Goal: Transaction & Acquisition: Purchase product/service

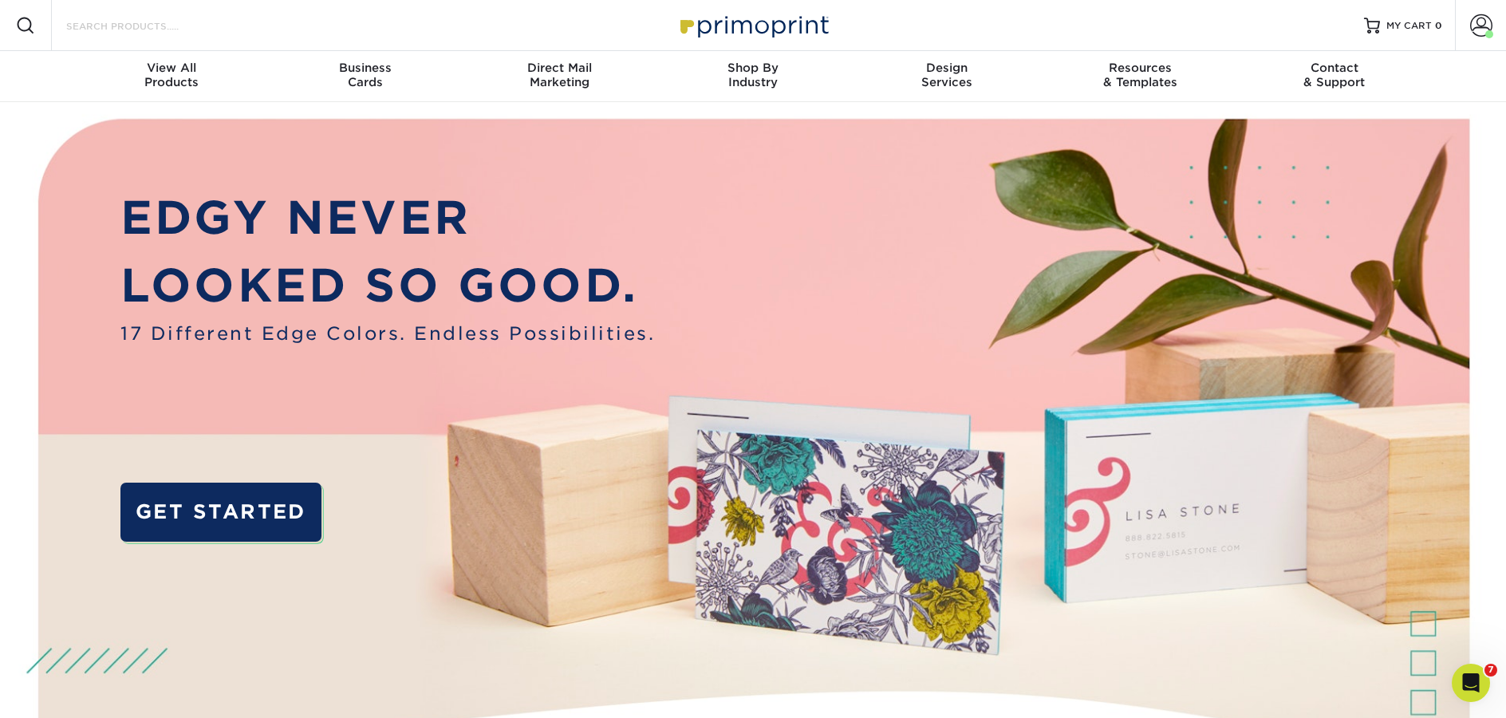
click at [164, 33] on input "Search Products" at bounding box center [143, 25] width 156 height 19
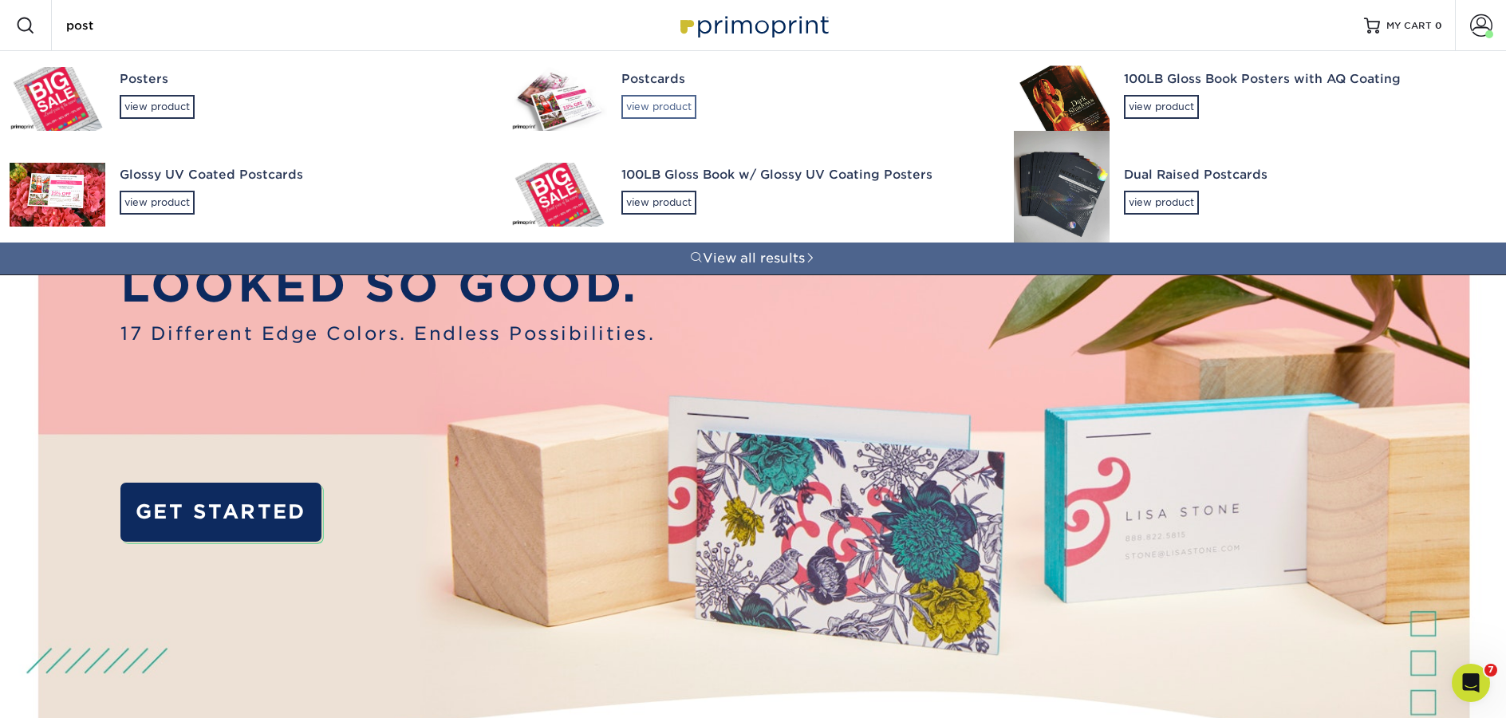
type input "post"
click at [663, 116] on div "view product" at bounding box center [658, 107] width 75 height 24
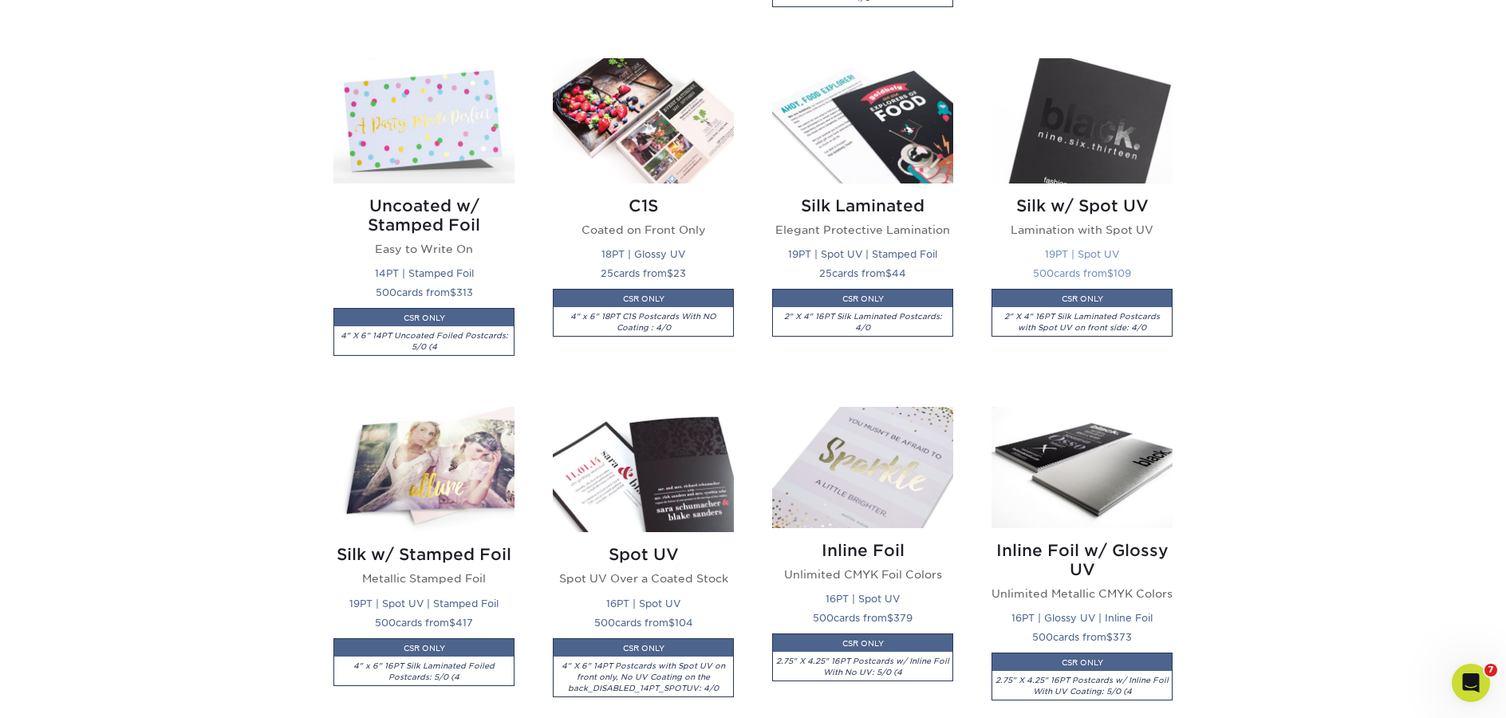
scroll to position [1111, 0]
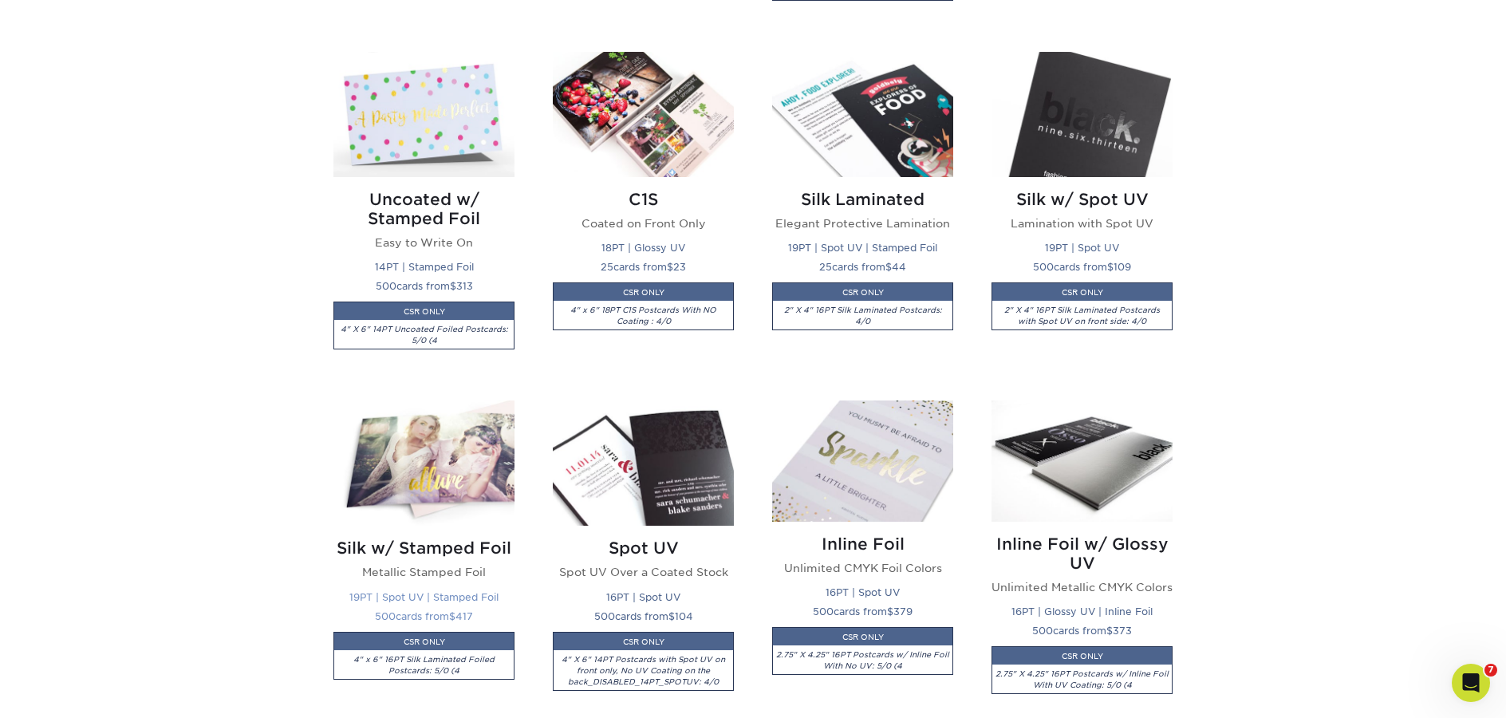
click at [457, 456] on img at bounding box center [423, 462] width 181 height 125
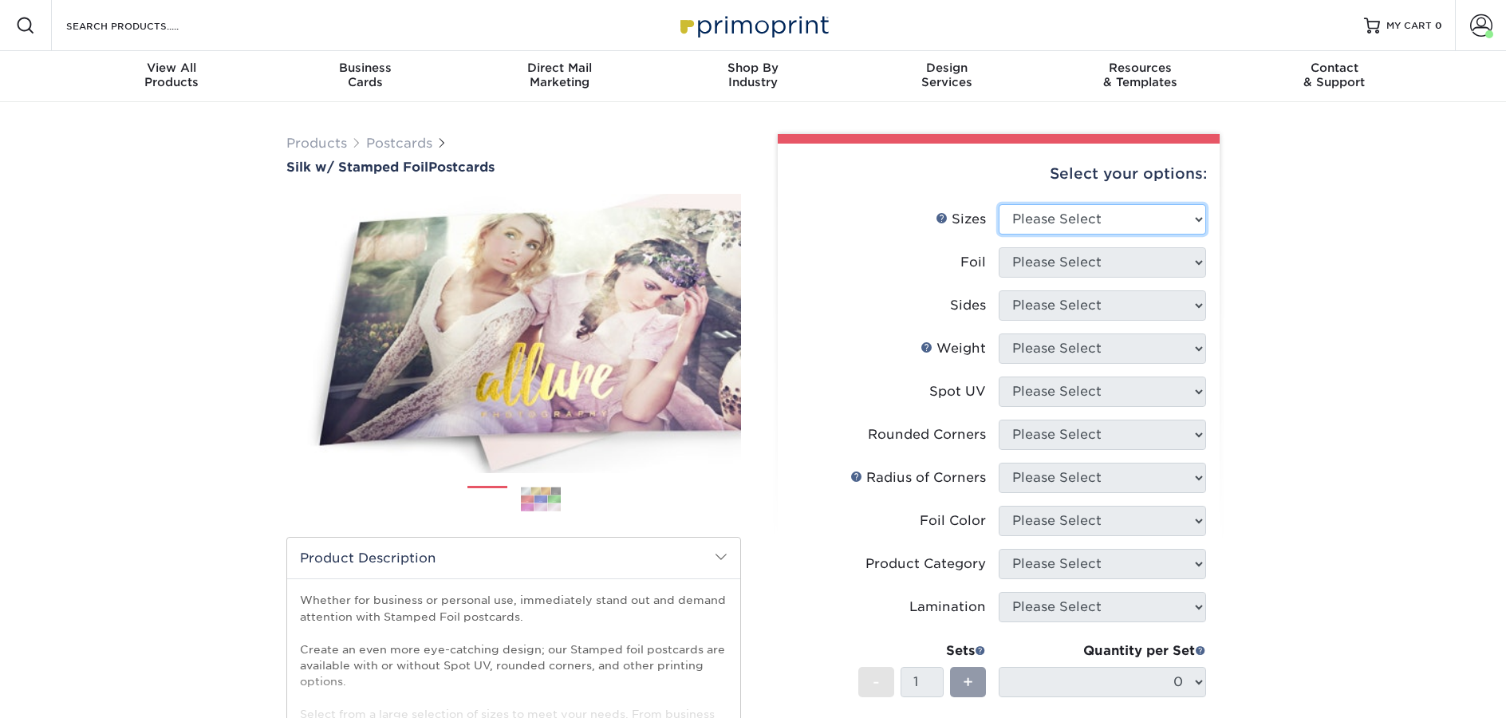
click at [1148, 216] on select "Please Select 3" x 5" 4" x 6" 4.25" x 5.5" 4.25" x 6" 5" x 7"" at bounding box center [1102, 219] width 207 height 30
select select "4.00x6.00"
click at [999, 204] on select "Please Select 3" x 5" 4" x 6" 4.25" x 5.5" 4.25" x 6" 5" x 7"" at bounding box center [1102, 219] width 207 height 30
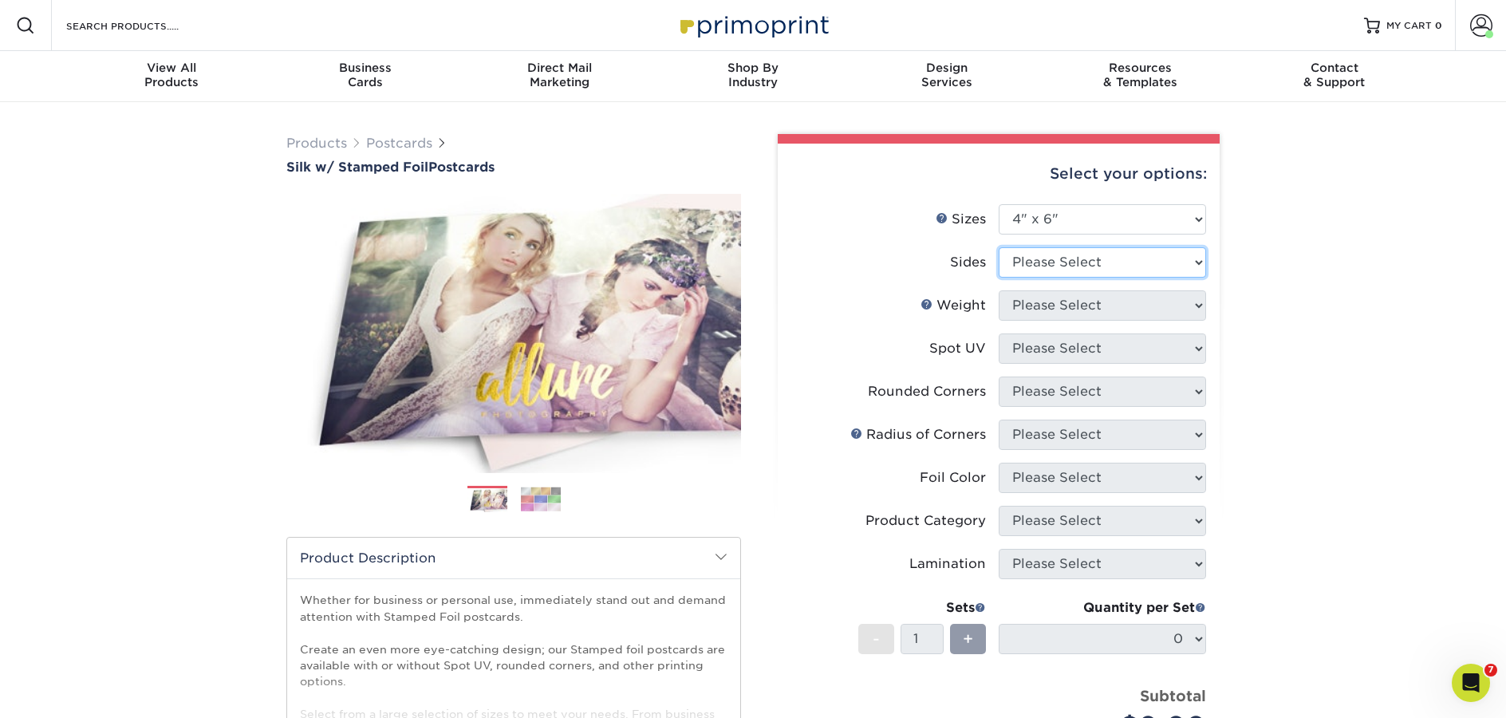
click at [1060, 259] on select "Please Select Print Both Sides - Foil Both Sides Print Both Sides - Foil Front …" at bounding box center [1102, 262] width 207 height 30
select select "34527644-b4fd-4ffb-9092-1318eefcd9d9"
click at [999, 247] on select "Please Select Print Both Sides - Foil Both Sides Print Both Sides - Foil Front …" at bounding box center [1102, 262] width 207 height 30
click at [1041, 313] on select "Please Select 16PT" at bounding box center [1102, 305] width 207 height 30
select select "16PT"
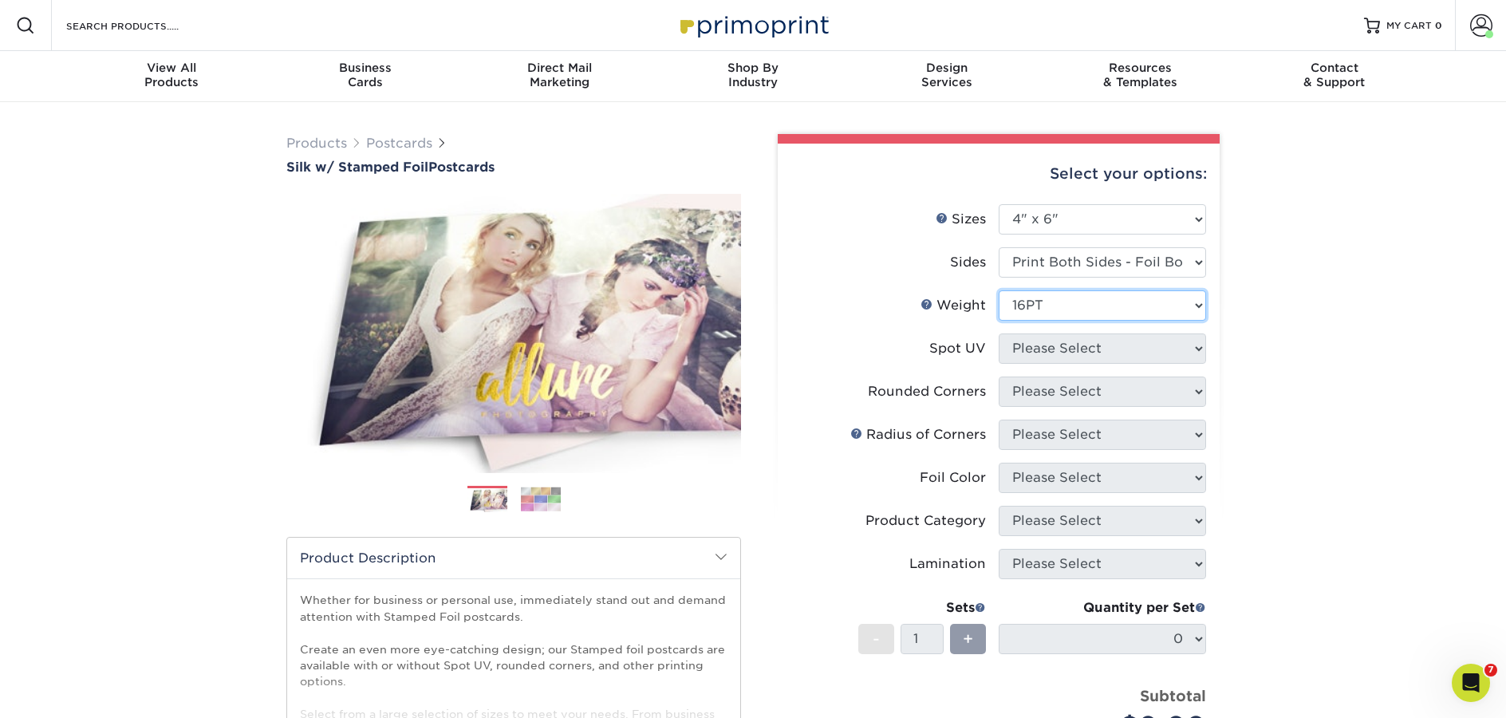
click at [999, 290] on select "Please Select 16PT" at bounding box center [1102, 305] width 207 height 30
click at [1032, 357] on select "Please Select No Spot UV Front and Back (Both Sides) Front Only Back Only" at bounding box center [1102, 348] width 207 height 30
select select "3"
click at [999, 333] on select "Please Select No Spot UV Front and Back (Both Sides) Front Only Back Only" at bounding box center [1102, 348] width 207 height 30
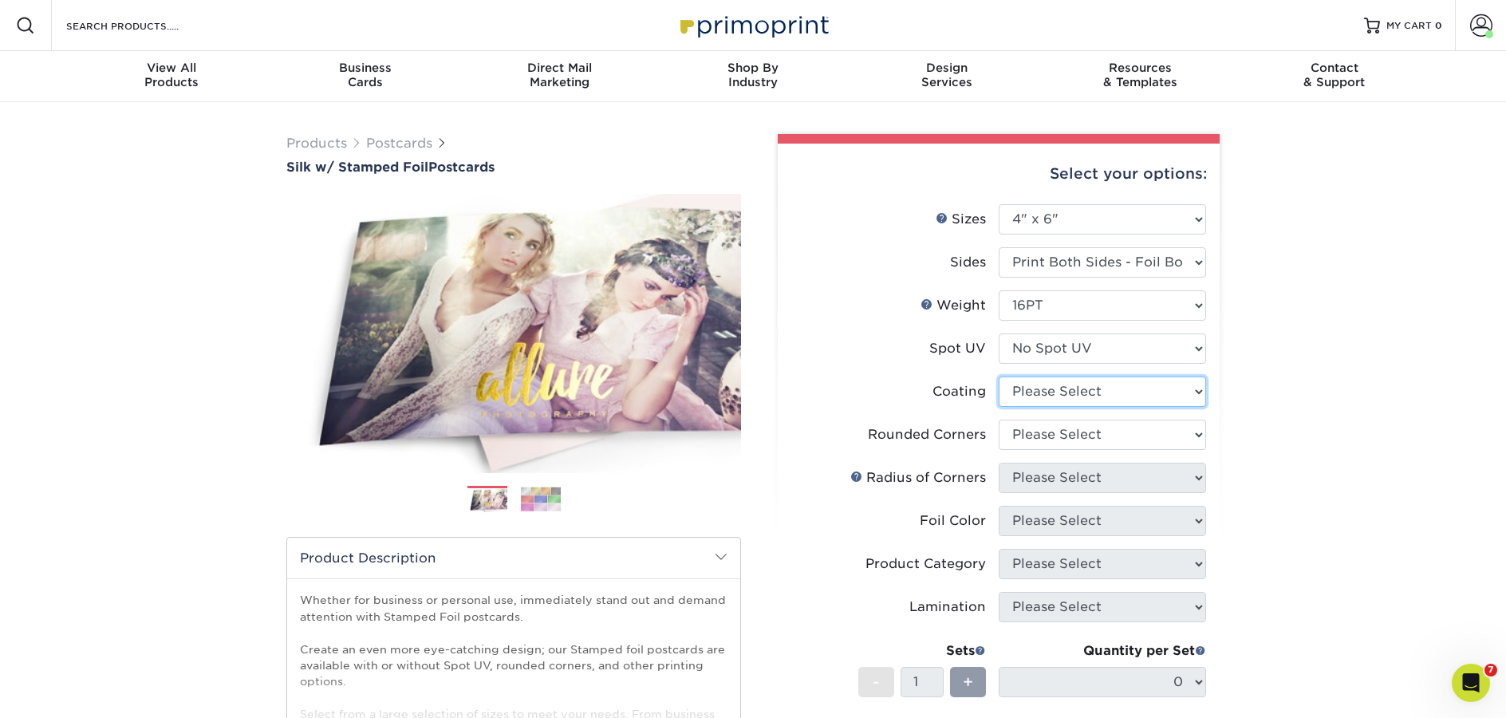
click at [1011, 398] on select at bounding box center [1102, 391] width 207 height 30
select select "3e7618de-abca-4bda-9f97-8b9129e913d8"
click at [999, 376] on select at bounding box center [1102, 391] width 207 height 30
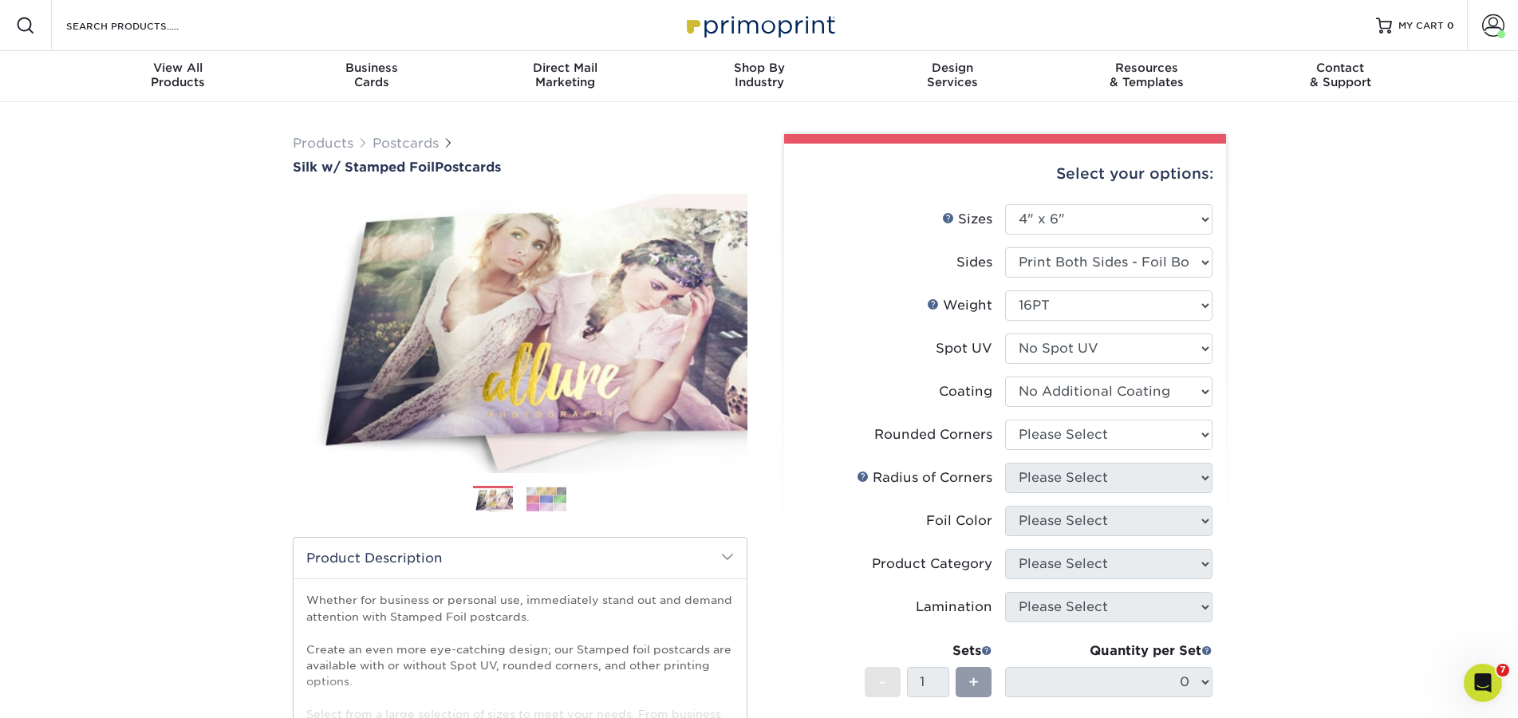
click at [0, 0] on div at bounding box center [0, 0] width 0 height 0
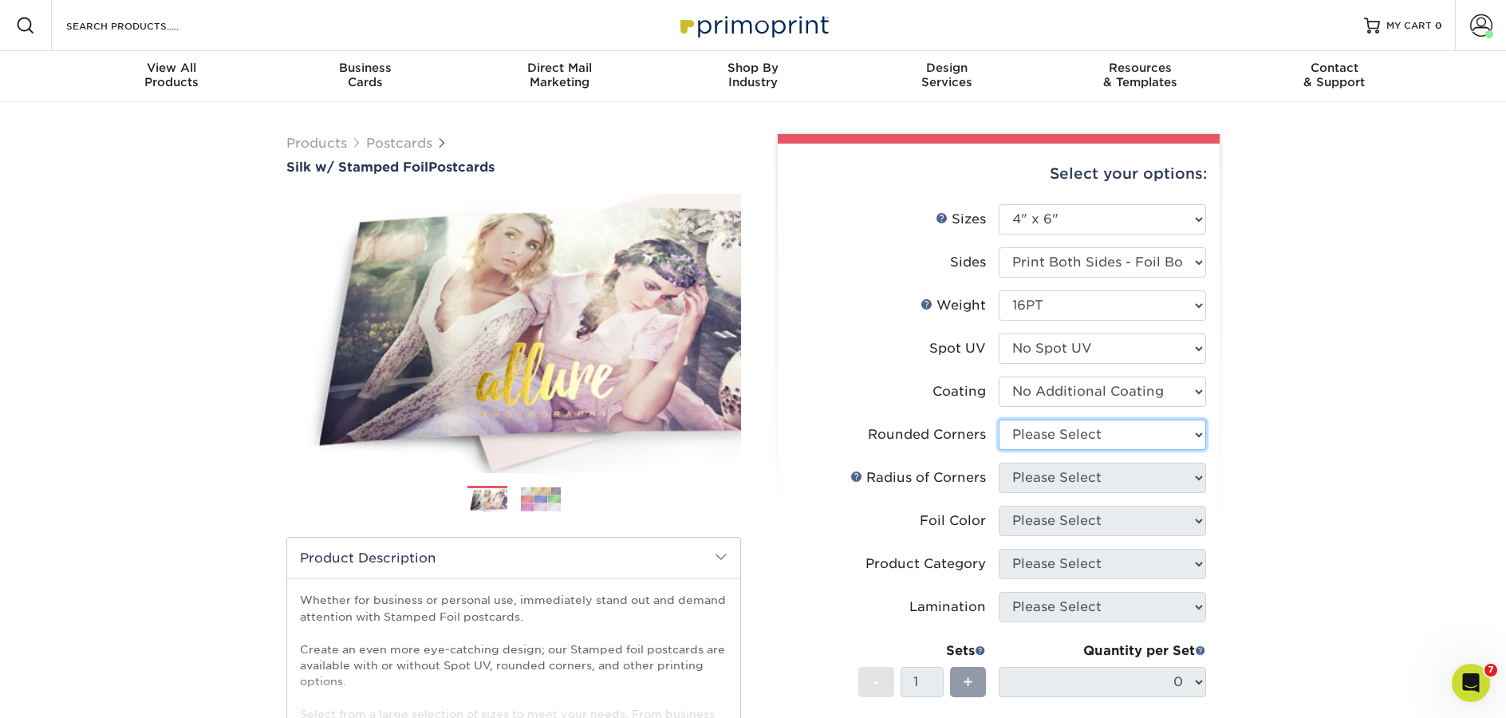
click at [1026, 440] on select "Please Select Yes - Round 4 Corners No" at bounding box center [1102, 435] width 207 height 30
select select "0"
click at [999, 420] on select "Please Select Yes - Round 4 Corners No" at bounding box center [1102, 435] width 207 height 30
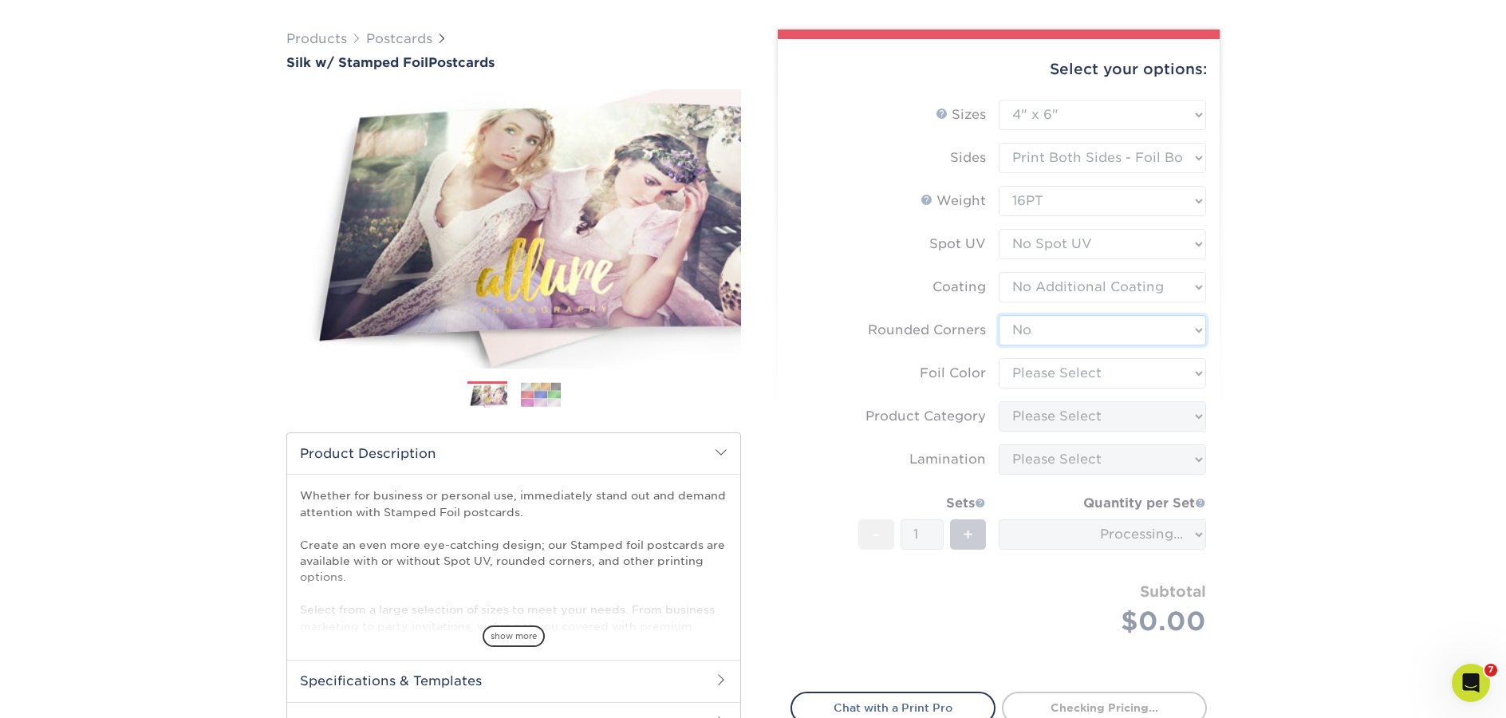
scroll to position [105, 0]
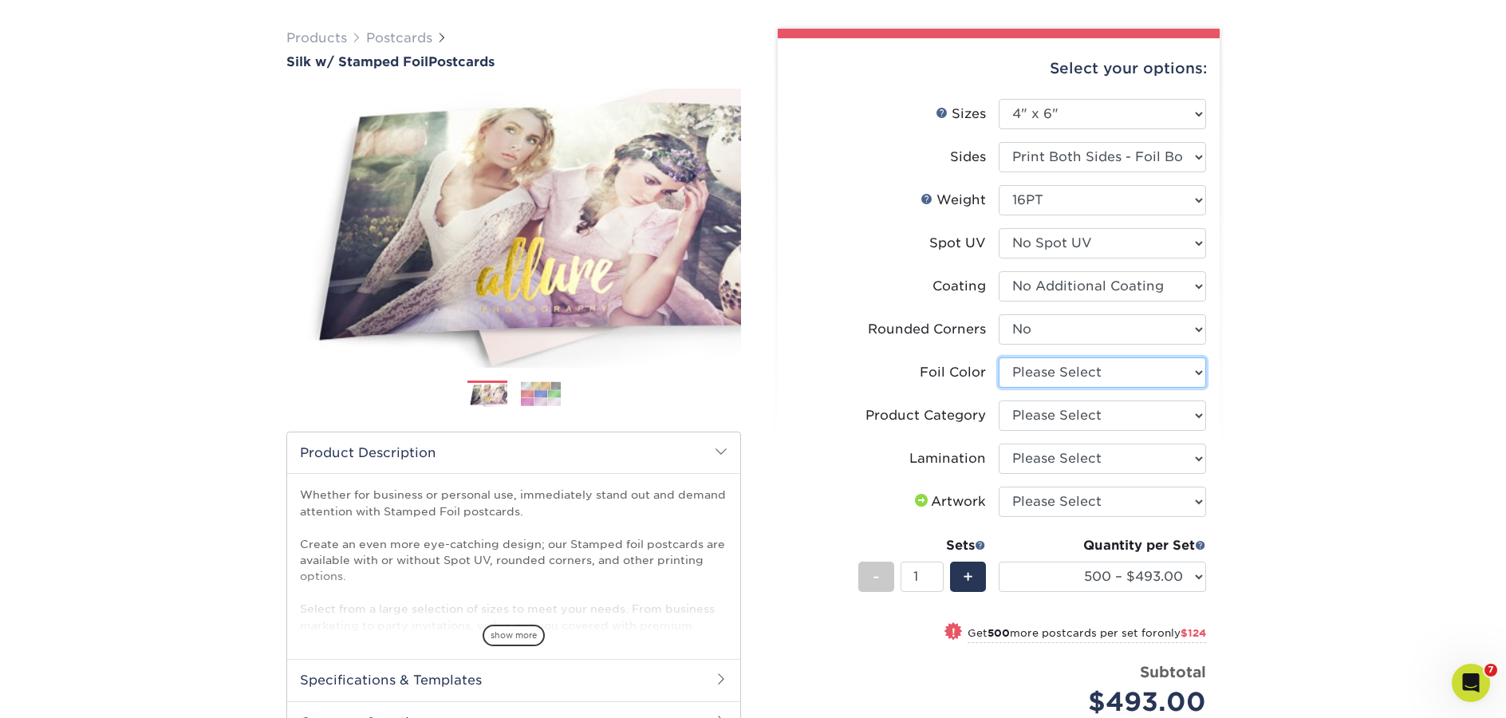
click at [1057, 375] on select "Please Select Silver Foil Black Foil Blue Foil Copper Foil Gold Foil Red Foil R…" at bounding box center [1102, 372] width 207 height 30
select select "acffa4a5-22f9-4585-ba3f-0adaa54b8c85"
click at [999, 357] on select "Please Select Silver Foil Black Foil Blue Foil Copper Foil Gold Foil Red Foil R…" at bounding box center [1102, 372] width 207 height 30
click at [1059, 419] on select "Please Select Postcards" at bounding box center [1102, 415] width 207 height 30
select select "9b7272e0-d6c8-4c3c-8e97-d3a1bcdab858"
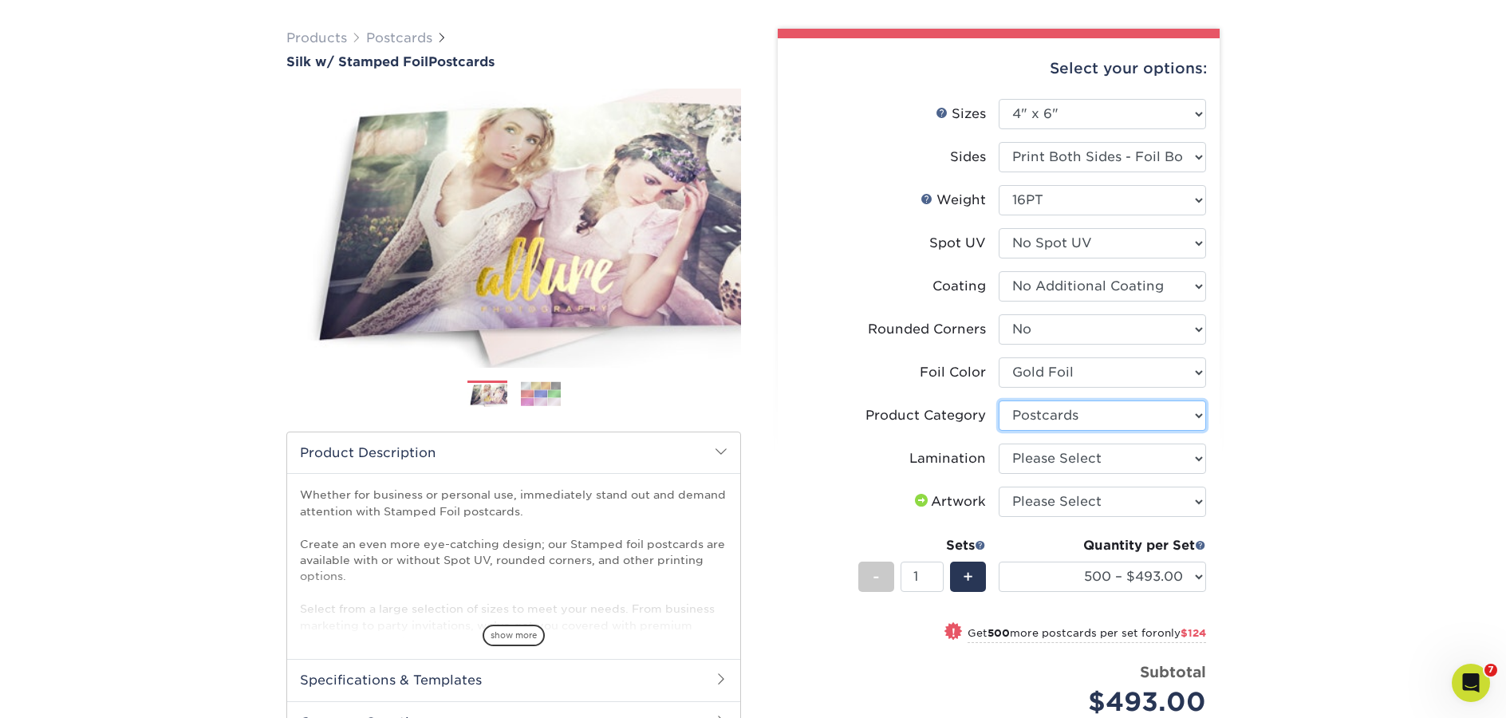
click at [999, 400] on select "Please Select Postcards" at bounding box center [1102, 415] width 207 height 30
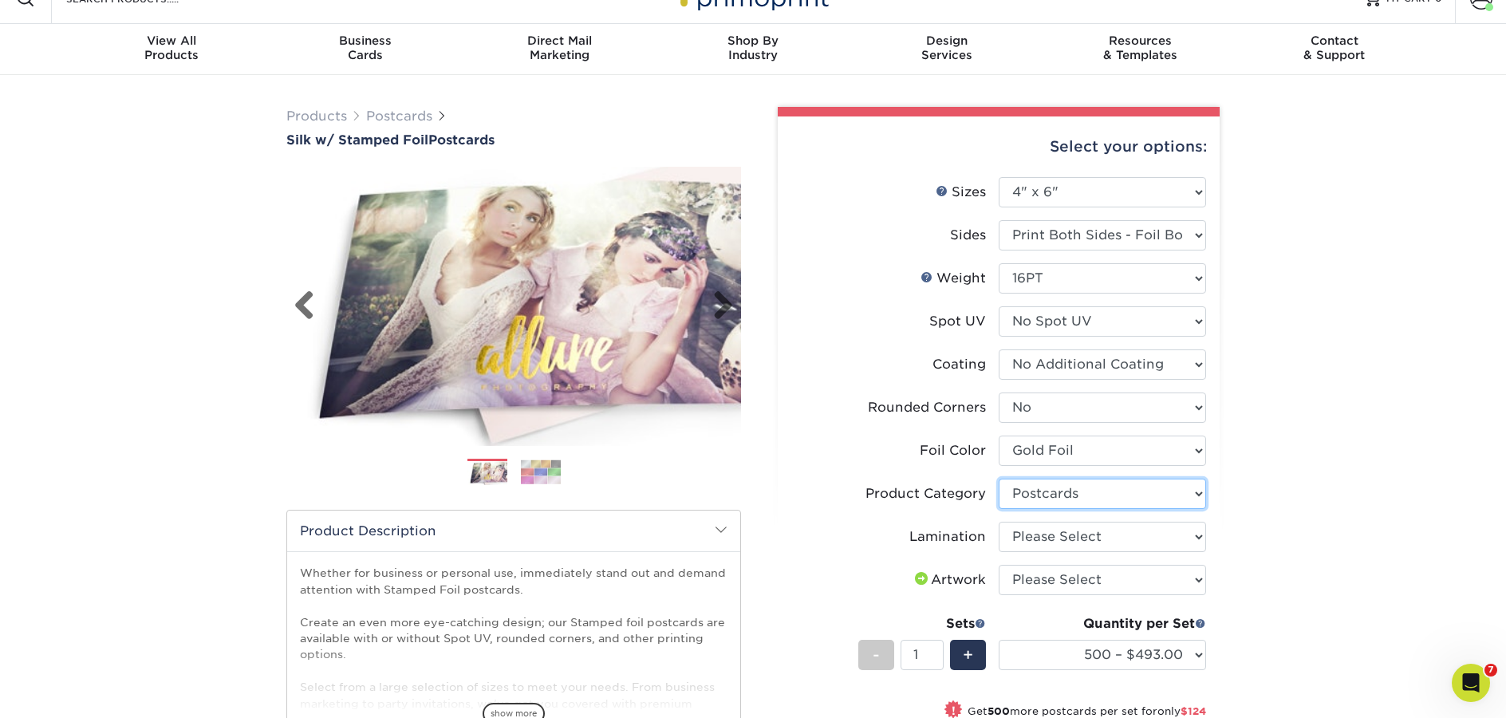
scroll to position [0, 0]
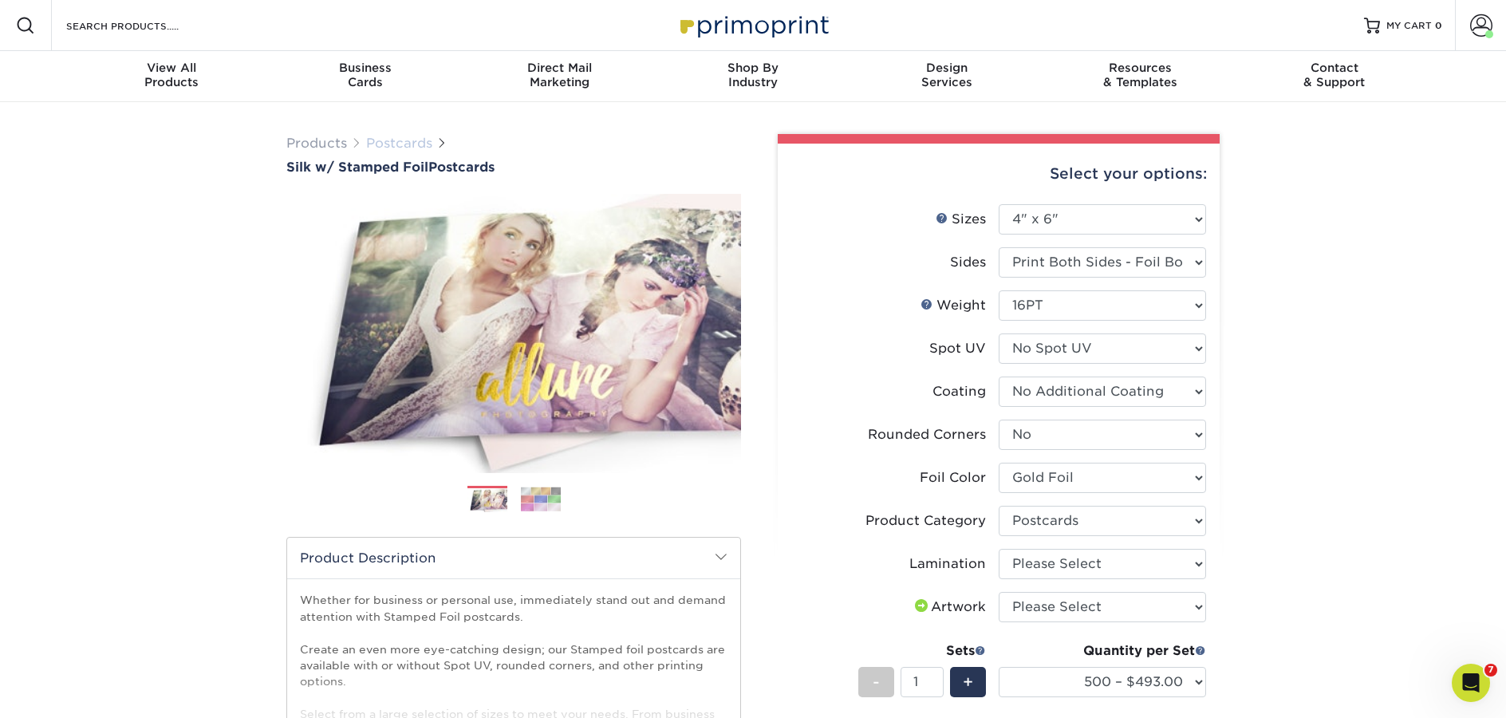
click at [417, 143] on link "Postcards" at bounding box center [399, 143] width 66 height 15
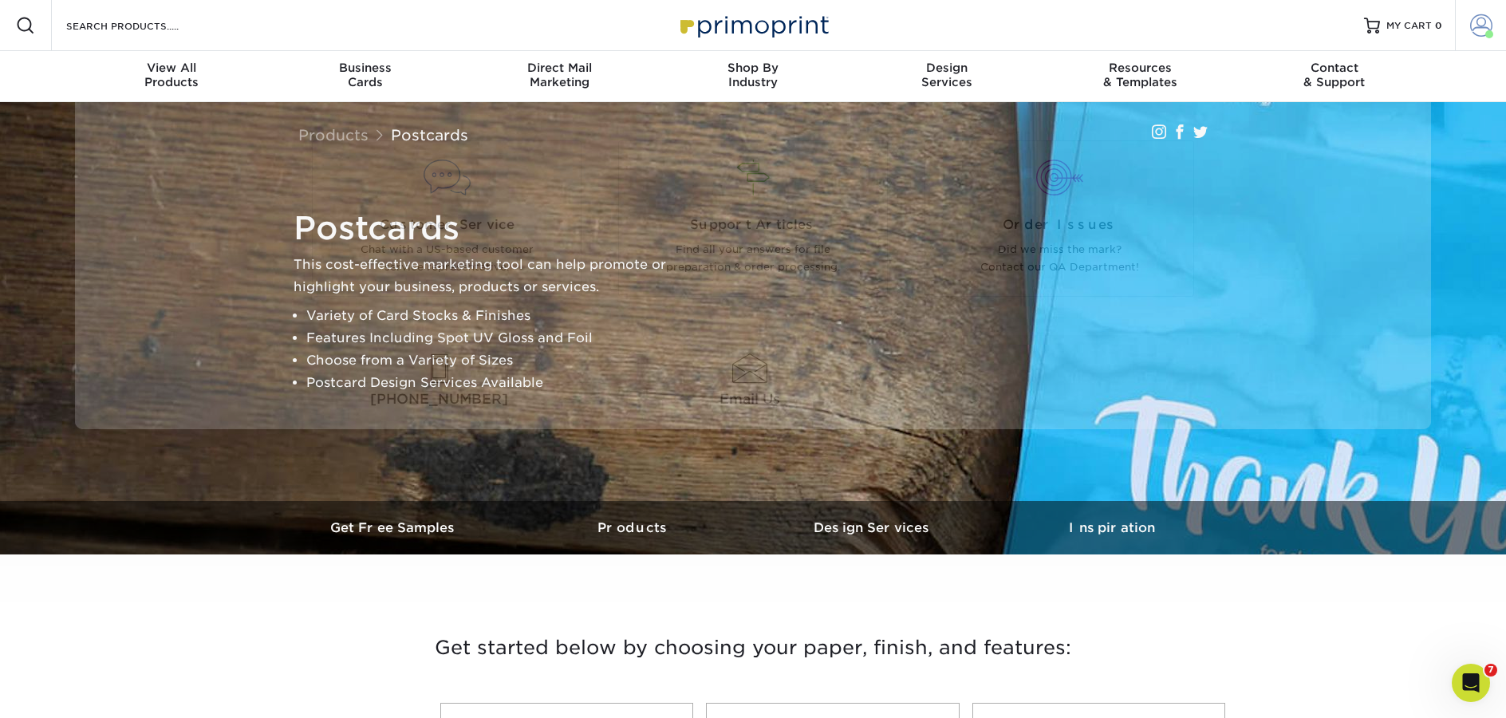
click at [1483, 27] on span at bounding box center [1481, 25] width 22 height 22
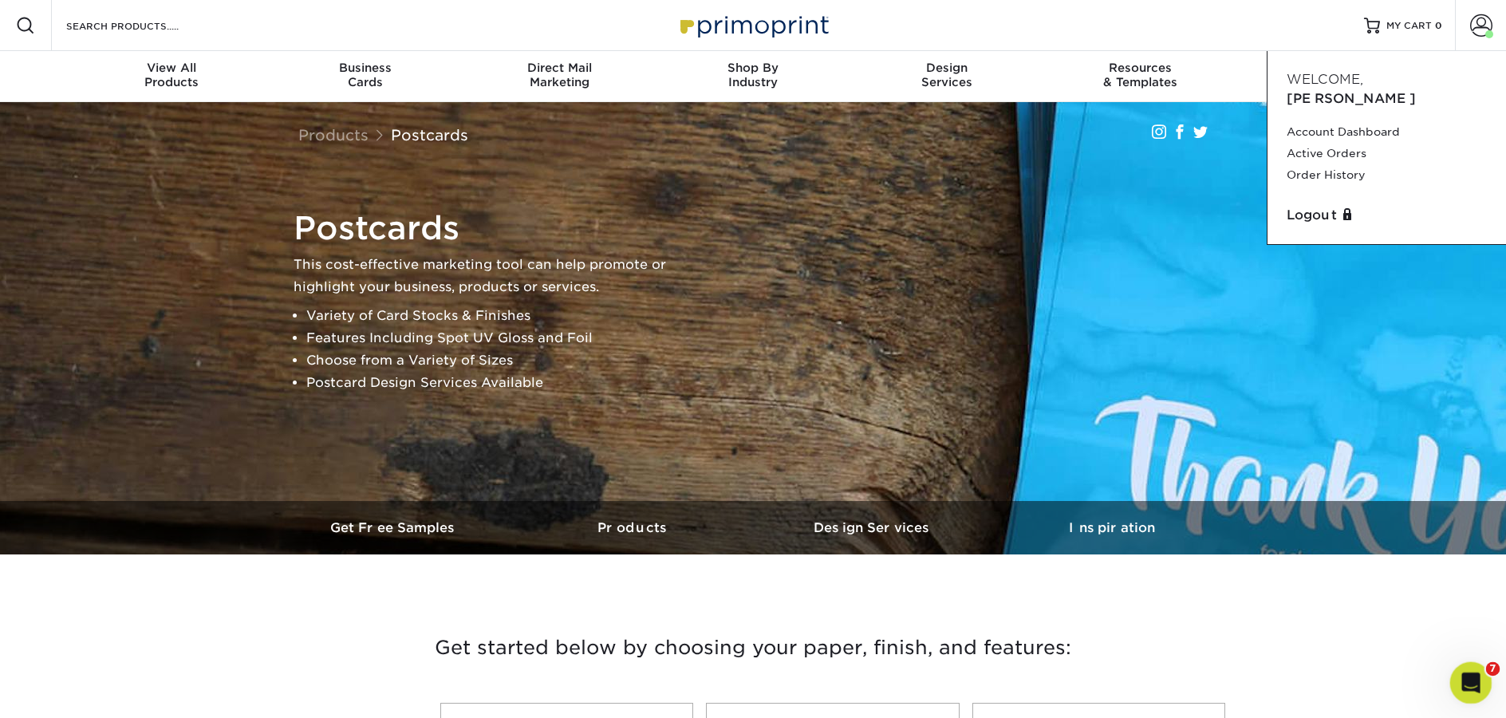
click at [1469, 677] on icon "Open Intercom Messenger" at bounding box center [1468, 680] width 11 height 13
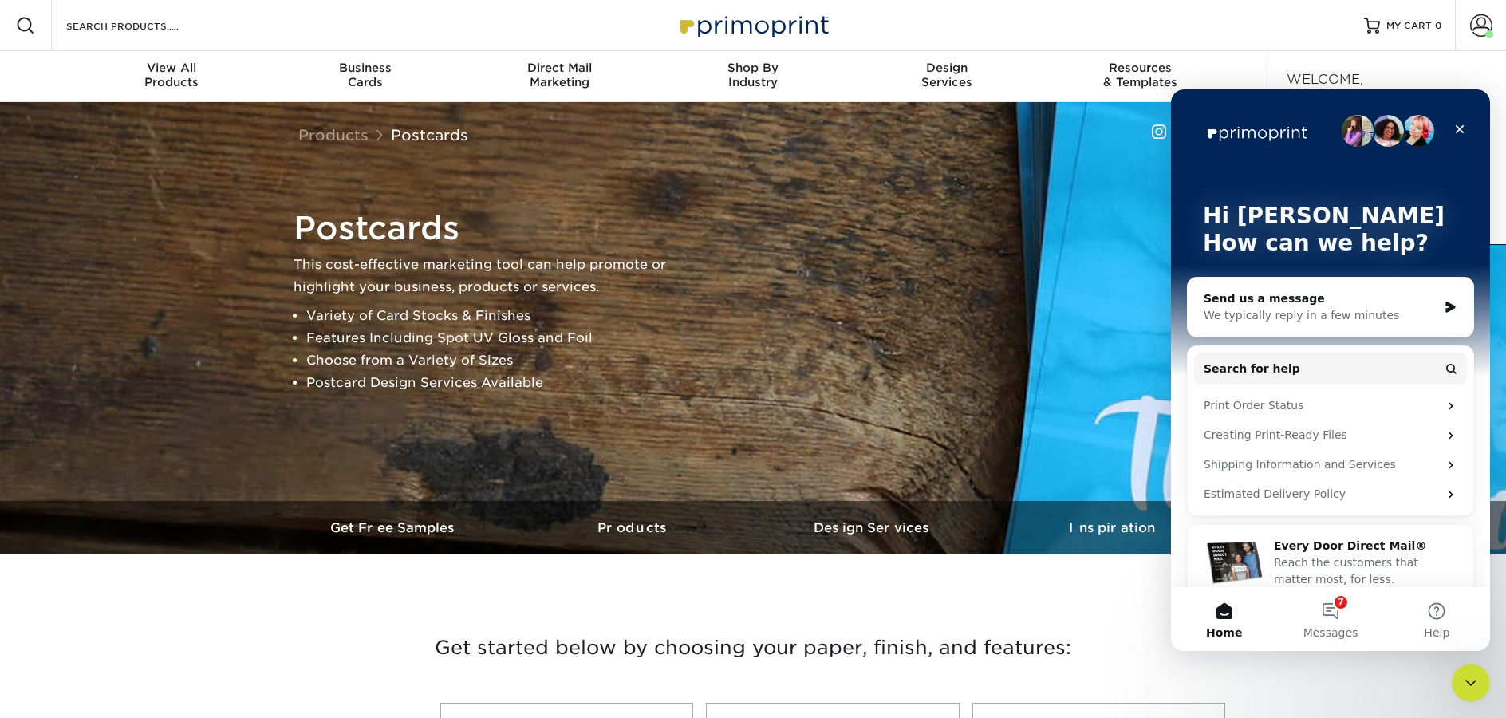
click at [1255, 320] on div "We typically reply in a few minutes" at bounding box center [1320, 315] width 234 height 17
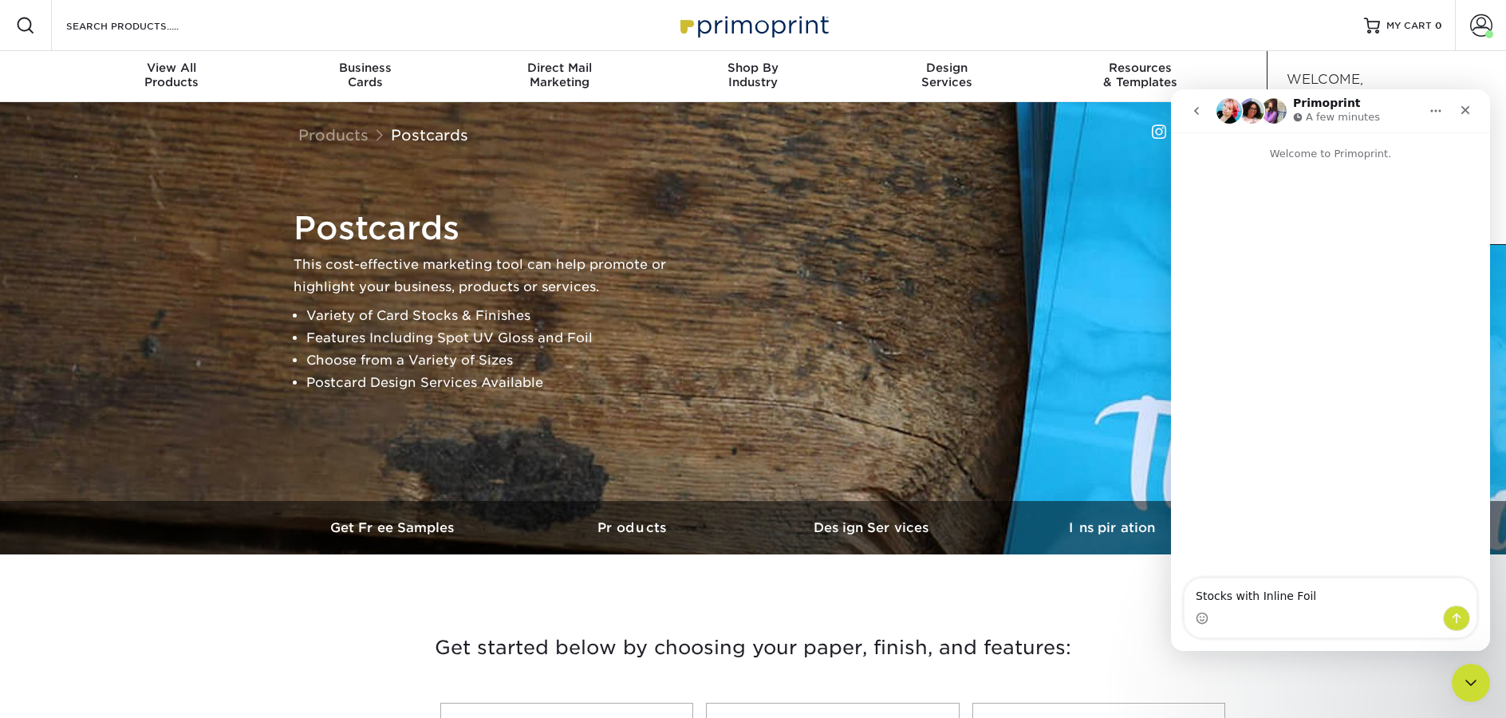
drag, startPoint x: 1230, startPoint y: 599, endPoint x: 1188, endPoint y: 603, distance: 42.5
click at [1188, 603] on textarea "Stocks with Inline Foil" at bounding box center [1330, 591] width 292 height 27
click at [1401, 592] on textarea "Samples with Inline Foil" at bounding box center [1330, 591] width 292 height 27
click at [1287, 550] on textarea "Samples with Inline Foil, Raised Foil and Stamped Foil Amanda Sedor 825 Woodbin…" at bounding box center [1330, 559] width 292 height 91
click at [1199, 518] on textarea "Samples with Inline Foil, Raised Foil and Stamped Foil Amanda Sedor 825 Woodbin…" at bounding box center [1330, 559] width 292 height 91
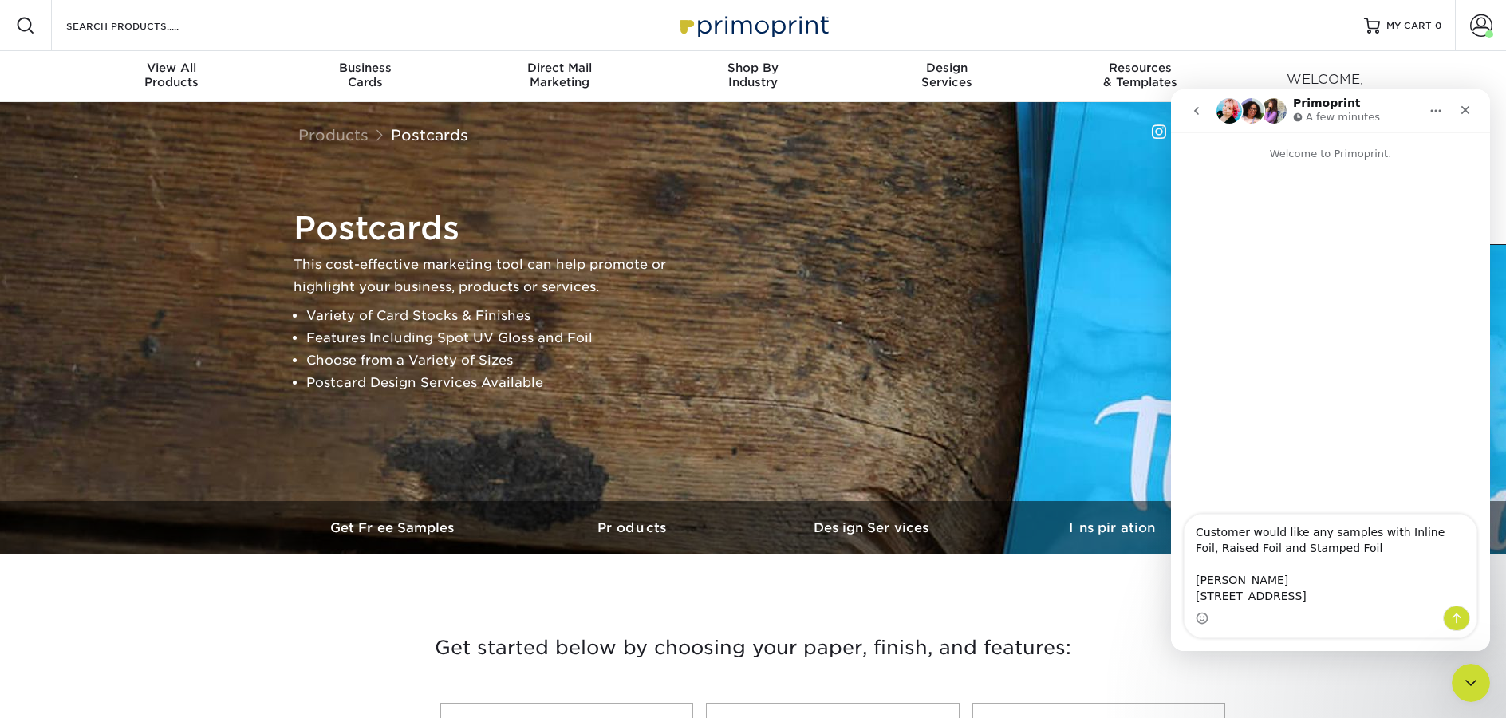
type textarea "Customer would like any samples with Inline Foil, Raised Foil and Stamped Foil …"
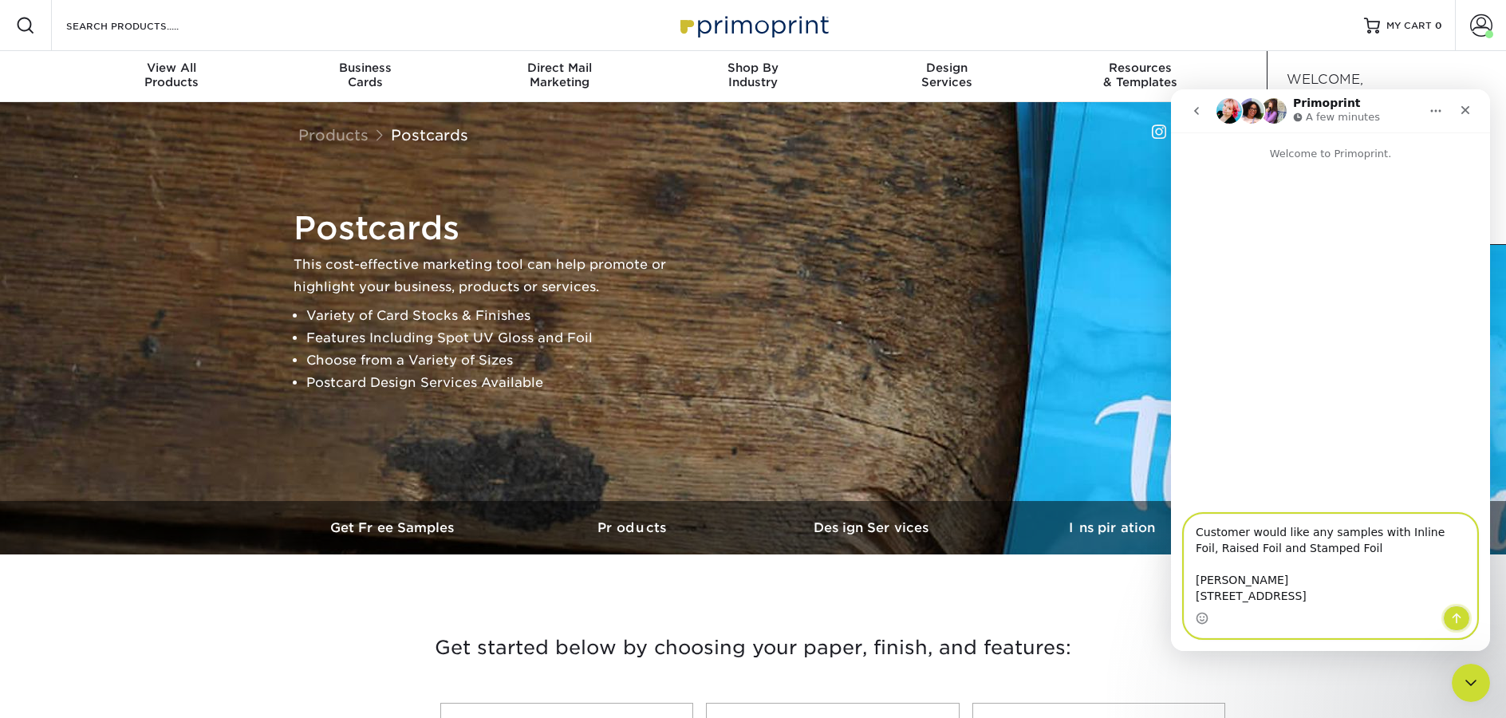
click at [1455, 616] on icon "Send a message…" at bounding box center [1456, 618] width 13 height 13
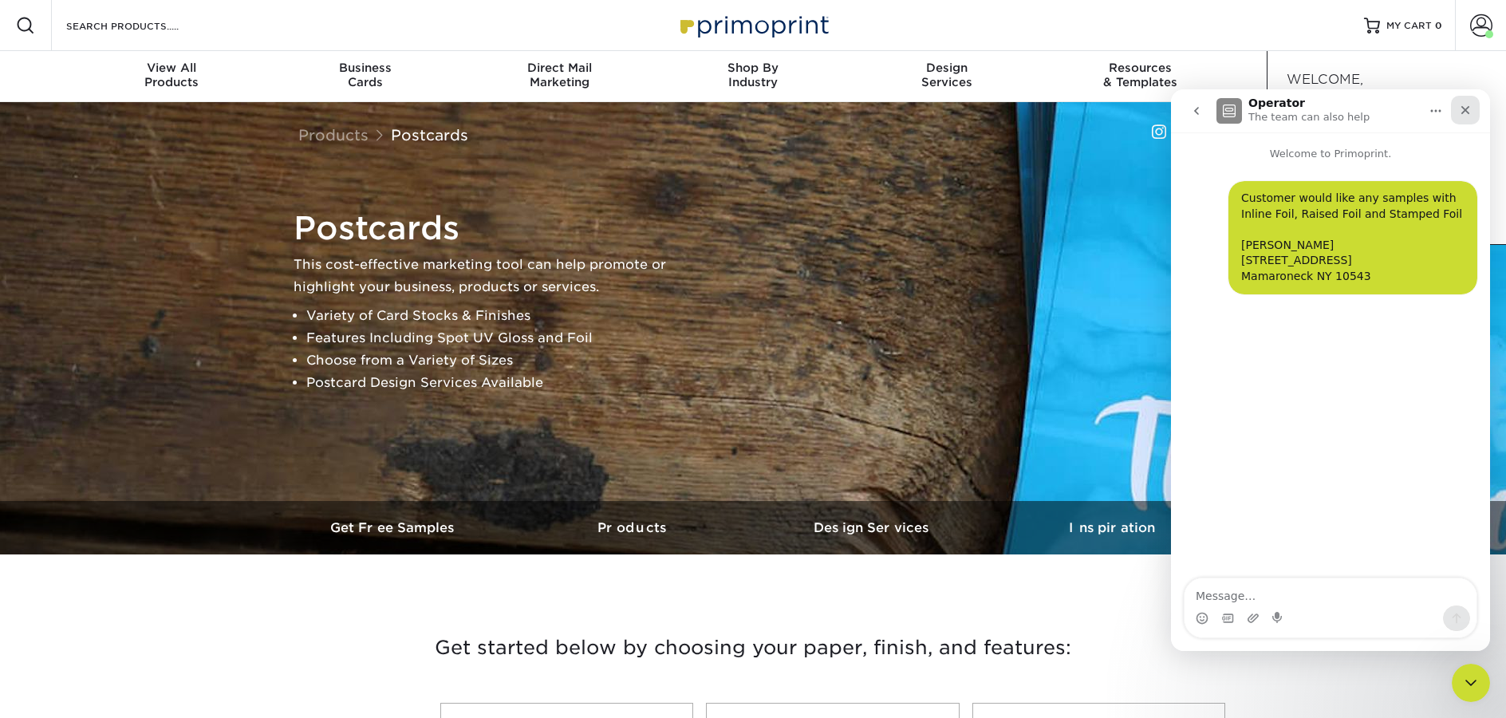
click at [1471, 118] on div "Close" at bounding box center [1465, 110] width 29 height 29
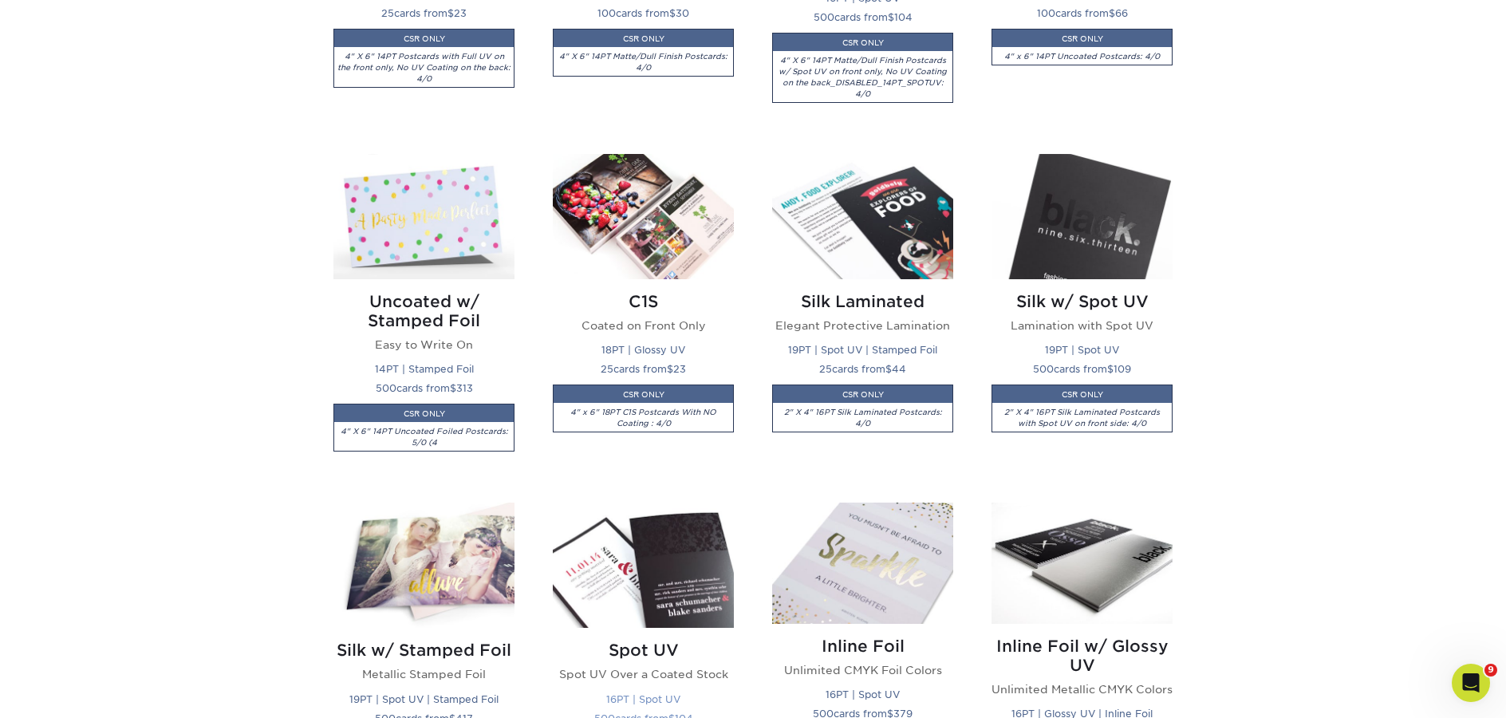
scroll to position [1212, 0]
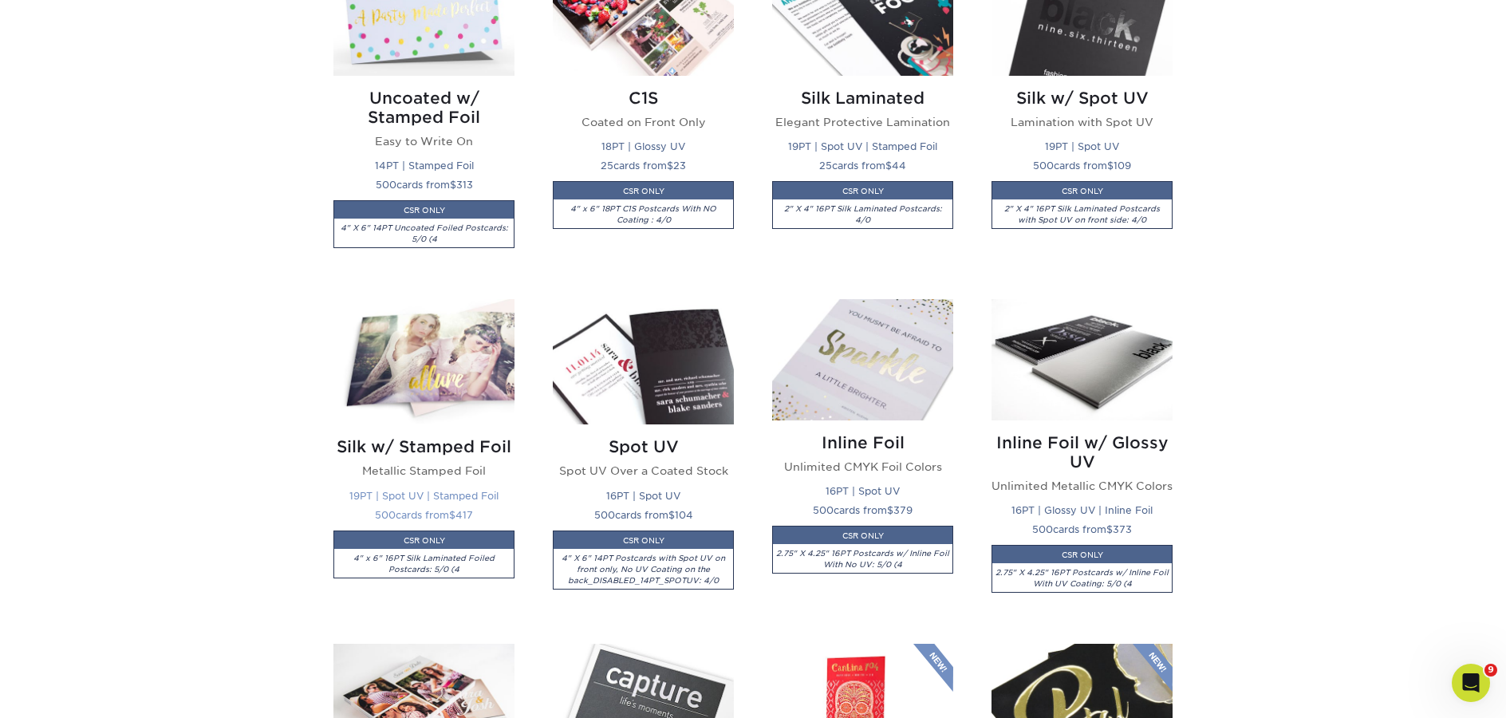
click at [408, 373] on img at bounding box center [423, 361] width 181 height 125
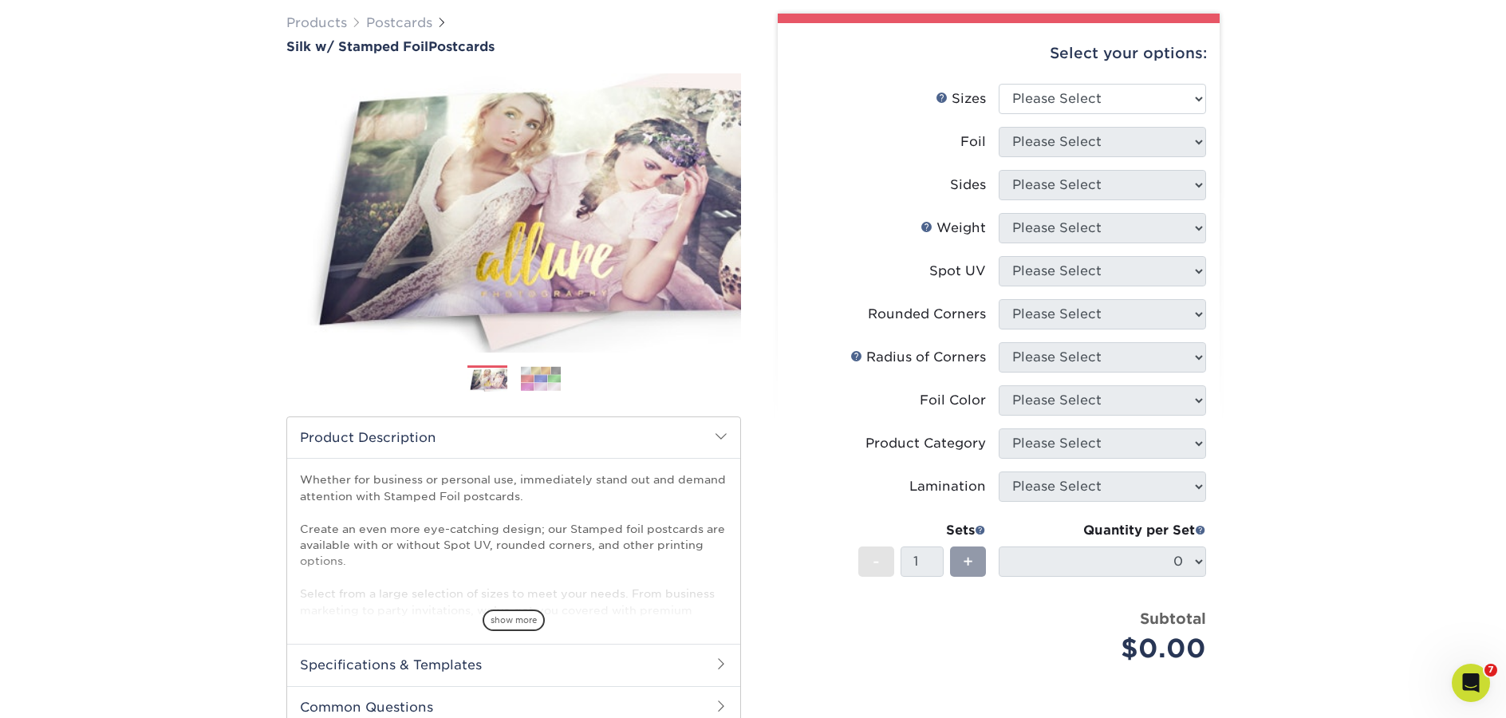
scroll to position [121, 0]
click at [1087, 94] on select "Please Select 3" x 5" 4" x 6" 4.25" x 5.5" 4.25" x 6" 5" x 7"" at bounding box center [1102, 98] width 207 height 30
select select "4.00x6.00"
click at [999, 83] on select "Please Select 3" x 5" 4" x 6" 4.25" x 5.5" 4.25" x 6" 5" x 7"" at bounding box center [1102, 98] width 207 height 30
click at [1058, 169] on select "Please Select" at bounding box center [1102, 184] width 207 height 30
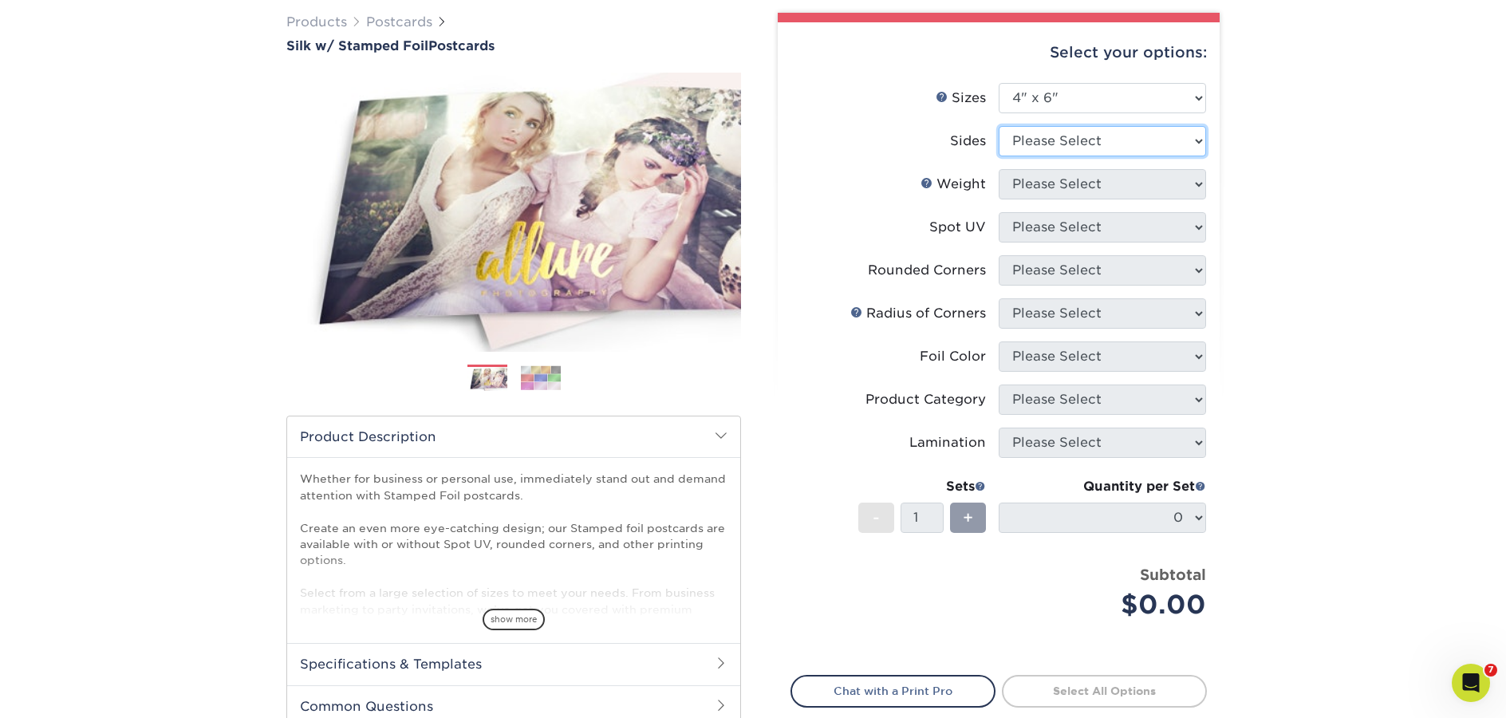
select select "34527644-b4fd-4ffb-9092-1318eefcd9d9"
click at [999, 126] on select "Please Select Print Both Sides - Foil Both Sides Print Both Sides - Foil Front …" at bounding box center [1102, 141] width 207 height 30
click at [1041, 190] on select "Please Select" at bounding box center [1102, 184] width 207 height 30
select select "16PT"
click at [999, 169] on select "Please Select 16PT" at bounding box center [1102, 184] width 207 height 30
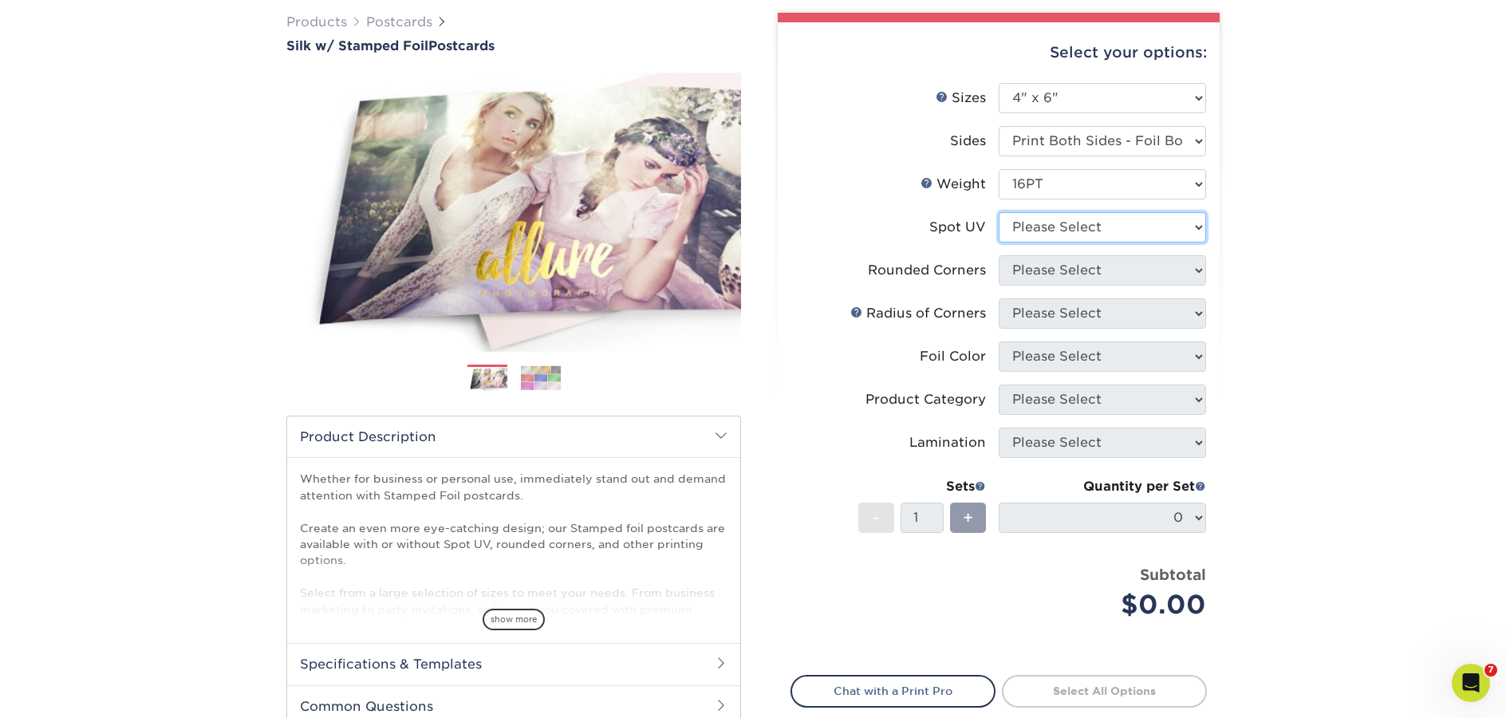
click at [1033, 225] on select "Please Select No Spot UV Front and Back (Both Sides) Front Only Back Only" at bounding box center [1102, 227] width 207 height 30
select select "3"
click at [999, 212] on select "Please Select No Spot UV Front and Back (Both Sides) Front Only Back Only" at bounding box center [1102, 227] width 207 height 30
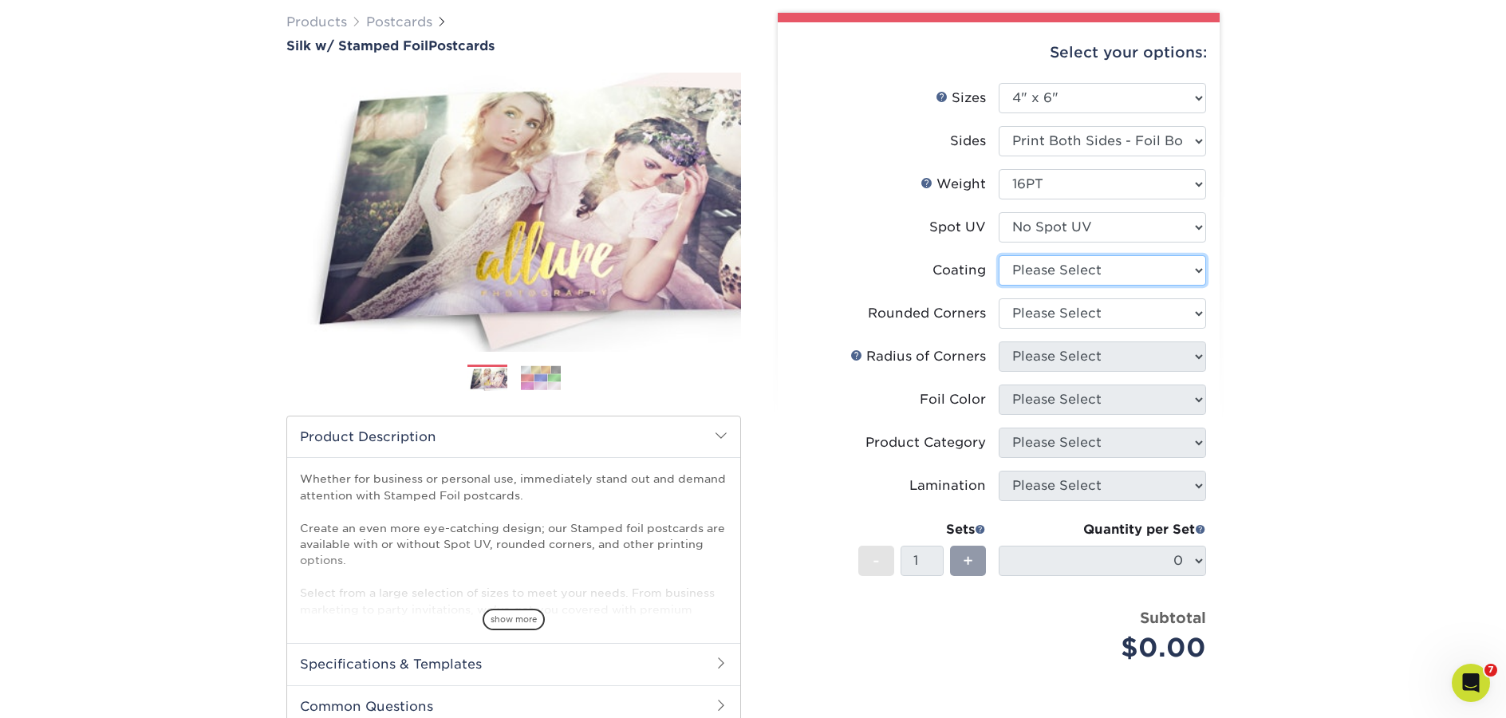
click at [1041, 271] on select at bounding box center [1102, 270] width 207 height 30
select select "3e7618de-abca-4bda-9f97-8b9129e913d8"
click at [999, 255] on select at bounding box center [1102, 270] width 207 height 30
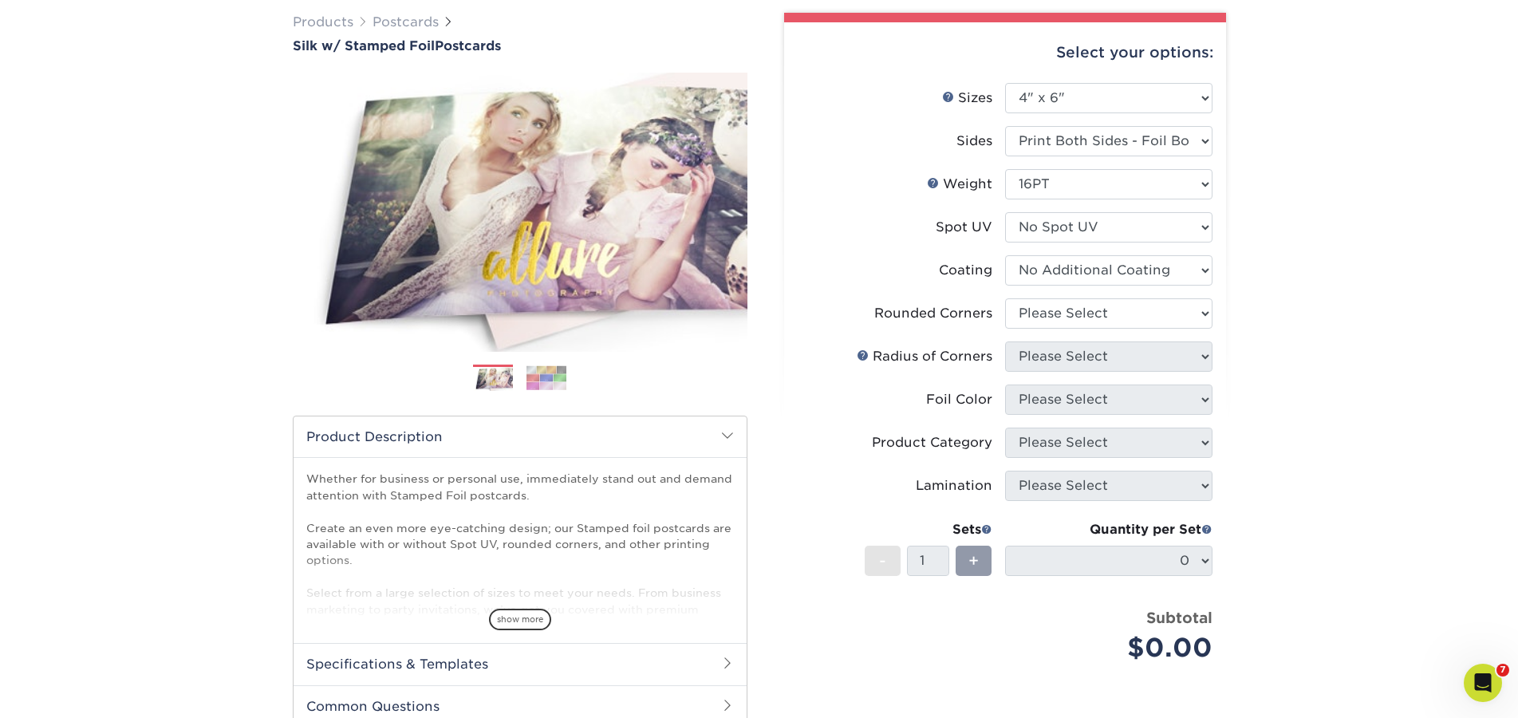
drag, startPoint x: 1041, startPoint y: 271, endPoint x: 1039, endPoint y: 319, distance: 47.9
click at [0, 0] on div at bounding box center [0, 0] width 0 height 0
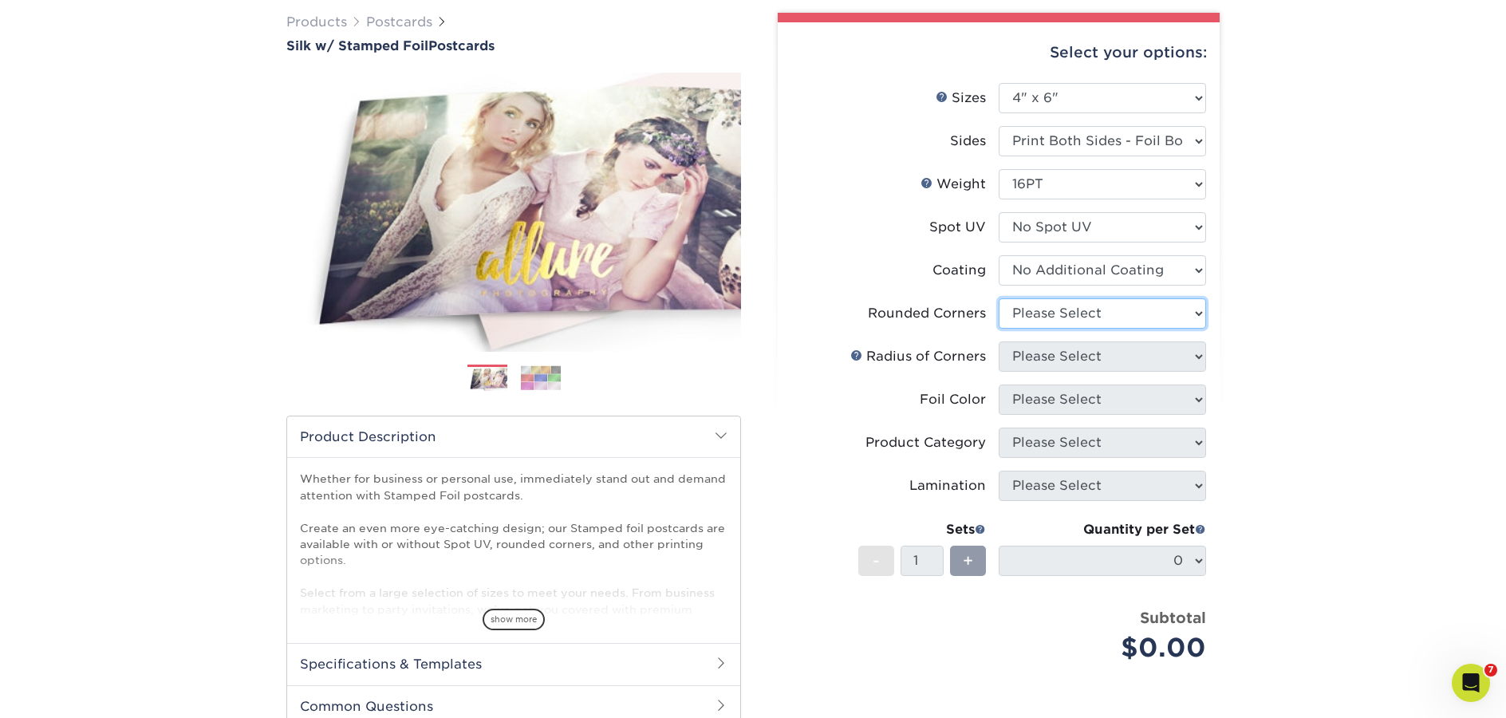
click at [1041, 320] on select "Please Select Yes - Round 4 Corners No" at bounding box center [1102, 313] width 207 height 30
select select "0"
click at [999, 298] on select "Please Select Yes - Round 4 Corners No" at bounding box center [1102, 313] width 207 height 30
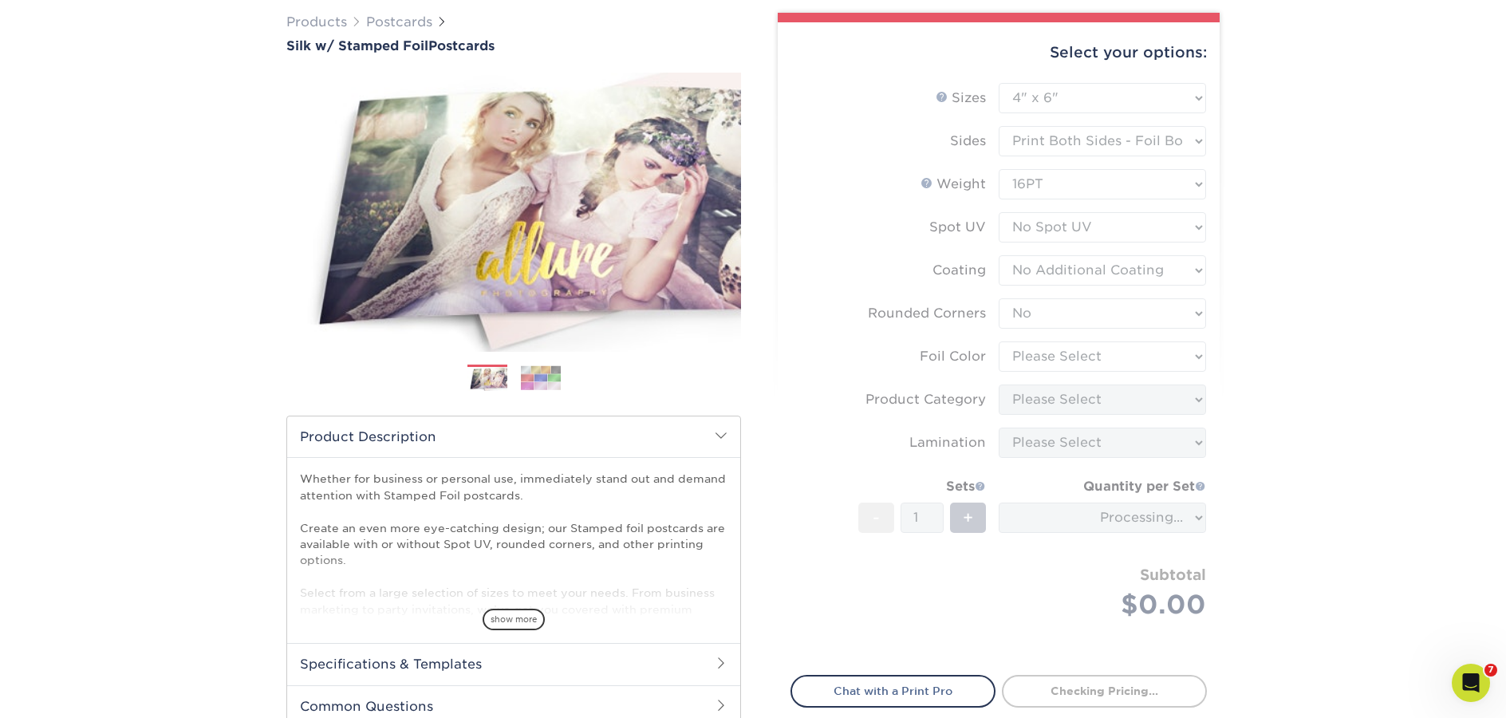
click at [1040, 369] on form "Sizes Help Sizes Please Select 3" x 5" 4" x 6" 4.25" x 5.5" 4.25" x 6" 5" x 7" …" at bounding box center [998, 369] width 416 height 573
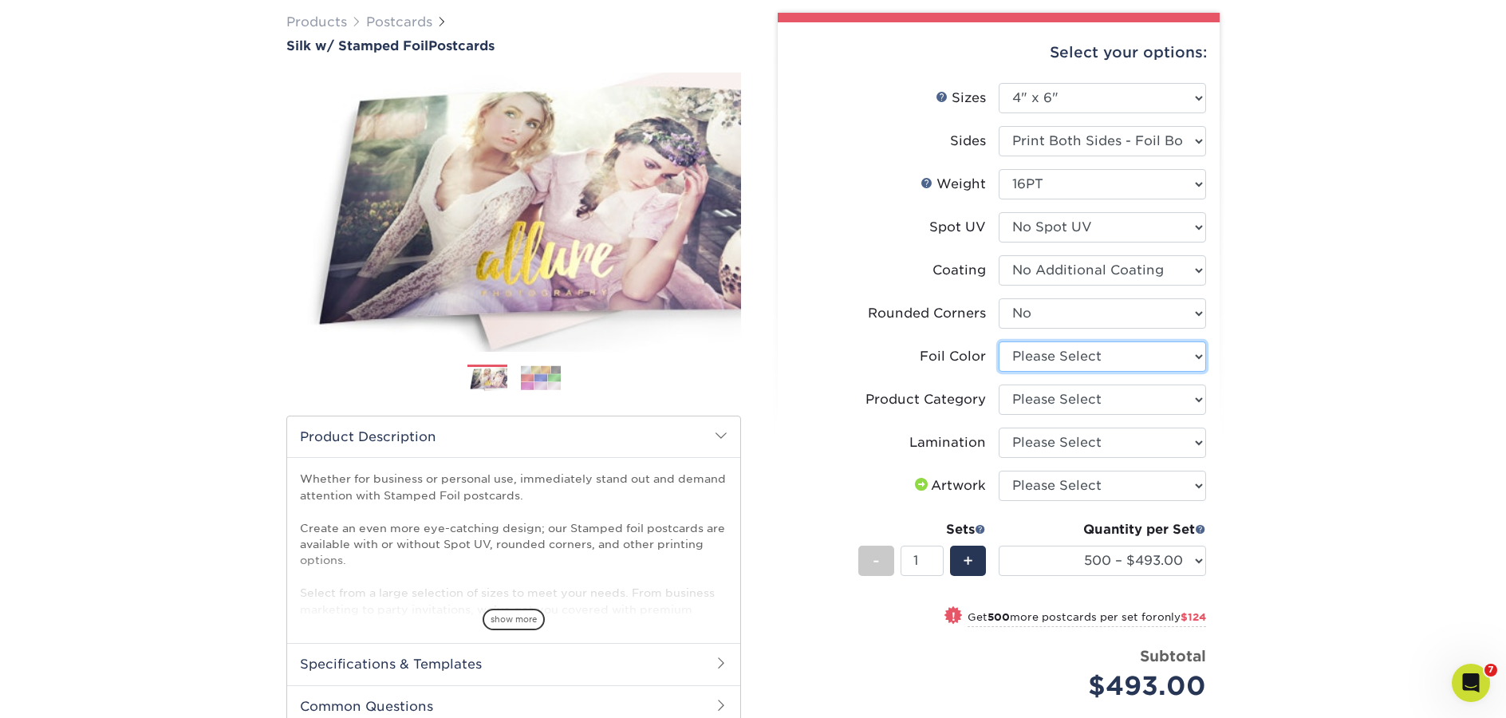
click at [1097, 356] on select "Please Select Silver Foil Black Foil Blue Foil Copper Foil Gold Foil Red Foil R…" at bounding box center [1102, 356] width 207 height 30
select select "acffa4a5-22f9-4585-ba3f-0adaa54b8c85"
click at [999, 341] on select "Please Select Silver Foil Black Foil Blue Foil Copper Foil Gold Foil Red Foil R…" at bounding box center [1102, 356] width 207 height 30
click at [1029, 404] on select "Please Select Postcards" at bounding box center [1102, 399] width 207 height 30
select select "9b7272e0-d6c8-4c3c-8e97-d3a1bcdab858"
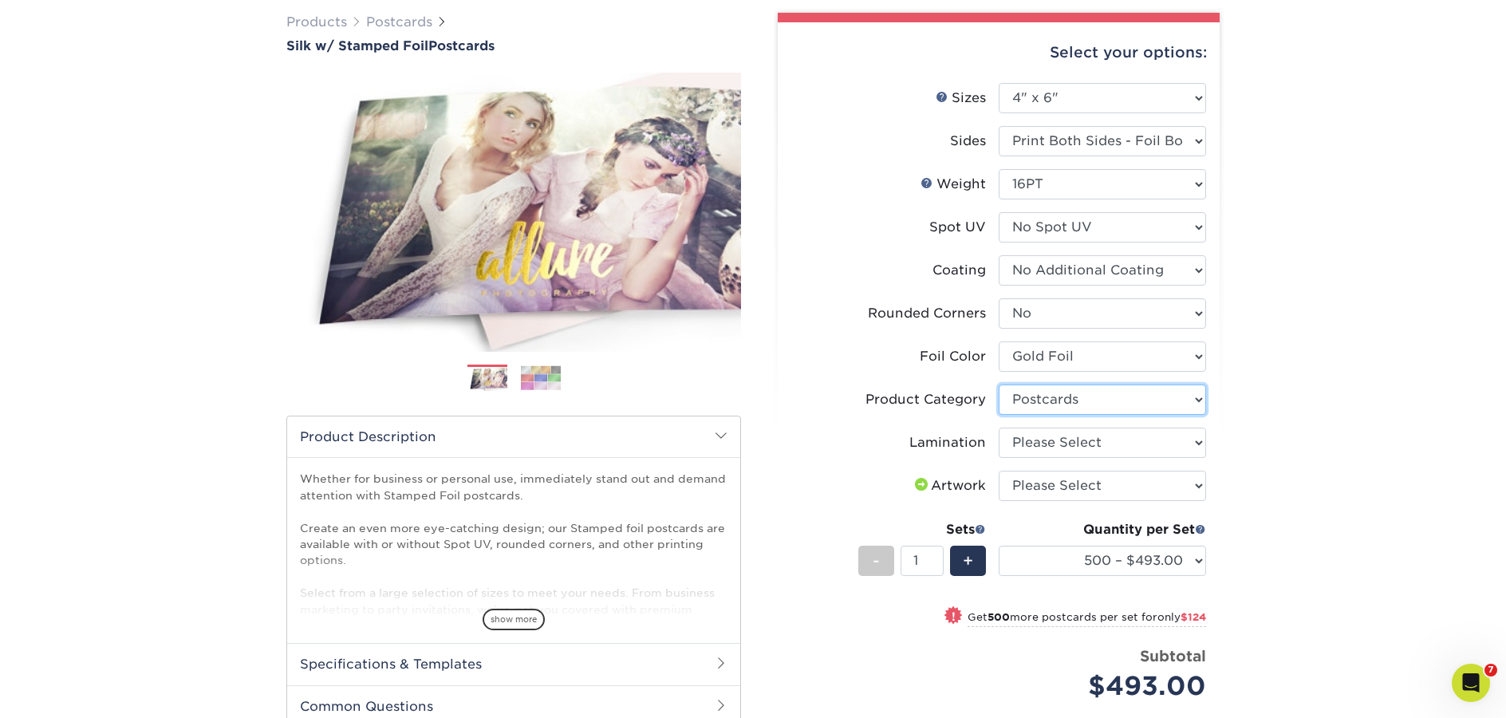
click at [999, 384] on select "Please Select Postcards" at bounding box center [1102, 399] width 207 height 30
click at [1034, 449] on select "Please Select Silk" at bounding box center [1102, 442] width 207 height 30
select select "ccacb42f-45f7-42d3-bbd3-7c8421cf37f0"
click at [999, 427] on select "Please Select Silk" at bounding box center [1102, 442] width 207 height 30
click at [1038, 481] on select "Please Select I will upload files I need a design - $150" at bounding box center [1102, 486] width 207 height 30
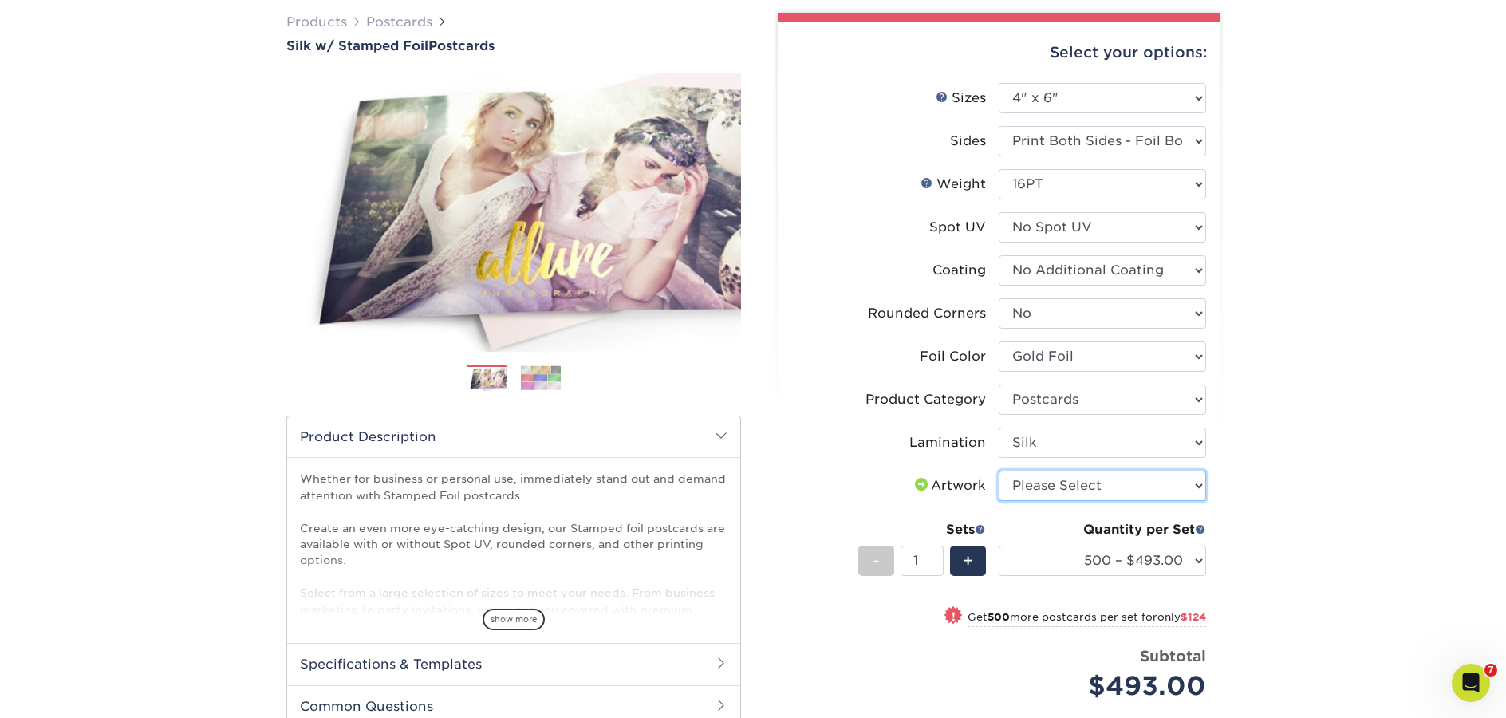
select select "upload"
click at [999, 471] on select "Please Select I will upload files I need a design - $150" at bounding box center [1102, 486] width 207 height 30
click at [1202, 565] on select "500 – $493.00 1000 – $617.00 2500 – $1246.00 5000 – $1993.00" at bounding box center [1102, 561] width 207 height 30
click at [384, 26] on link "Postcards" at bounding box center [399, 21] width 66 height 15
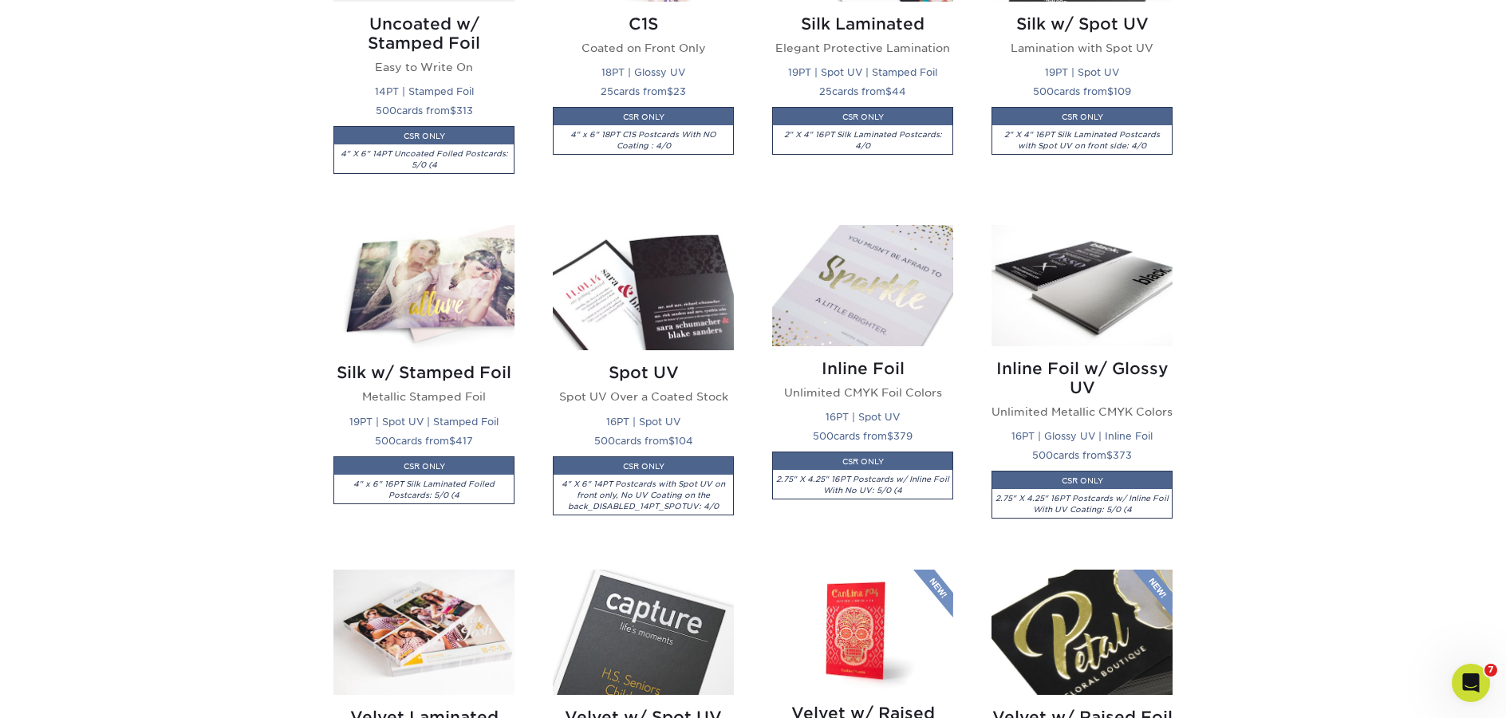
scroll to position [1302, 0]
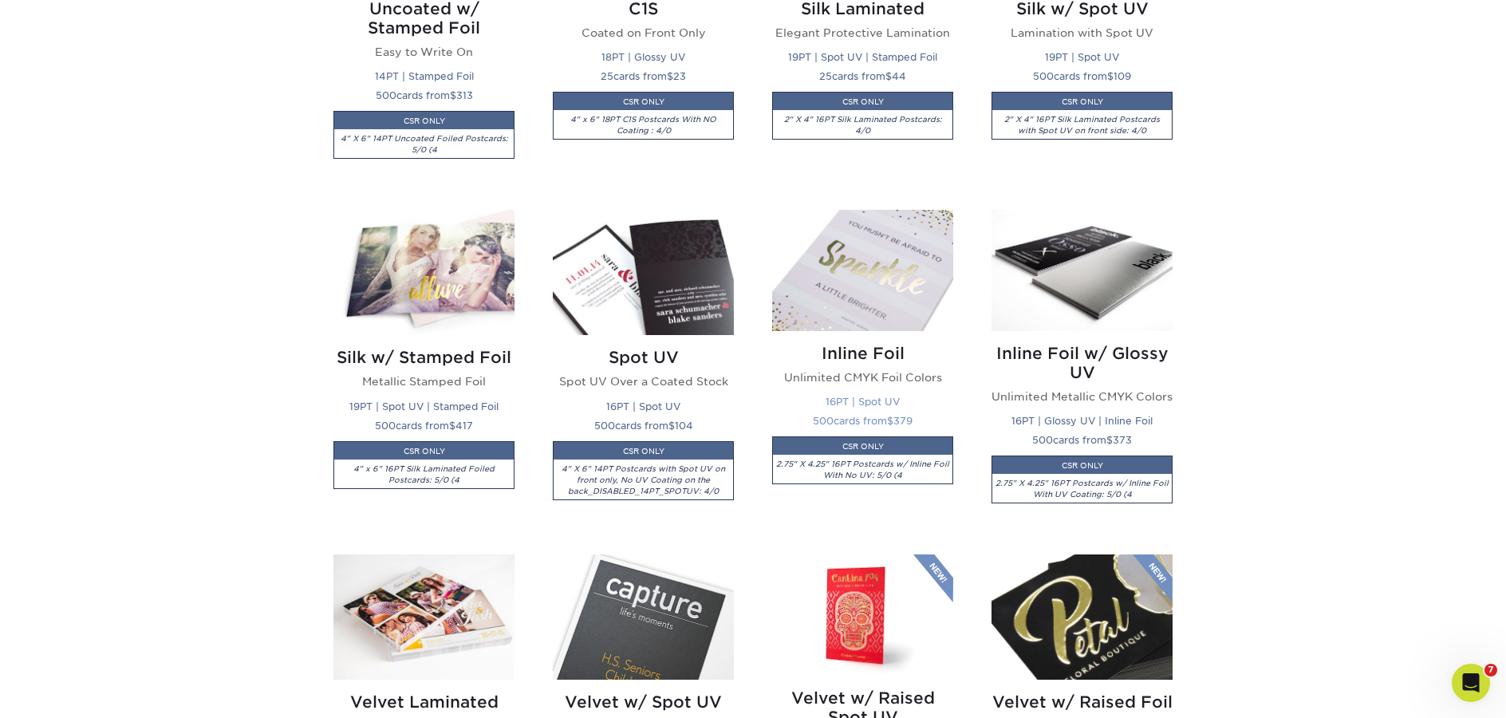
click at [815, 298] on img at bounding box center [862, 270] width 181 height 120
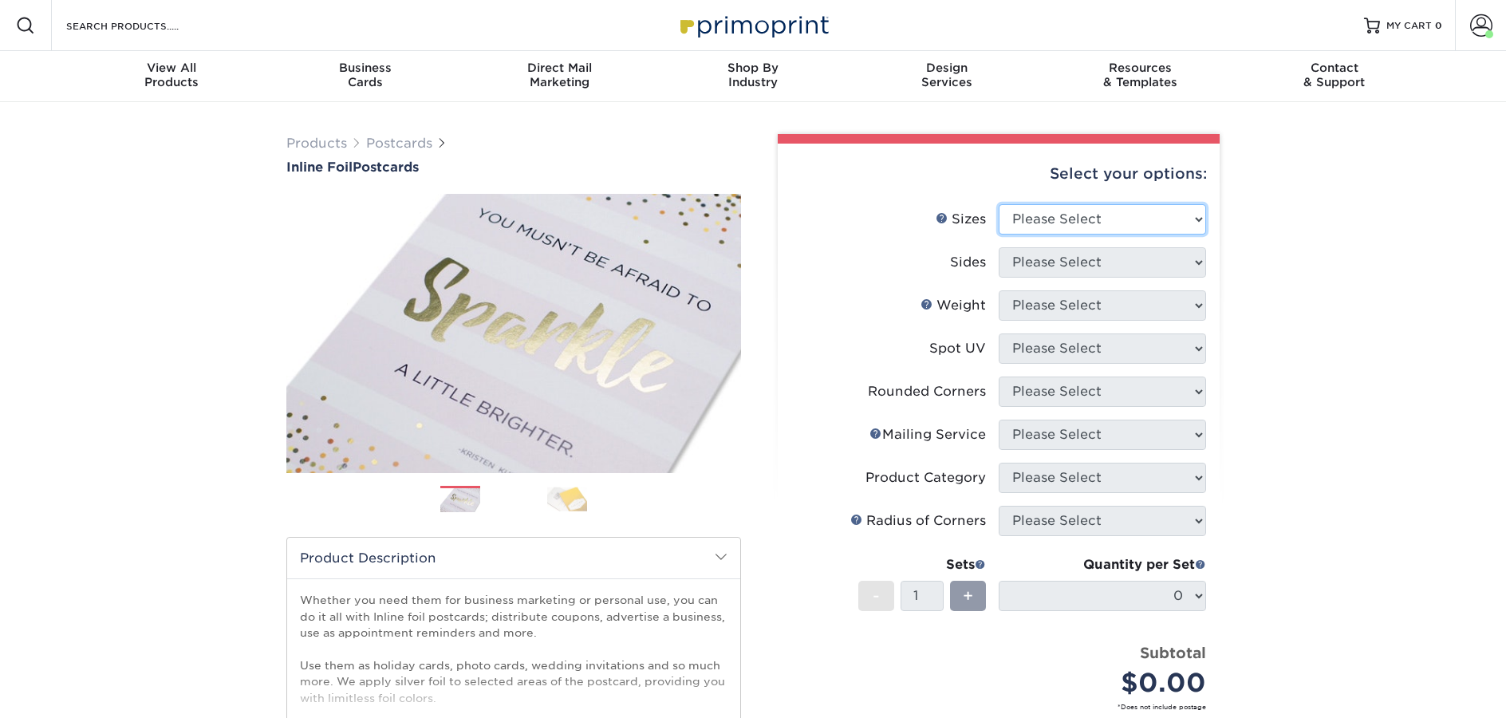
click at [1097, 220] on select "Please Select 2.75" x 4.25" 3.5" x 8.5" 4" x 6" 4" x 9" 4.25" x 5.5" 4.25" x 6"…" at bounding box center [1102, 219] width 207 height 30
select select "4.00x6.00"
click at [999, 204] on select "Please Select 2.75" x 4.25" 3.5" x 8.5" 4" x 6" 4" x 9" 4.25" x 5.5" 4.25" x 6"…" at bounding box center [1102, 219] width 207 height 30
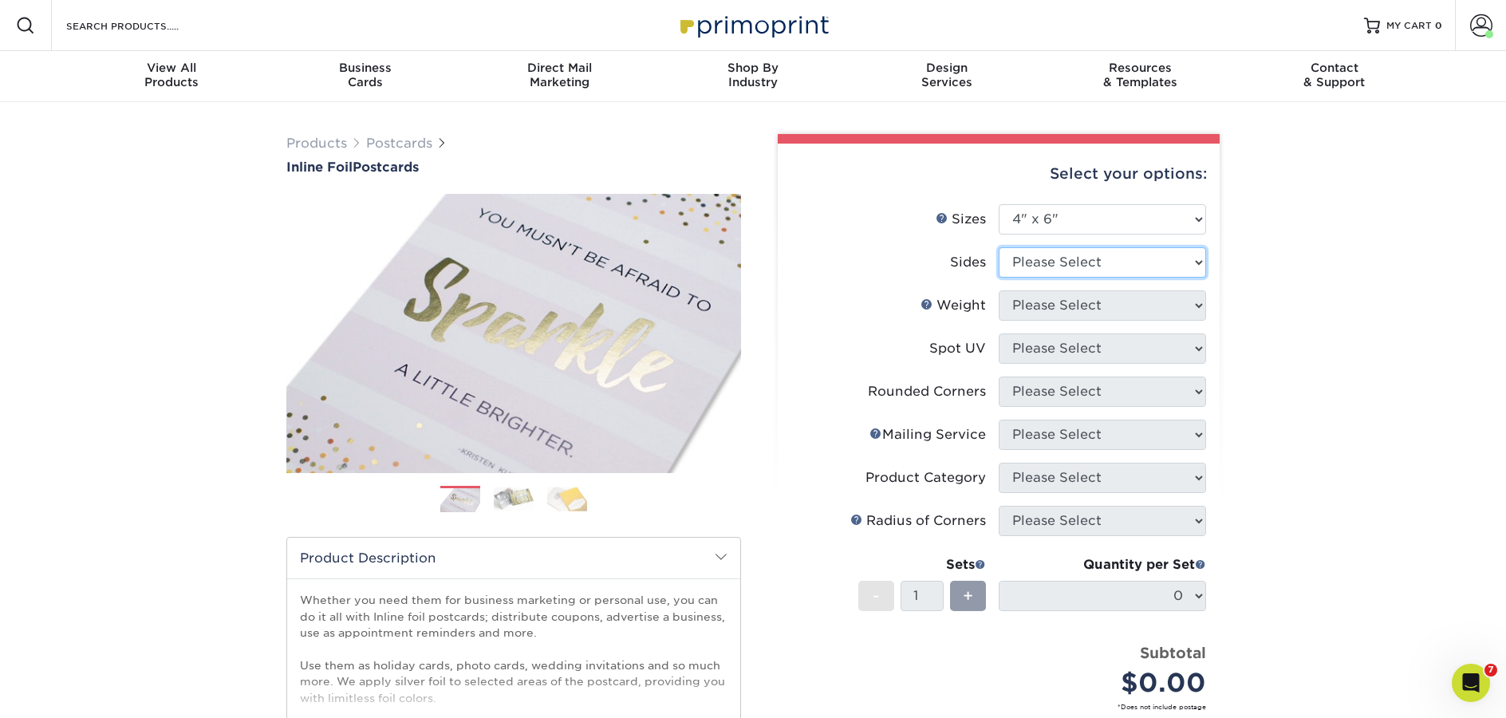
click at [1043, 273] on select "Please Select Print Both Sides - Foil Back Only Print Both Sides - Foil Both Si…" at bounding box center [1102, 262] width 207 height 30
select select "34527644-b4fd-4ffb-9092-1318eefcd9d9"
click at [999, 247] on select "Please Select Print Both Sides - Foil Back Only Print Both Sides - Foil Both Si…" at bounding box center [1102, 262] width 207 height 30
click at [1040, 307] on select "Please Select 16PT" at bounding box center [1102, 305] width 207 height 30
select select "16PT"
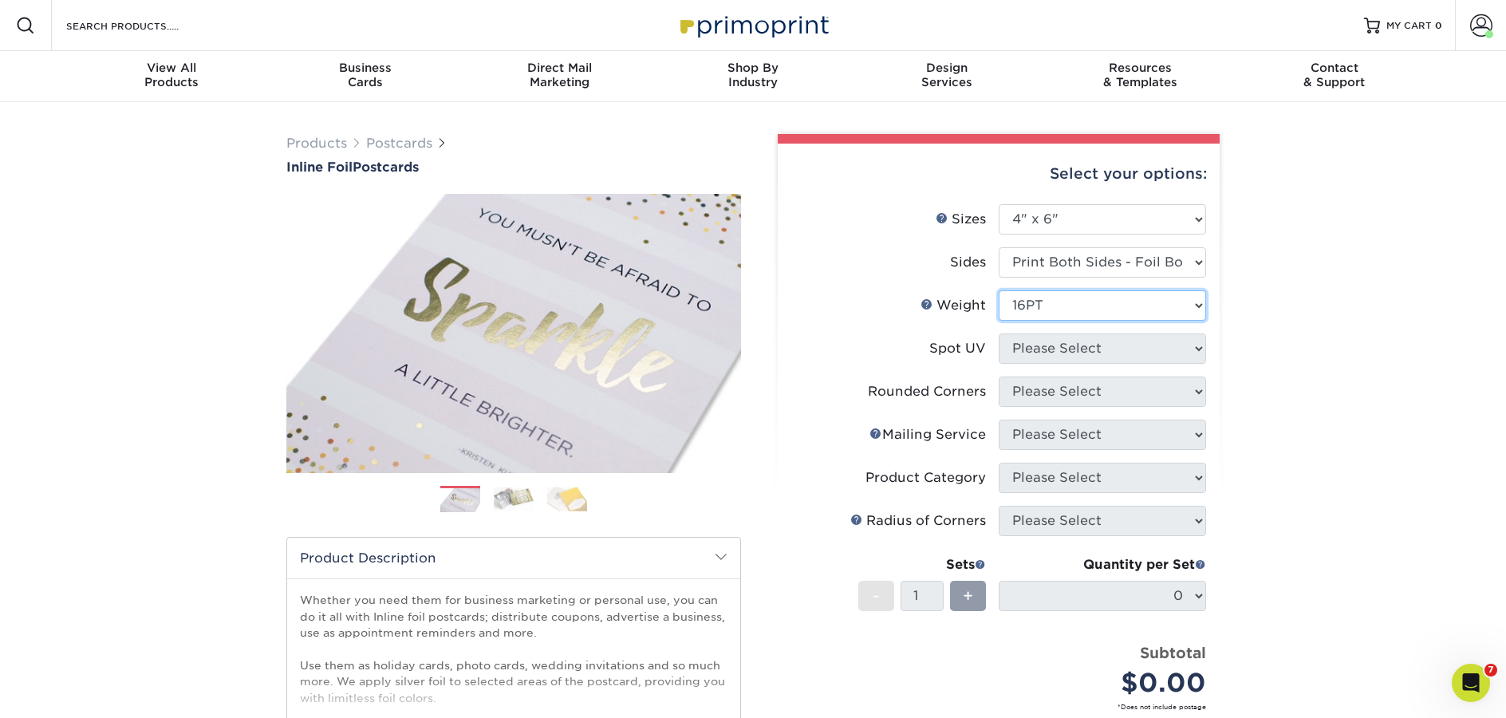
click at [999, 290] on select "Please Select 16PT" at bounding box center [1102, 305] width 207 height 30
click at [1036, 345] on select "Please Select No Spot UV Front and Back (Both Sides) Front Only Back Only" at bounding box center [1102, 348] width 207 height 30
select select "3"
click at [999, 333] on select "Please Select No Spot UV Front and Back (Both Sides) Front Only Back Only" at bounding box center [1102, 348] width 207 height 30
click at [0, 0] on select at bounding box center [0, 0] width 0 height 0
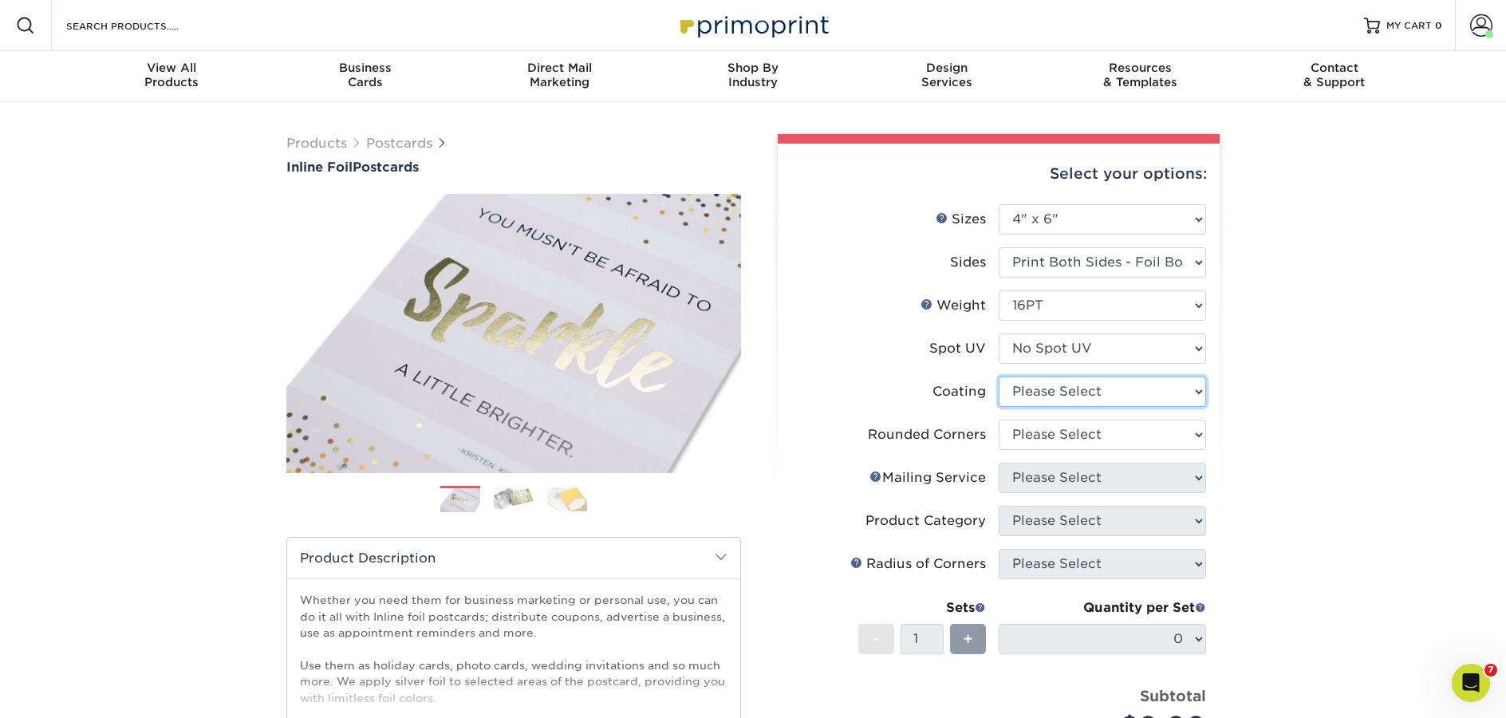
select select "3e7618de-abca-4bda-9f97-8b9129e913d8"
click at [999, 376] on select at bounding box center [1102, 391] width 207 height 30
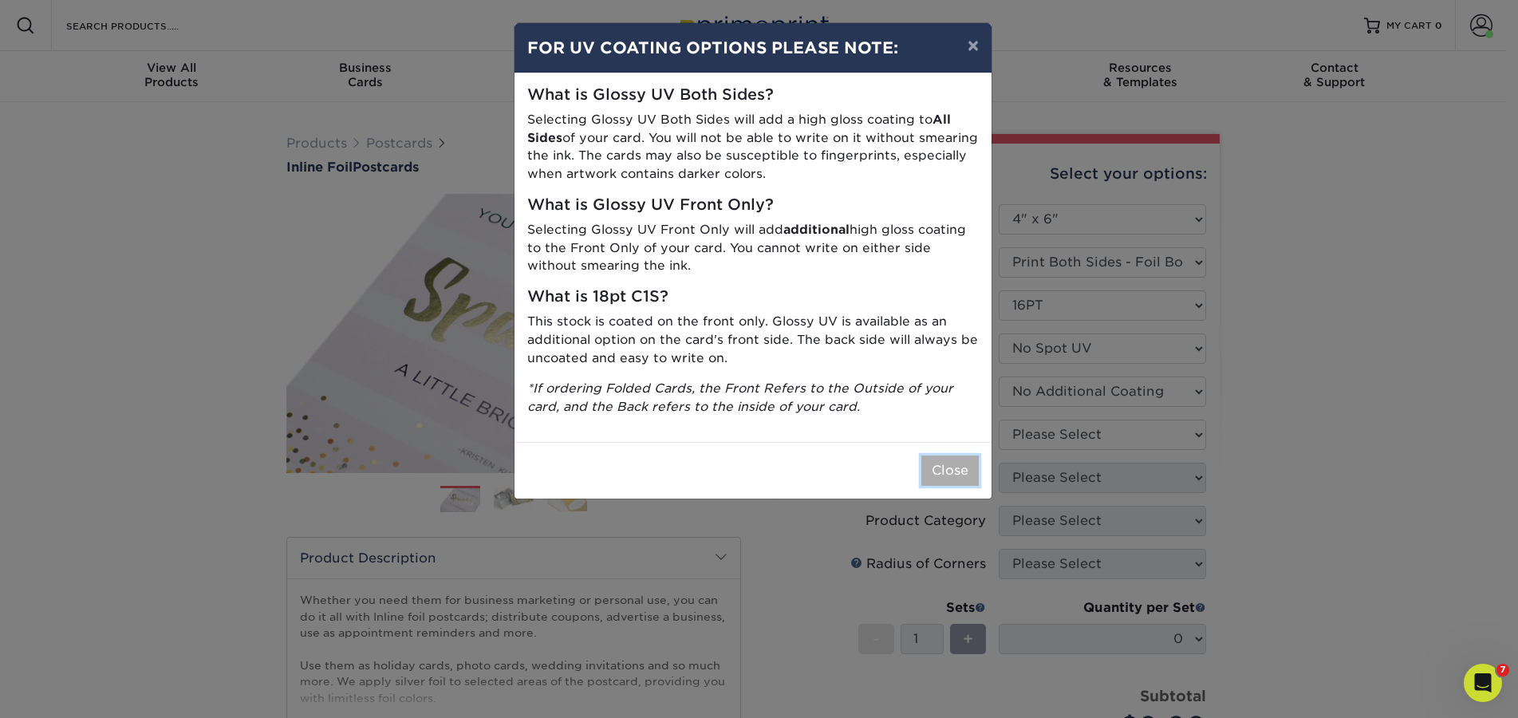
click at [959, 457] on button "Close" at bounding box center [949, 470] width 57 height 30
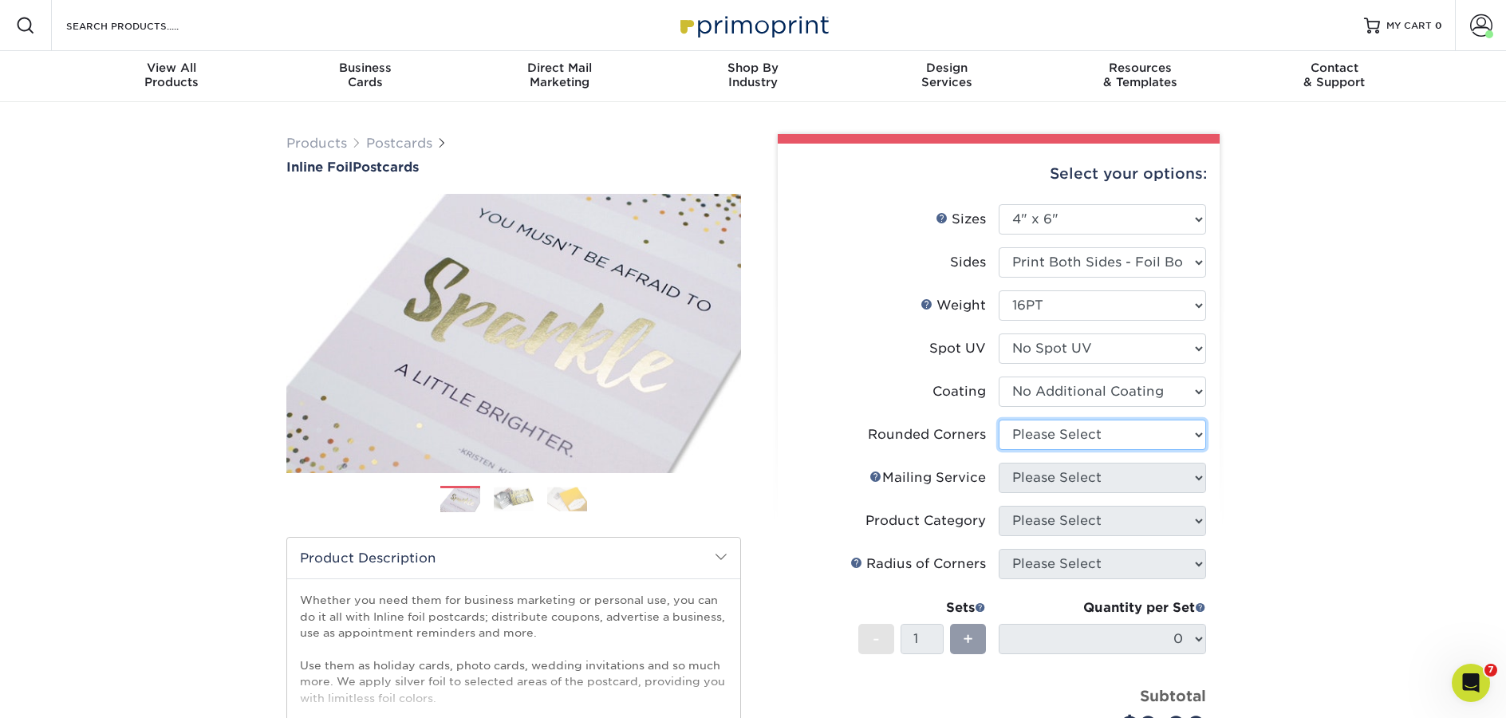
click at [1062, 436] on select "Please Select Yes - Round 4 Corners No" at bounding box center [1102, 435] width 207 height 30
select select "0"
click at [999, 420] on select "Please Select Yes - Round 4 Corners No" at bounding box center [1102, 435] width 207 height 30
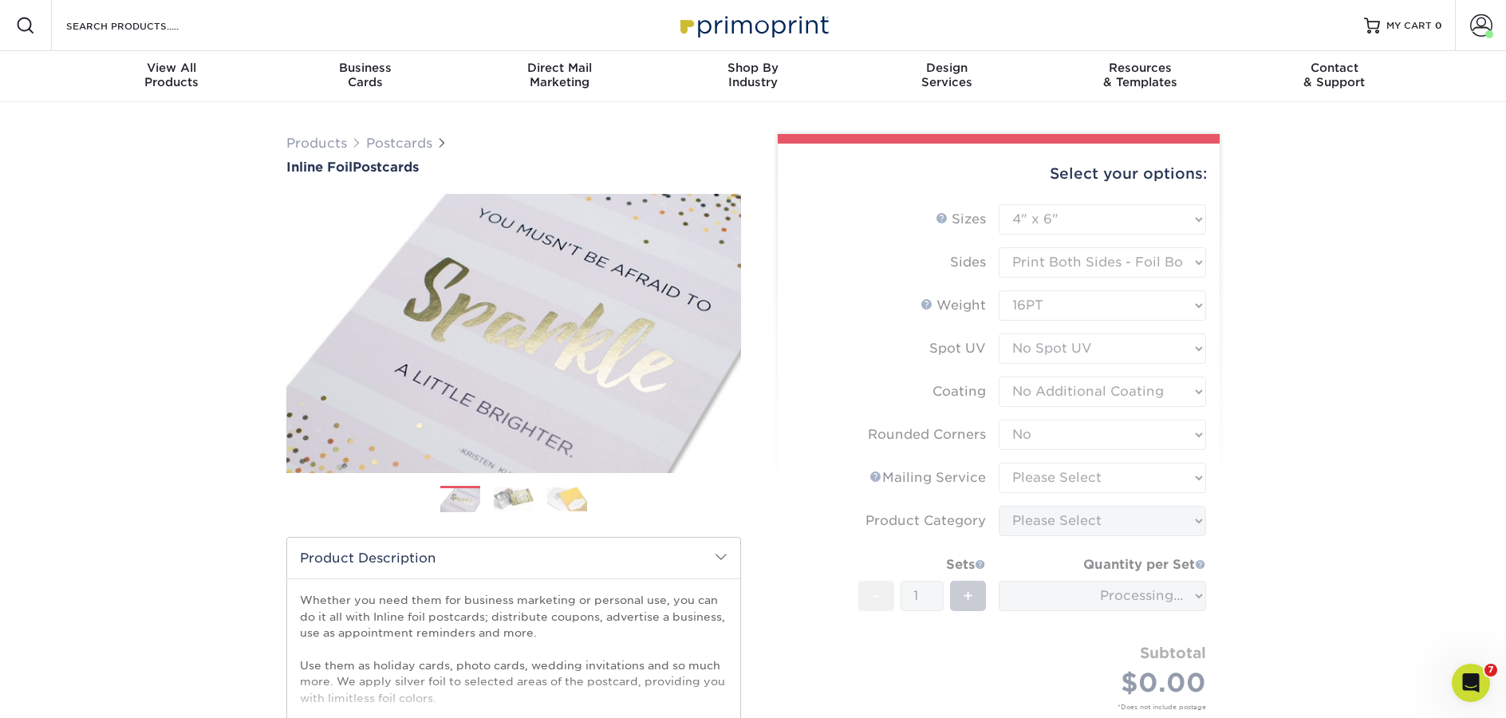
click at [1045, 473] on form "Sizes Help Sizes Please Select 2.75" x 4.25" 3.5" x 8.5" 4" x 6" 4" x 9" 4.25" …" at bounding box center [998, 475] width 416 height 543
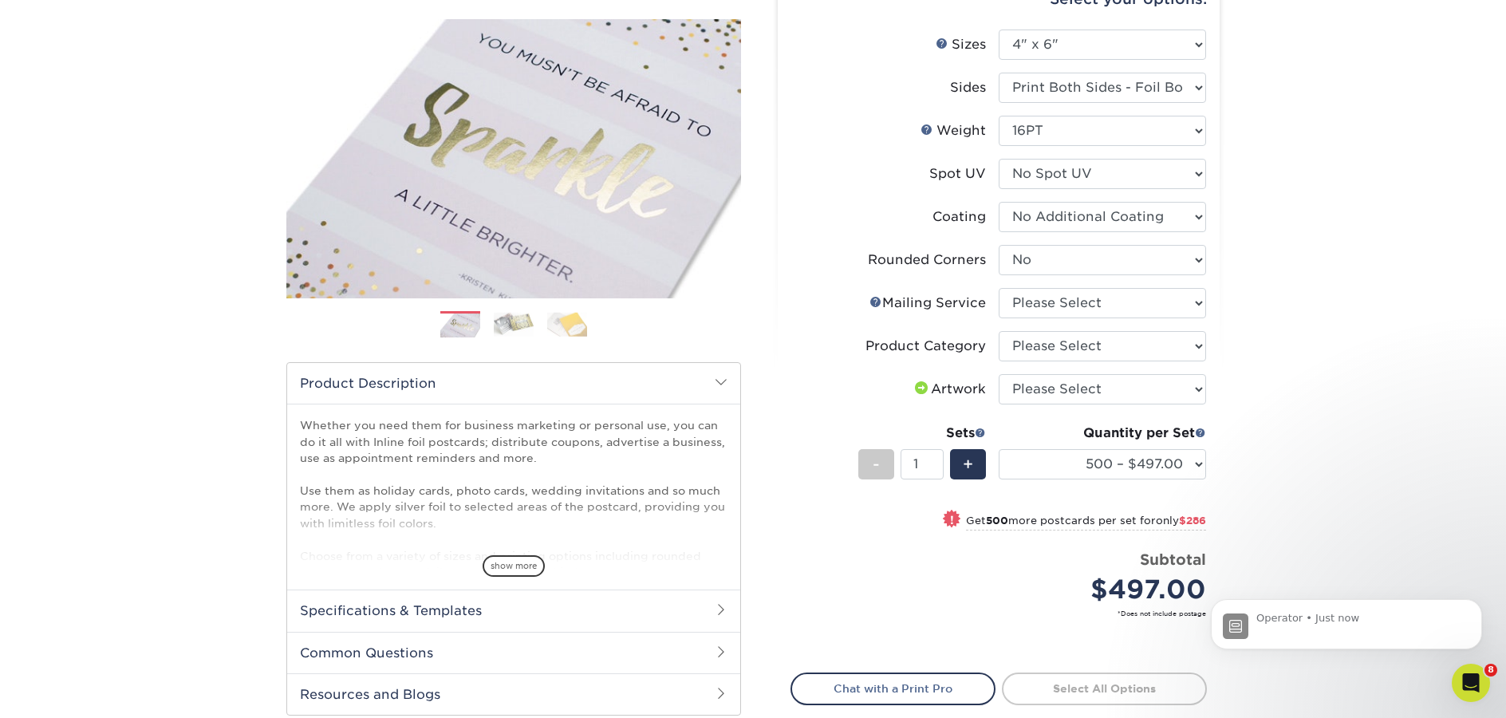
scroll to position [183, 0]
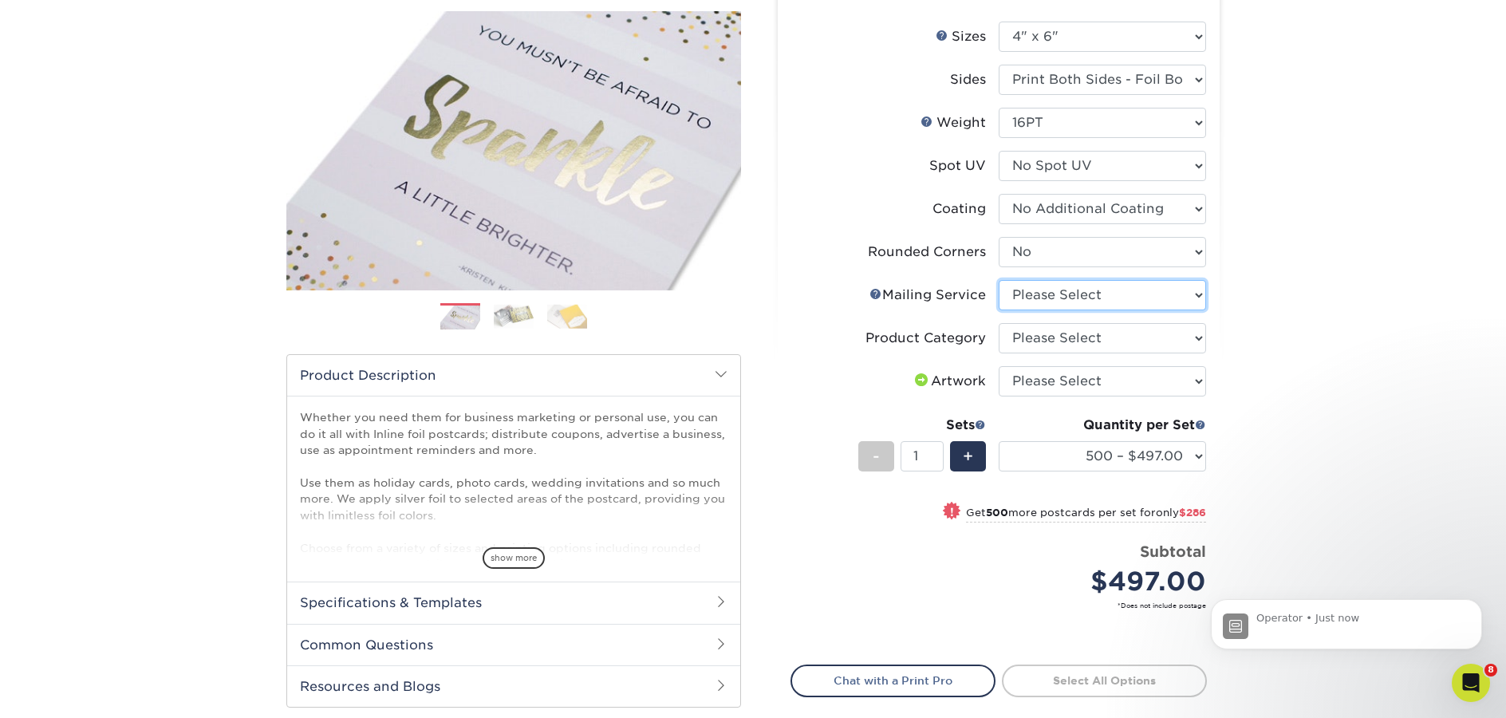
click at [1089, 297] on select "Please Select No Direct Mailing Service No, I will mail/stamp/imprint Direct Ma…" at bounding box center [1102, 295] width 207 height 30
select select "3e5e9bdd-d78a-4c28-a41d-fe1407925ca6"
click at [999, 280] on select "Please Select No Direct Mailing Service No, I will mail/stamp/imprint Direct Ma…" at bounding box center [1102, 295] width 207 height 30
click at [1078, 331] on select "Please Select Postcards" at bounding box center [1102, 338] width 207 height 30
select select "9b7272e0-d6c8-4c3c-8e97-d3a1bcdab858"
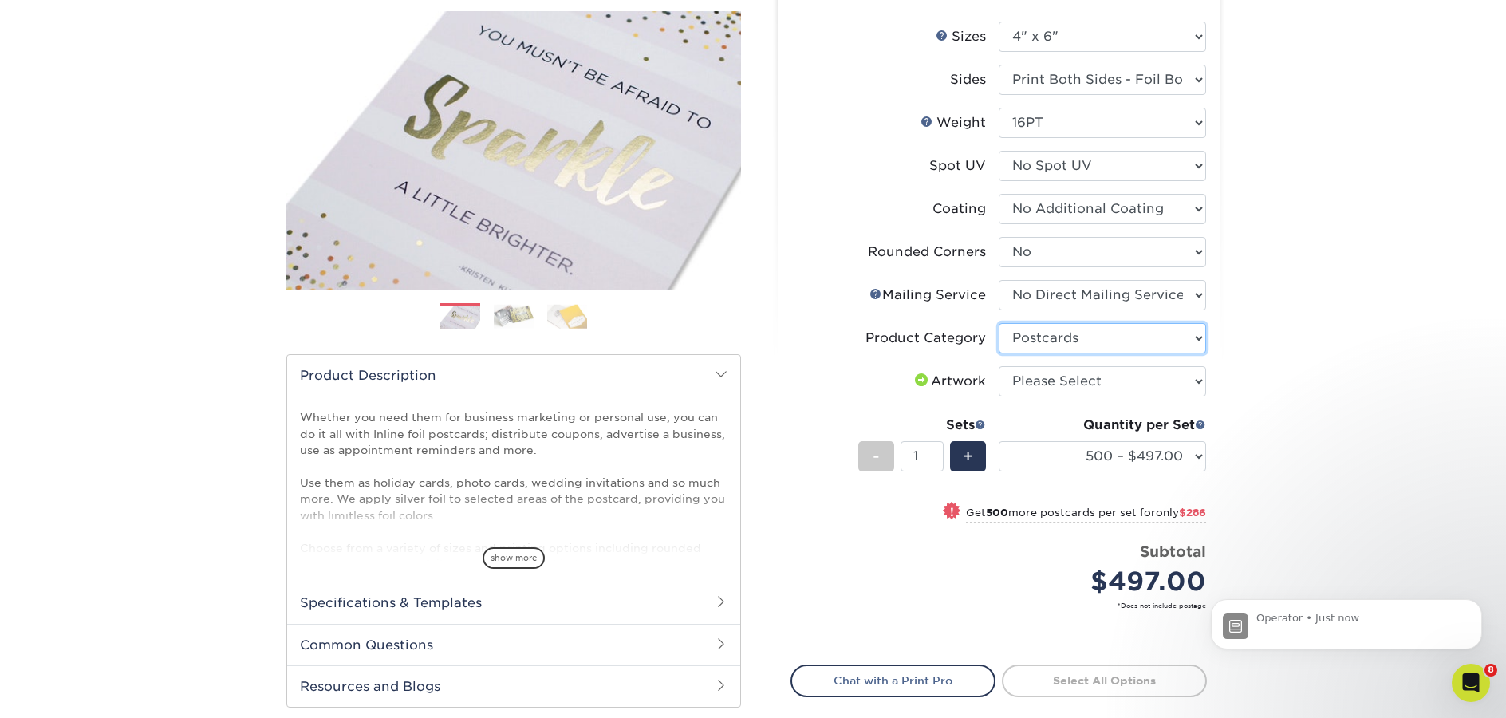
click at [999, 323] on select "Please Select Postcards" at bounding box center [1102, 338] width 207 height 30
click at [1111, 384] on select "Please Select I will upload files I need a design - $150" at bounding box center [1102, 381] width 207 height 30
select select "upload"
click at [999, 366] on select "Please Select I will upload files I need a design - $150" at bounding box center [1102, 381] width 207 height 30
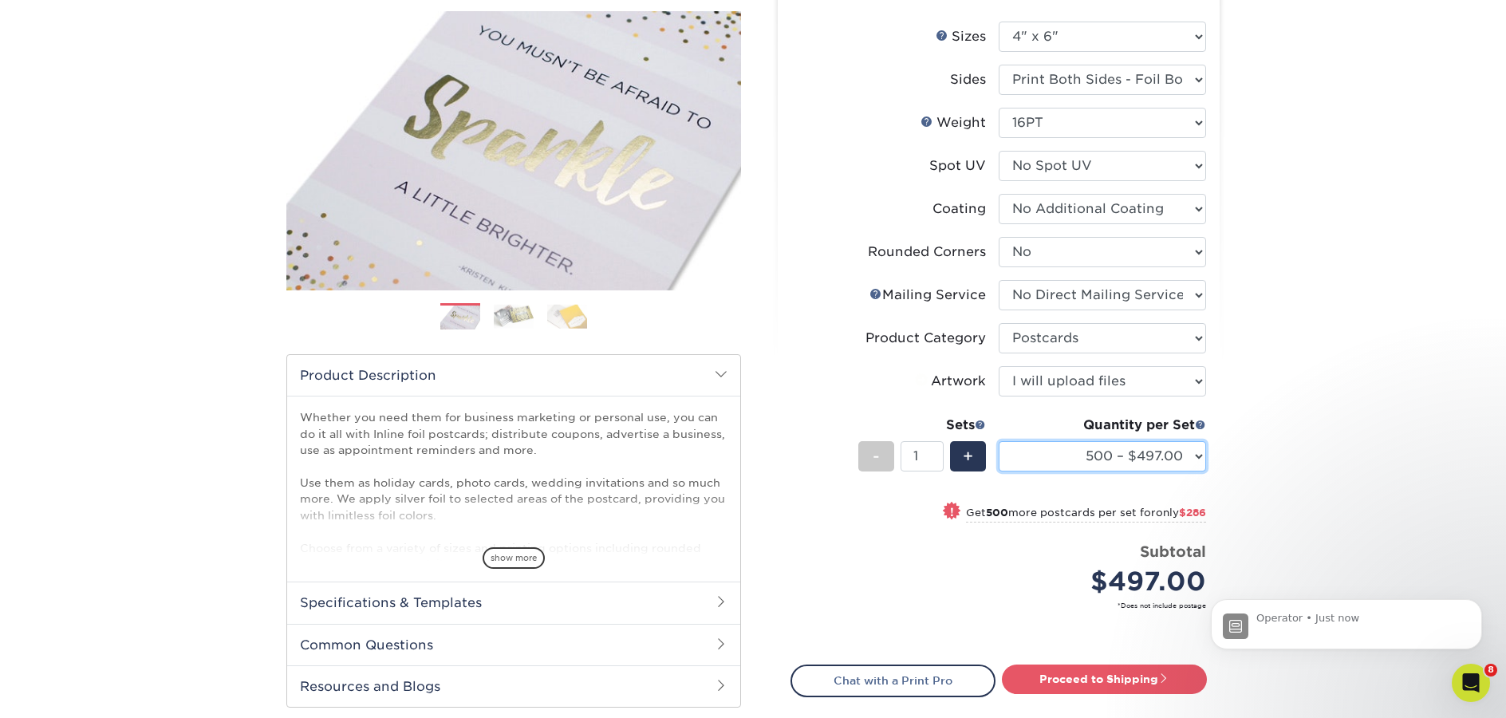
click at [1200, 457] on select "500 – $497.00 1000 – $783.00 2500 – $1125.00 5000 – $1600.00" at bounding box center [1102, 456] width 207 height 30
click at [1466, 616] on div "Operator • Just now" at bounding box center [1346, 624] width 247 height 30
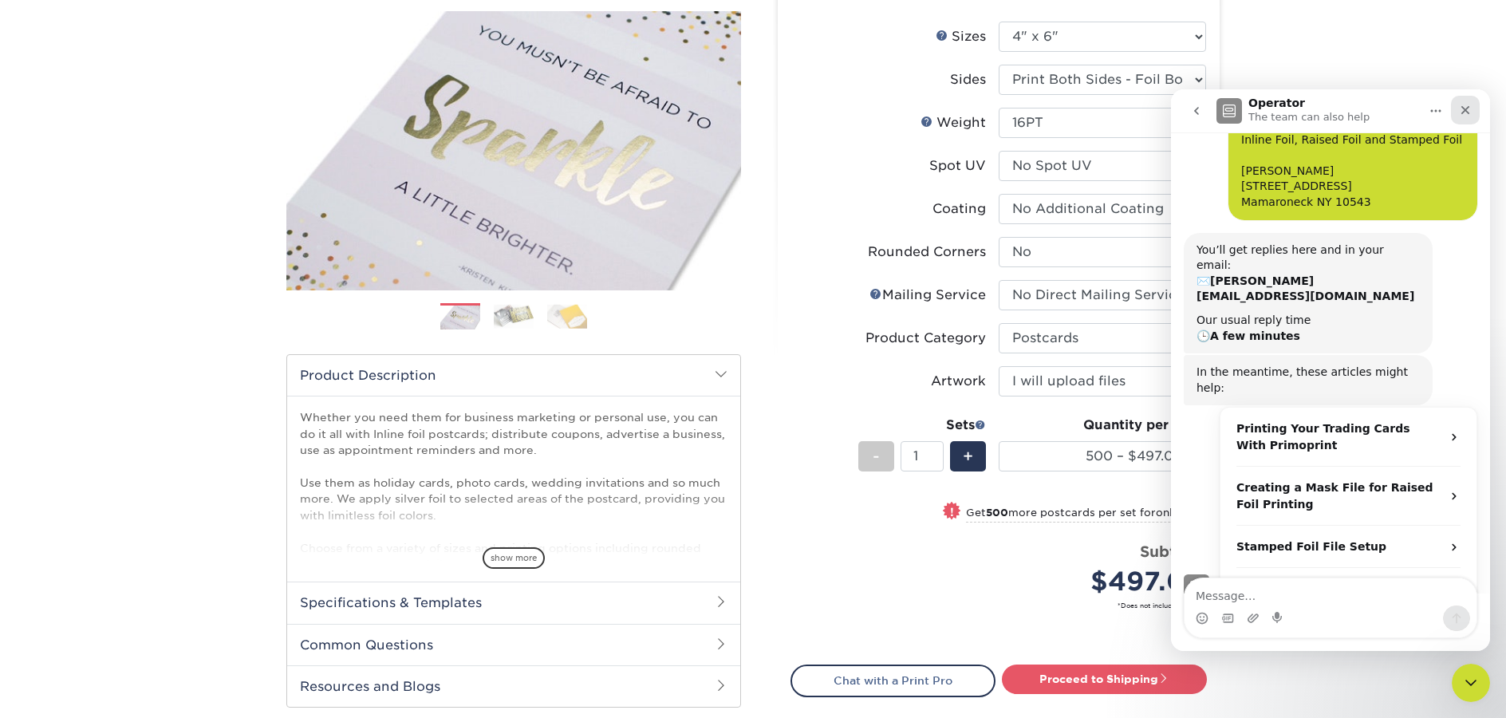
scroll to position [74, 0]
click at [1462, 107] on icon "Close" at bounding box center [1465, 110] width 9 height 9
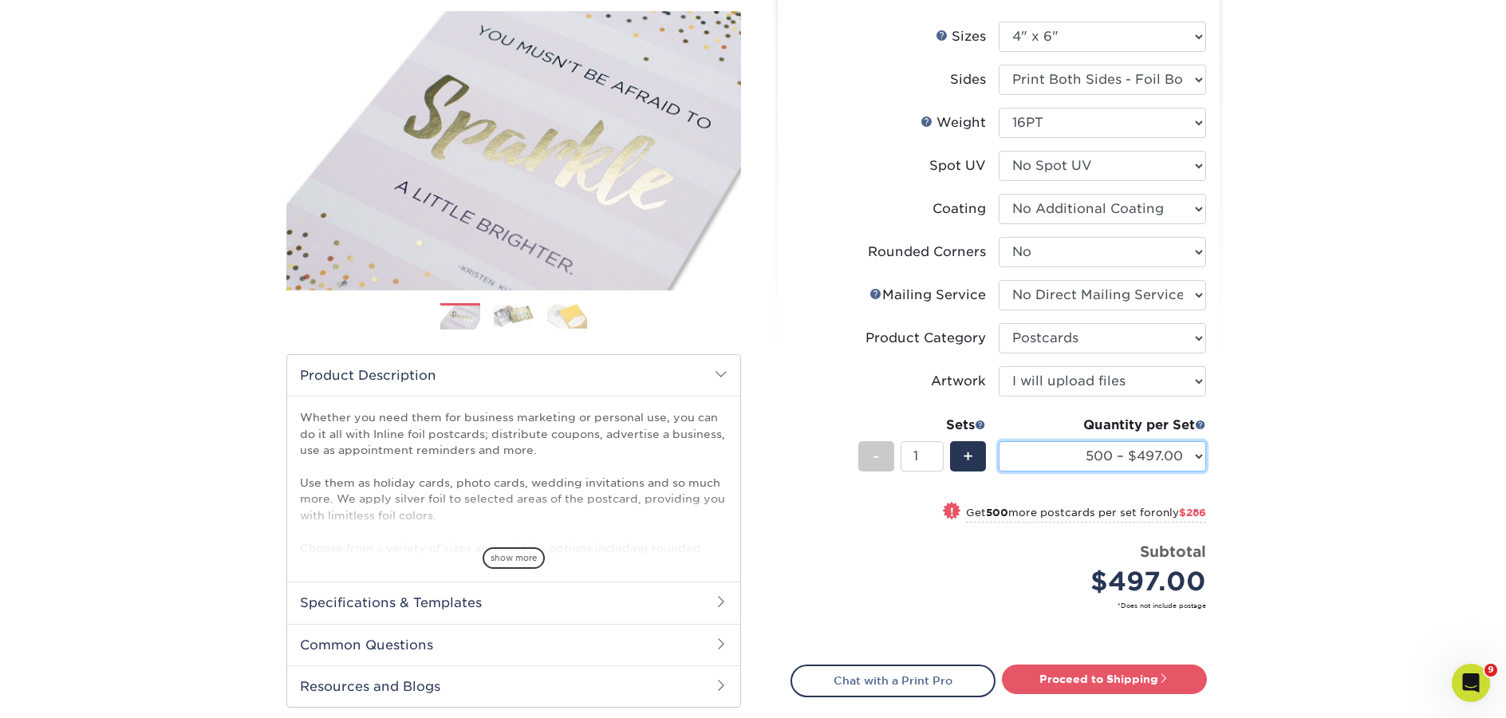
click at [1197, 460] on select "500 – $497.00 1000 – $783.00 2500 – $1125.00 5000 – $1600.00" at bounding box center [1102, 456] width 207 height 30
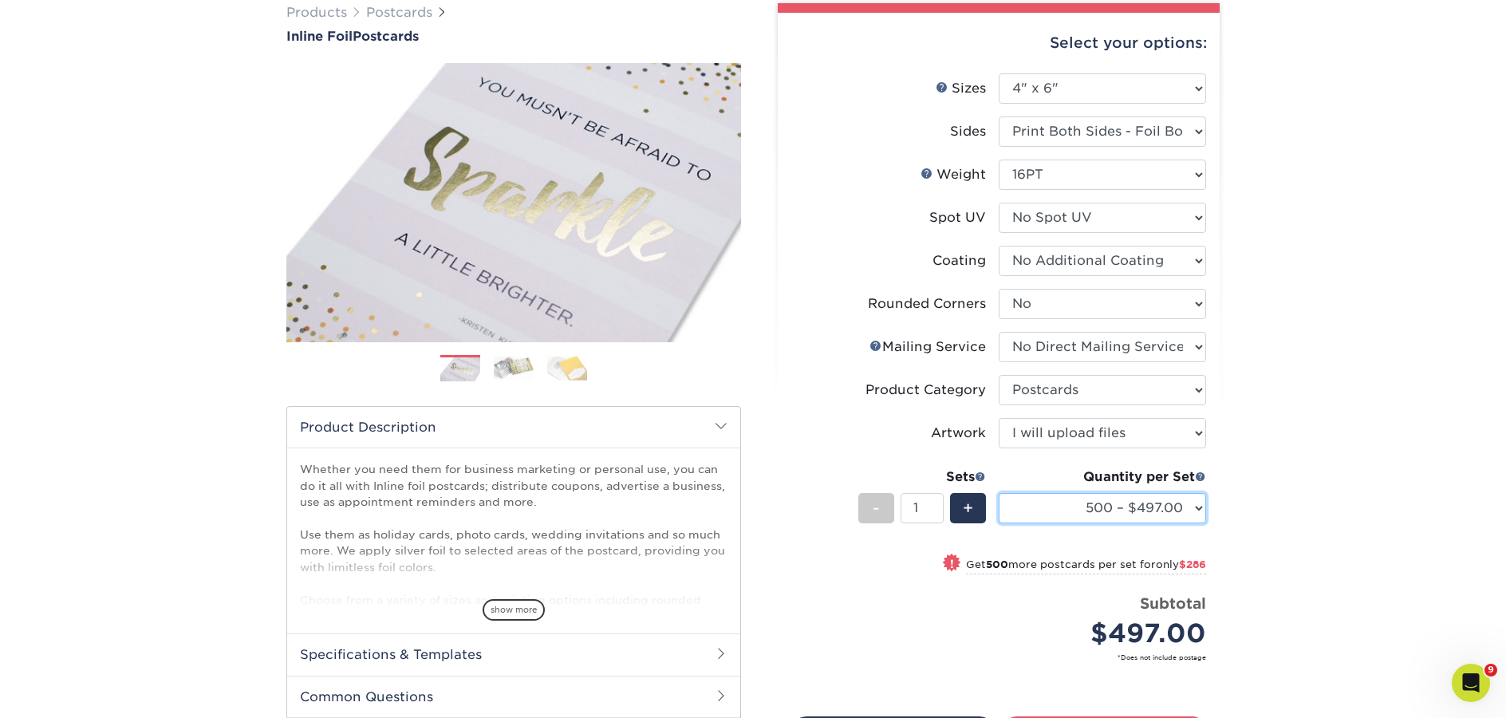
scroll to position [130, 0]
click at [1184, 510] on select "500 – $497.00 1000 – $783.00 2500 – $1125.00 5000 – $1600.00" at bounding box center [1102, 509] width 207 height 30
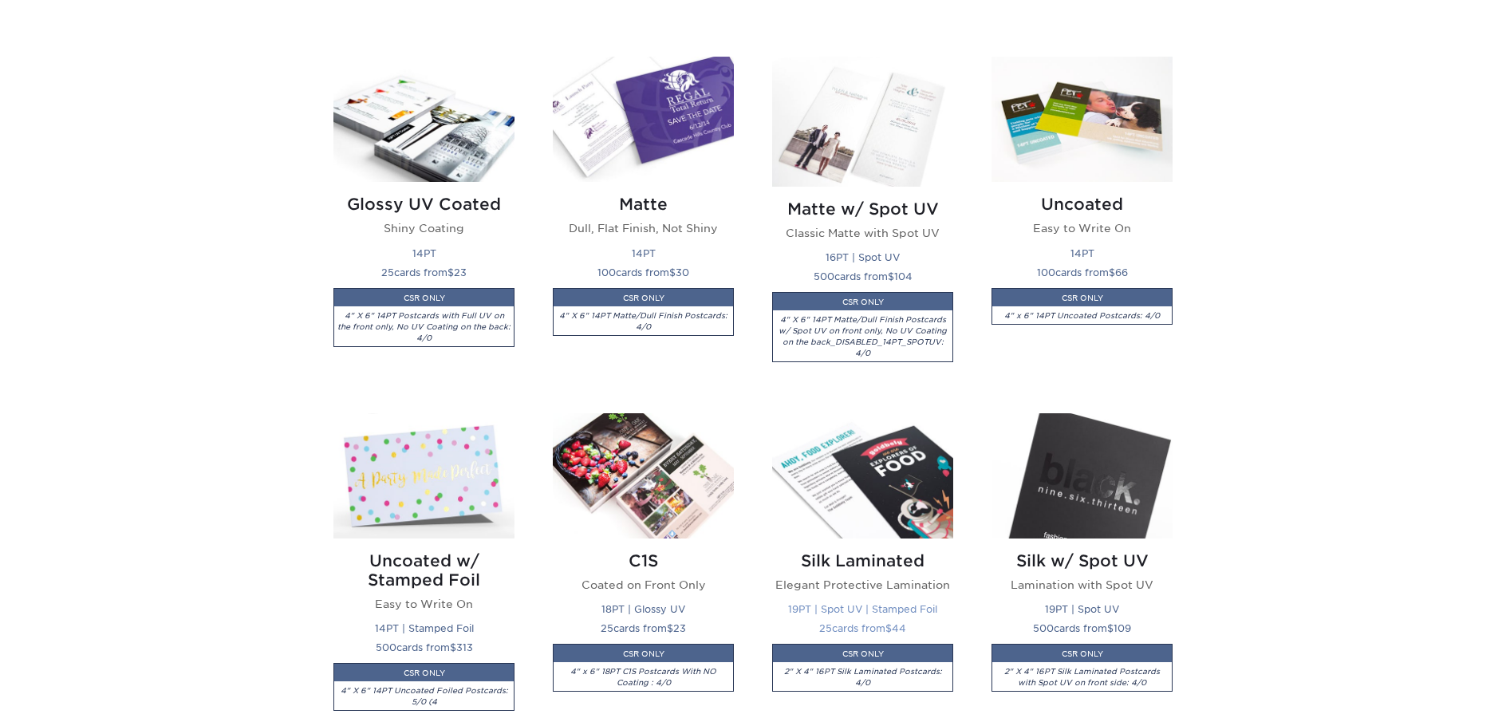
scroll to position [956, 0]
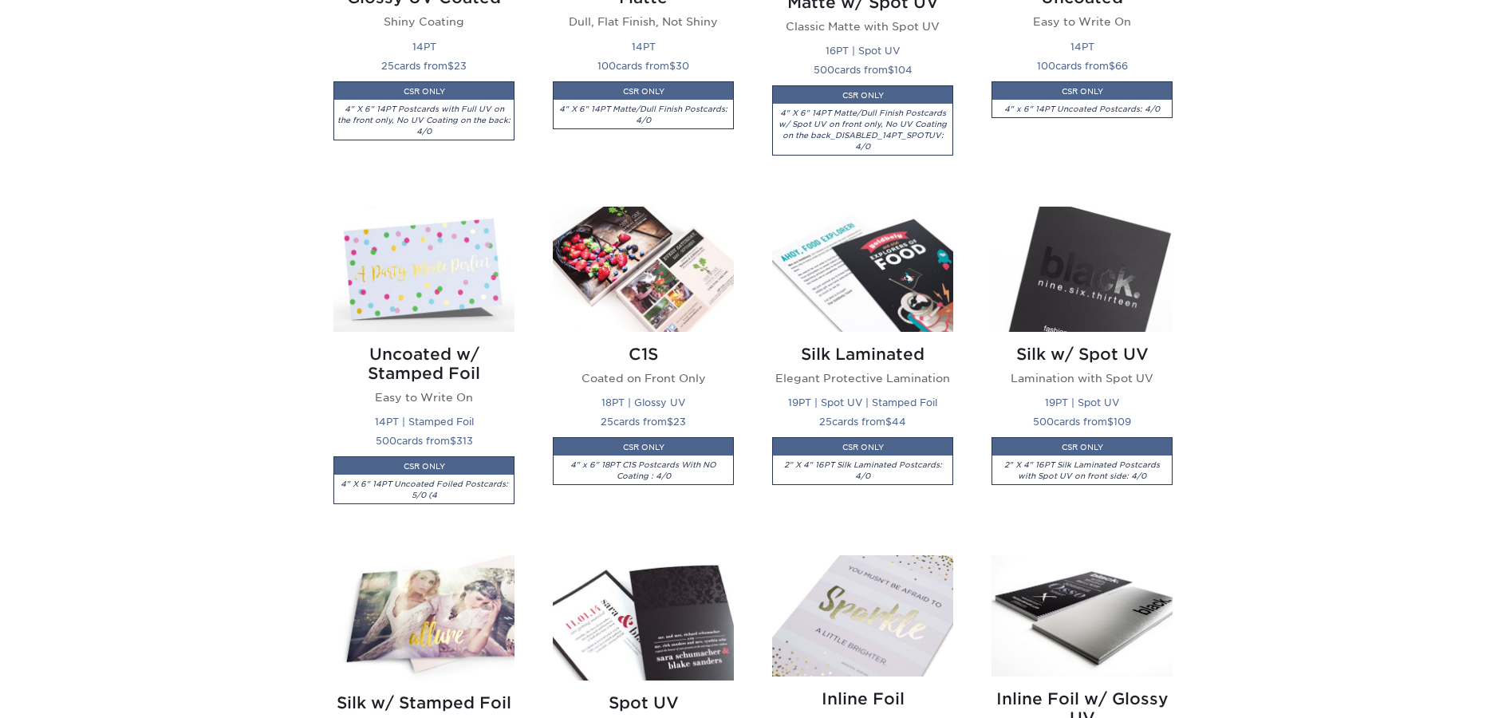
click at [412, 607] on img at bounding box center [423, 617] width 181 height 125
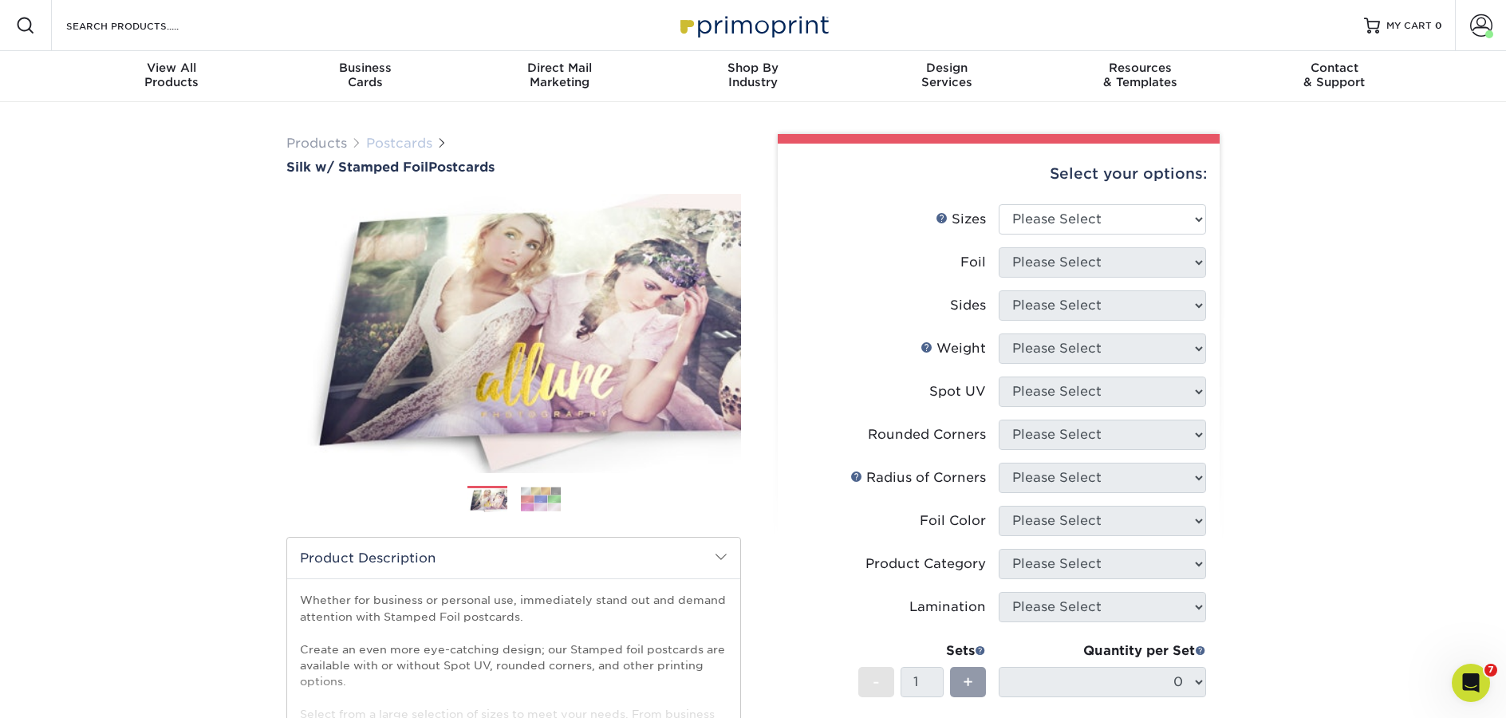
click at [416, 143] on link "Postcards" at bounding box center [399, 143] width 66 height 15
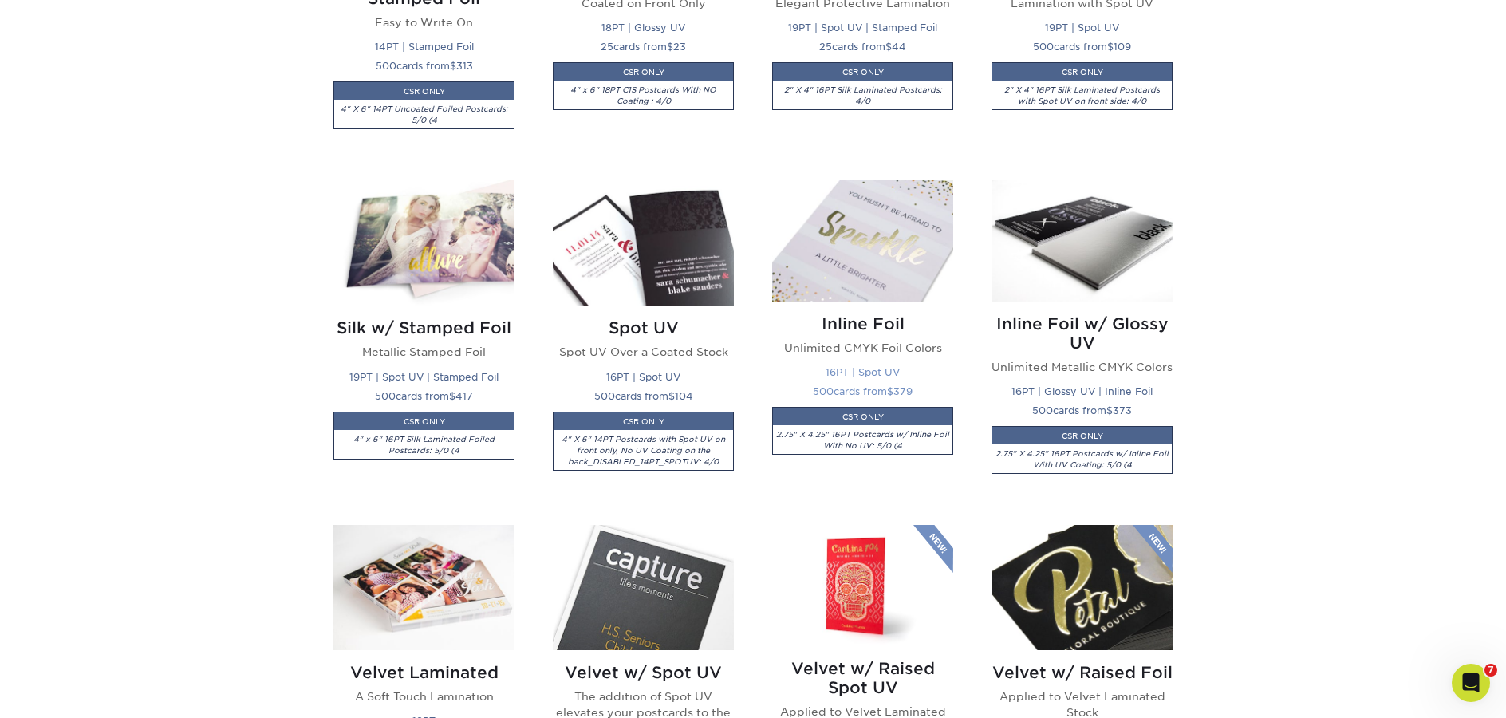
scroll to position [1630, 0]
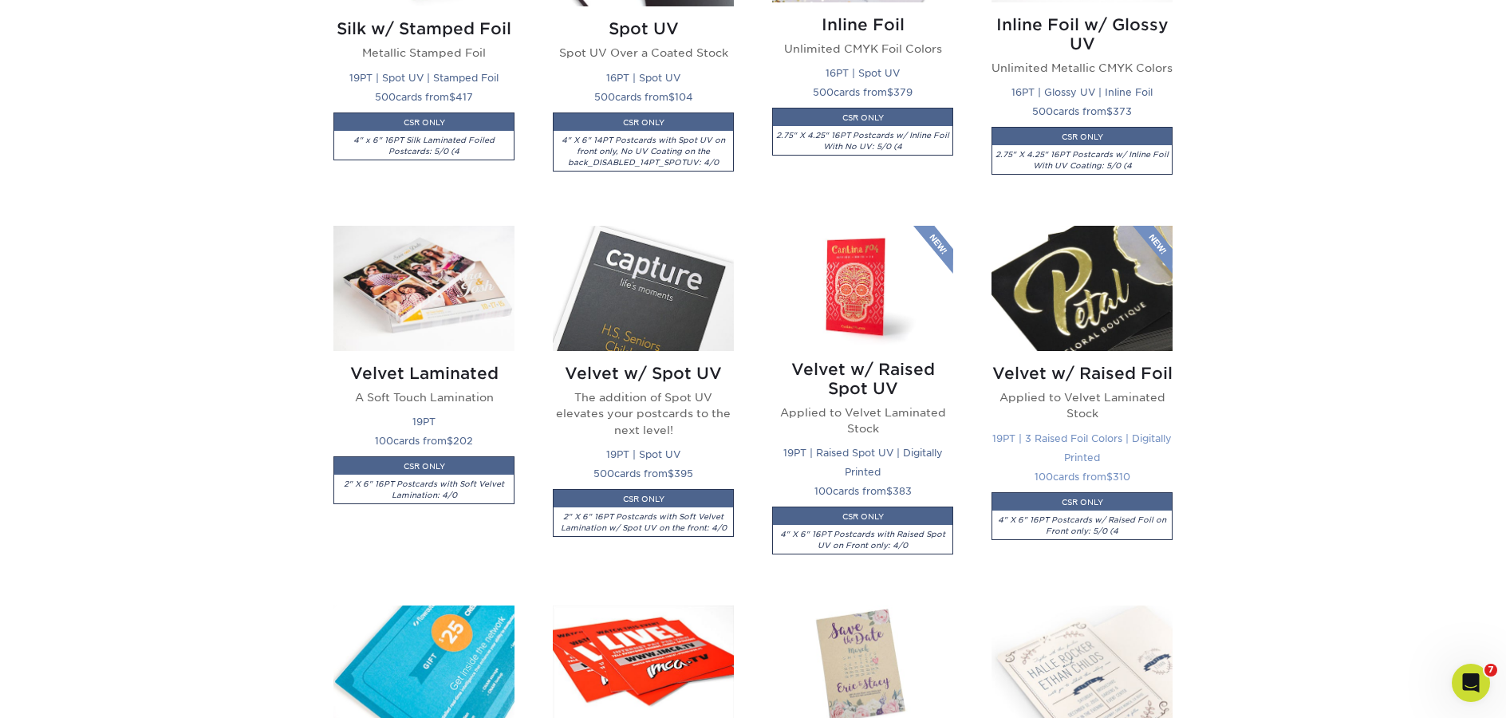
click at [1105, 336] on img at bounding box center [1081, 288] width 181 height 125
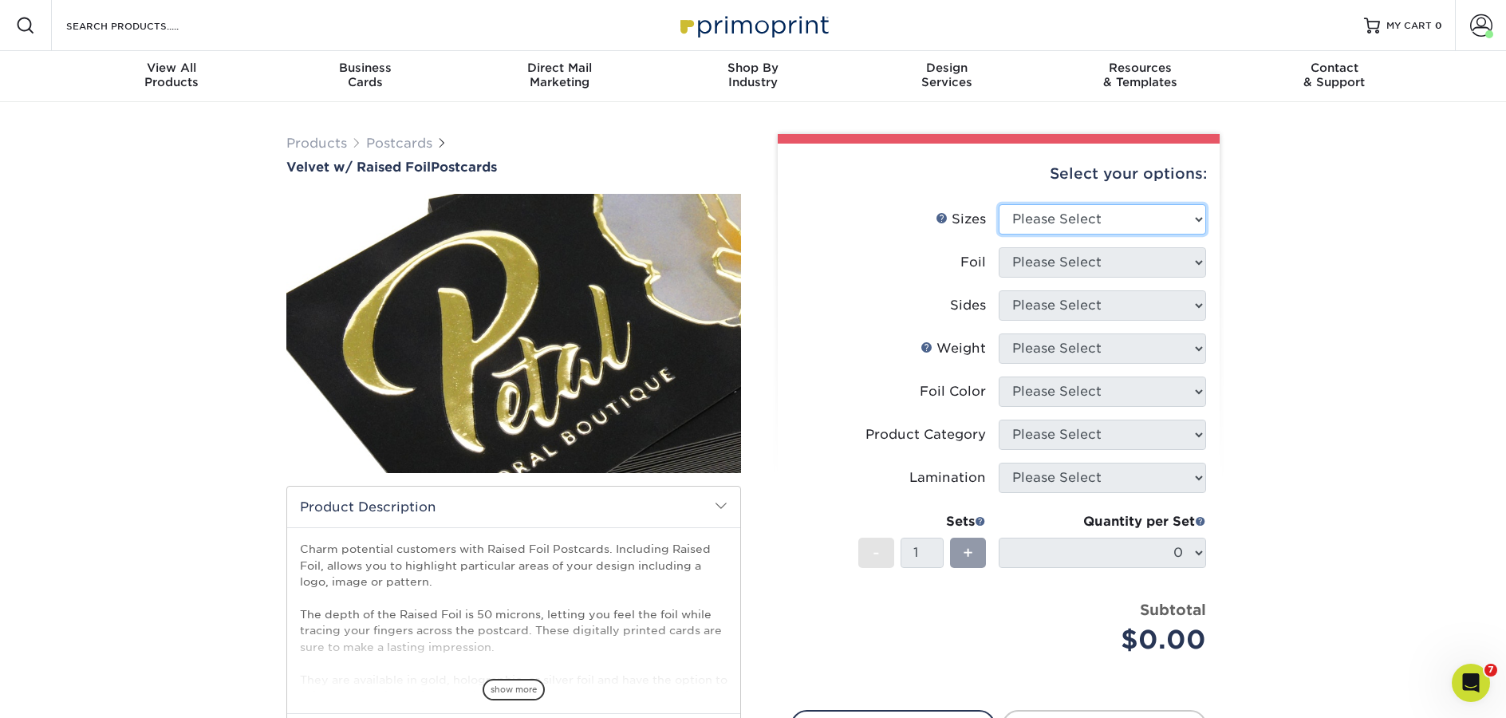
click at [1089, 212] on select "Please Select 4" x 6" 5" x 7"" at bounding box center [1102, 219] width 207 height 30
select select "4.00x6.00"
click at [999, 204] on select "Please Select 4" x 6" 5" x 7"" at bounding box center [1102, 219] width 207 height 30
click at [1046, 290] on select "Please Select" at bounding box center [1102, 305] width 207 height 30
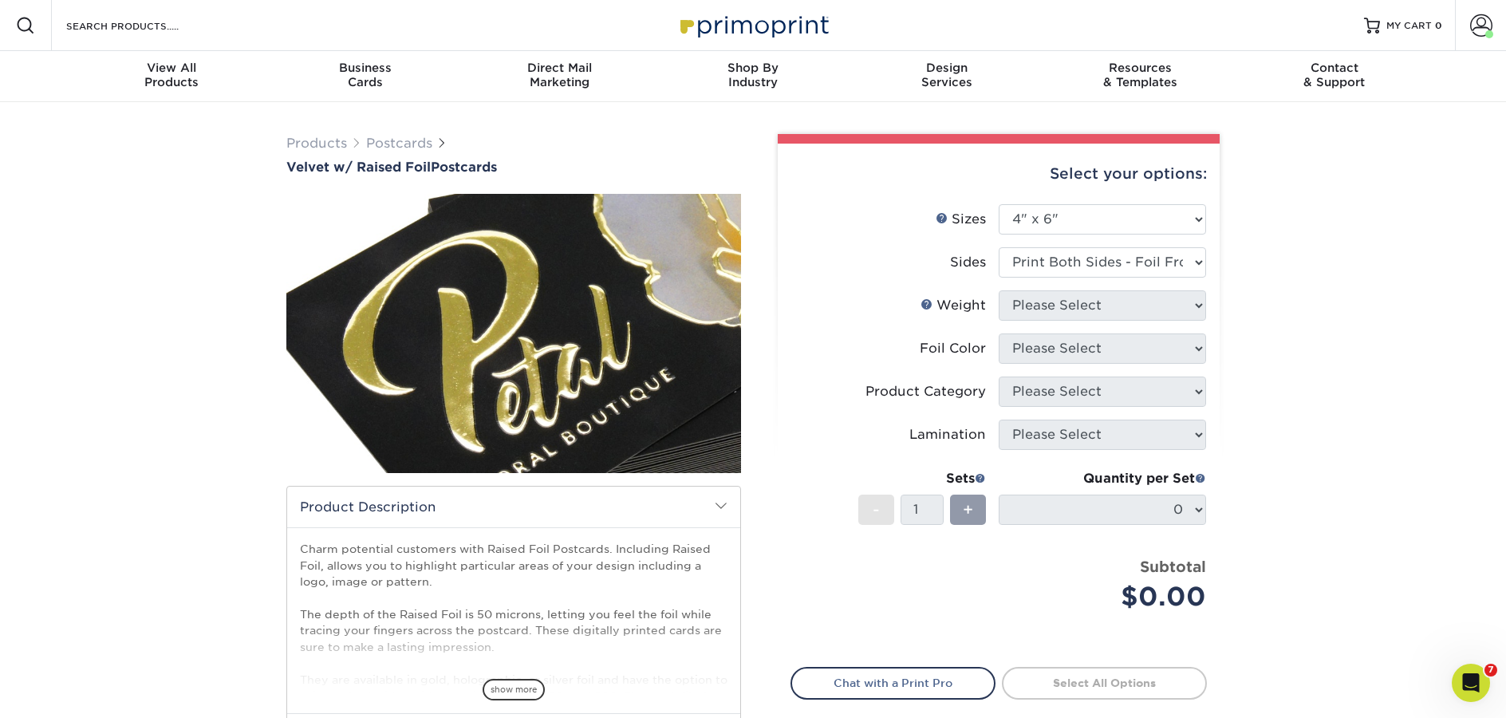
click at [999, 247] on select "Please Select Print Both Sides - Foil Both Sides Print Both Sides - Foil Front …" at bounding box center [1102, 262] width 207 height 30
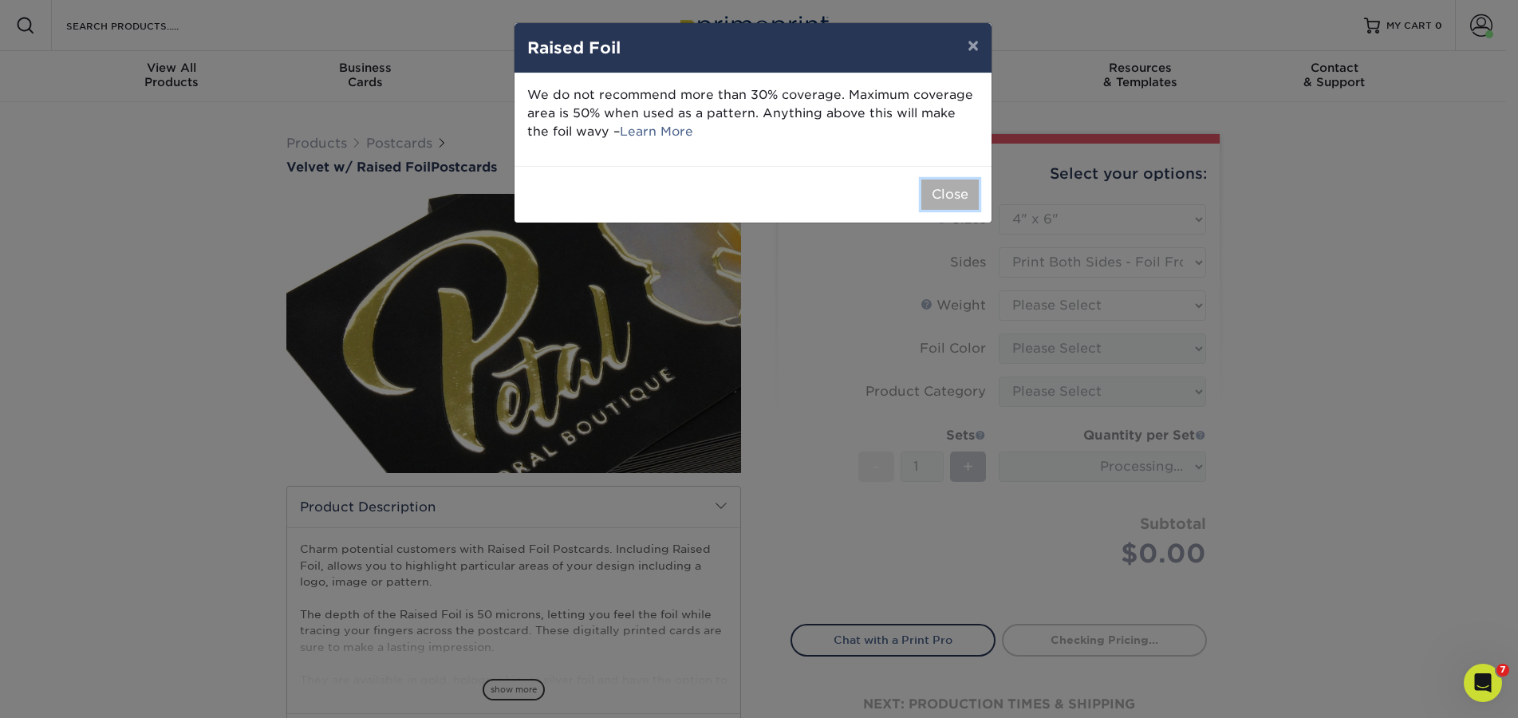
click at [938, 199] on button "Close" at bounding box center [949, 194] width 57 height 30
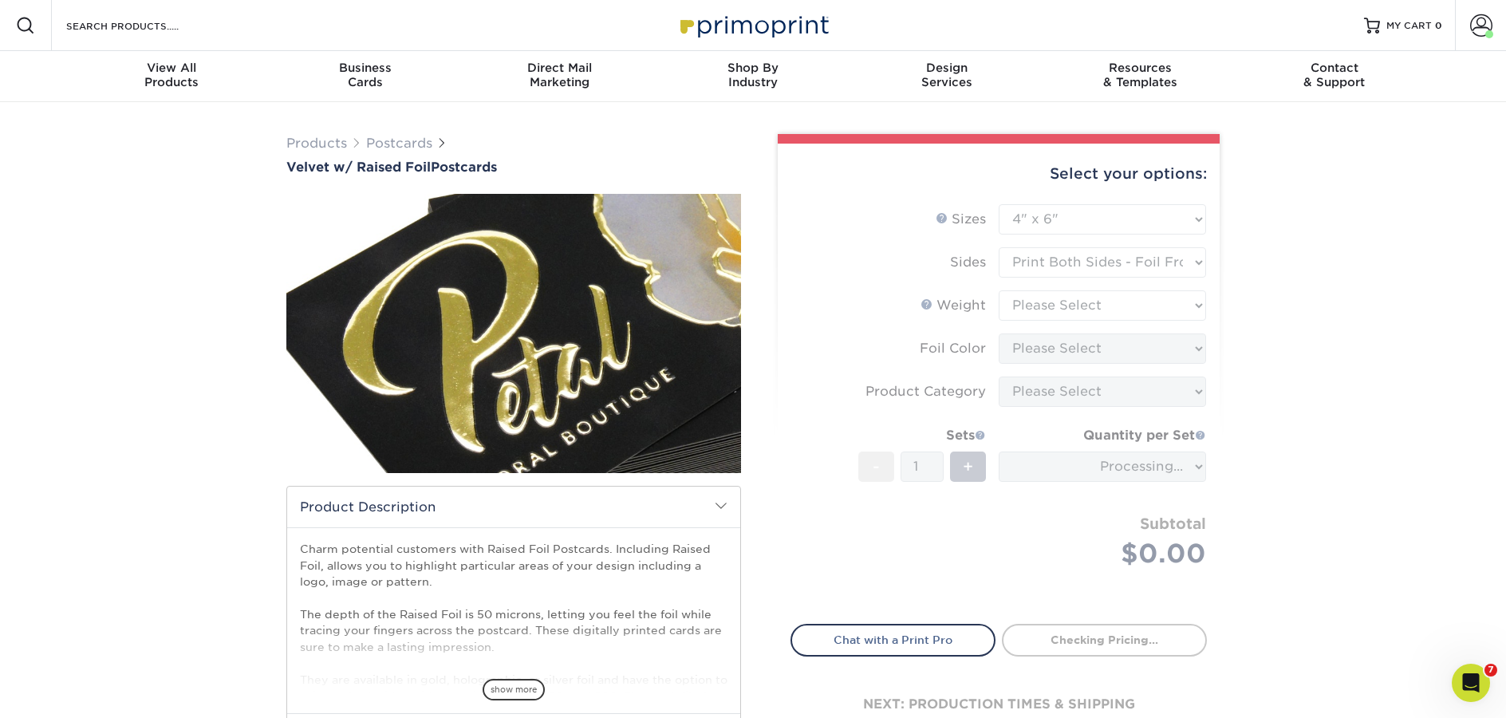
click at [1072, 255] on form "Sizes Help Sizes Please Select 4" x 6" 5" x 7" Foil Please Select" at bounding box center [998, 404] width 416 height 401
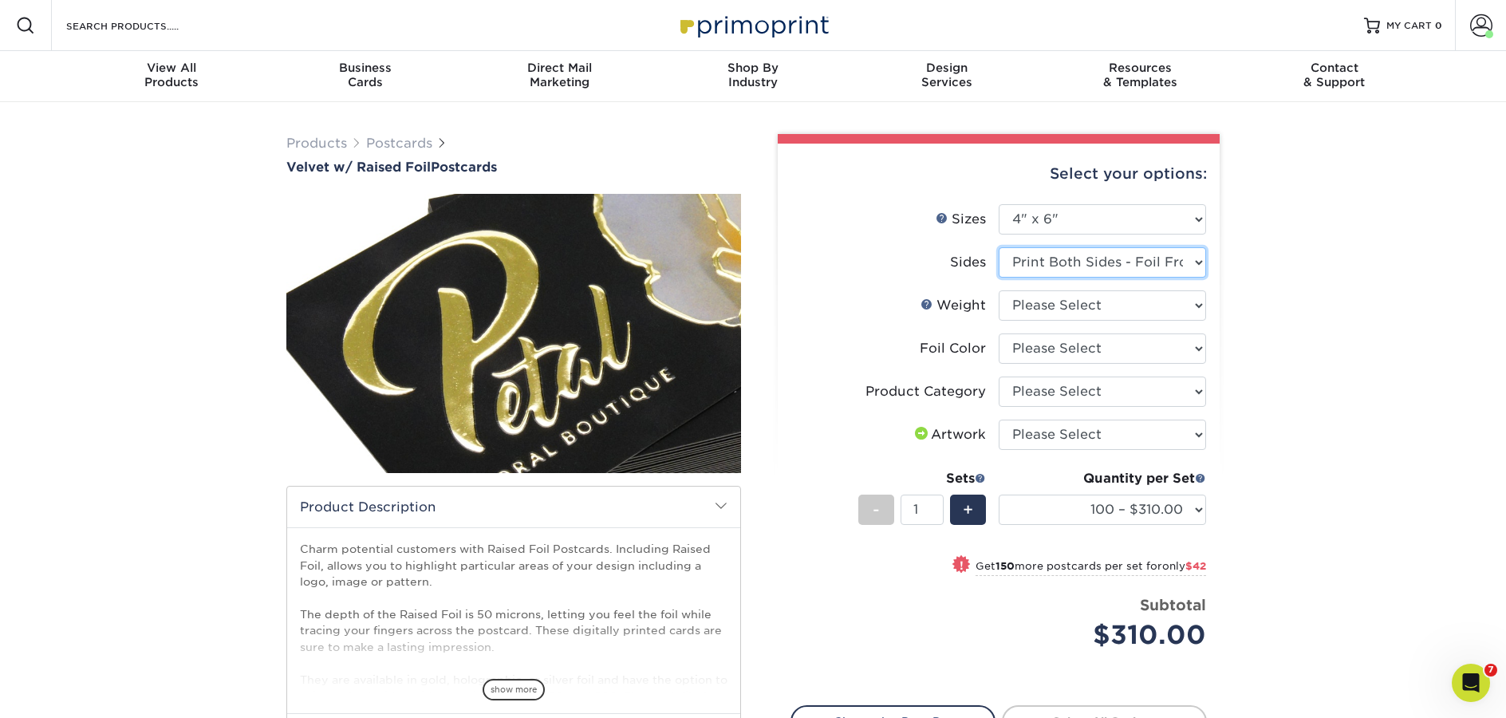
click at [1070, 258] on select "Please Select Print Both Sides - Foil Both Sides Print Both Sides - Foil Front …" at bounding box center [1102, 262] width 207 height 30
select select "34527644-b4fd-4ffb-9092-1318eefcd9d9"
click at [999, 247] on select "Please Select Print Both Sides - Foil Both Sides Print Both Sides - Foil Front …" at bounding box center [1102, 262] width 207 height 30
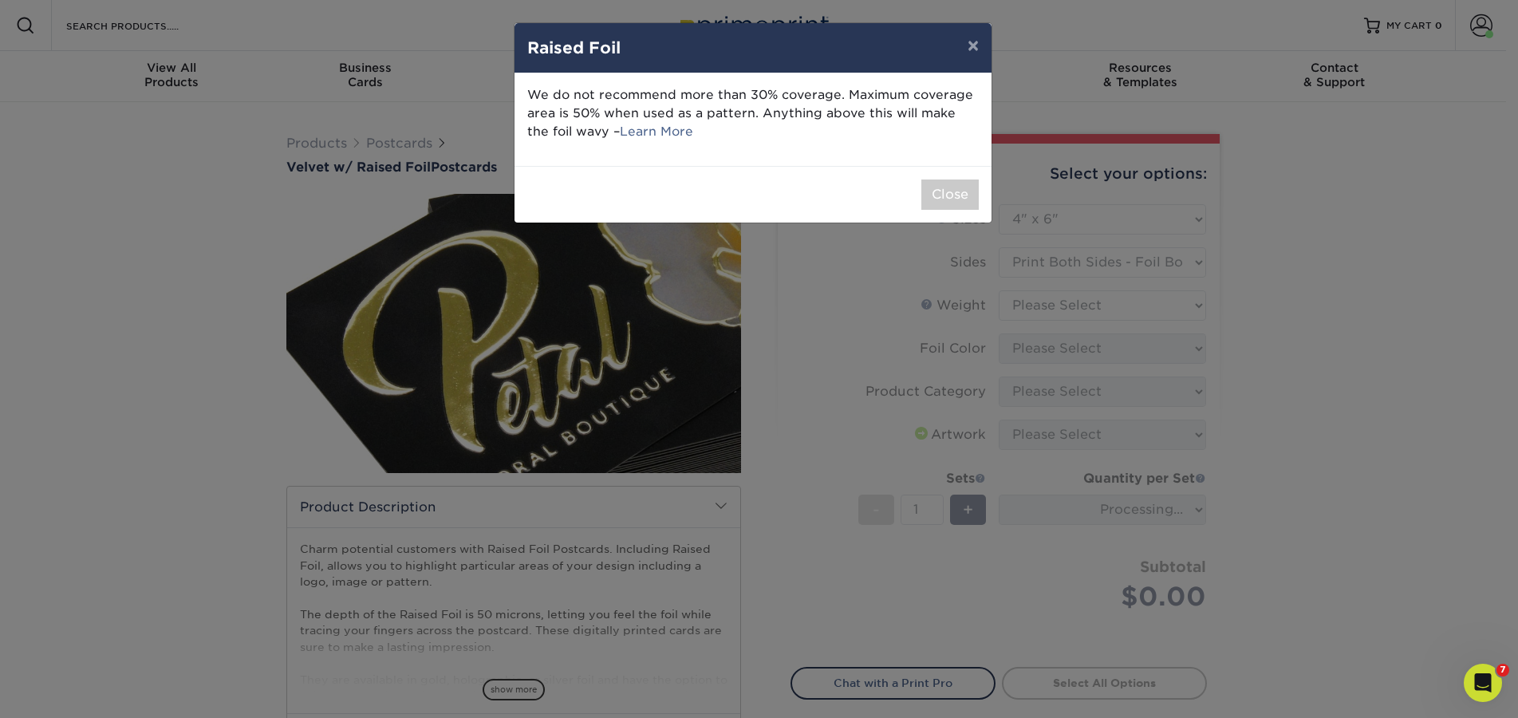
click at [1052, 301] on div "× Raised Foil We do not recommend more than 30% coverage. Maximum coverage area…" at bounding box center [759, 359] width 1518 height 718
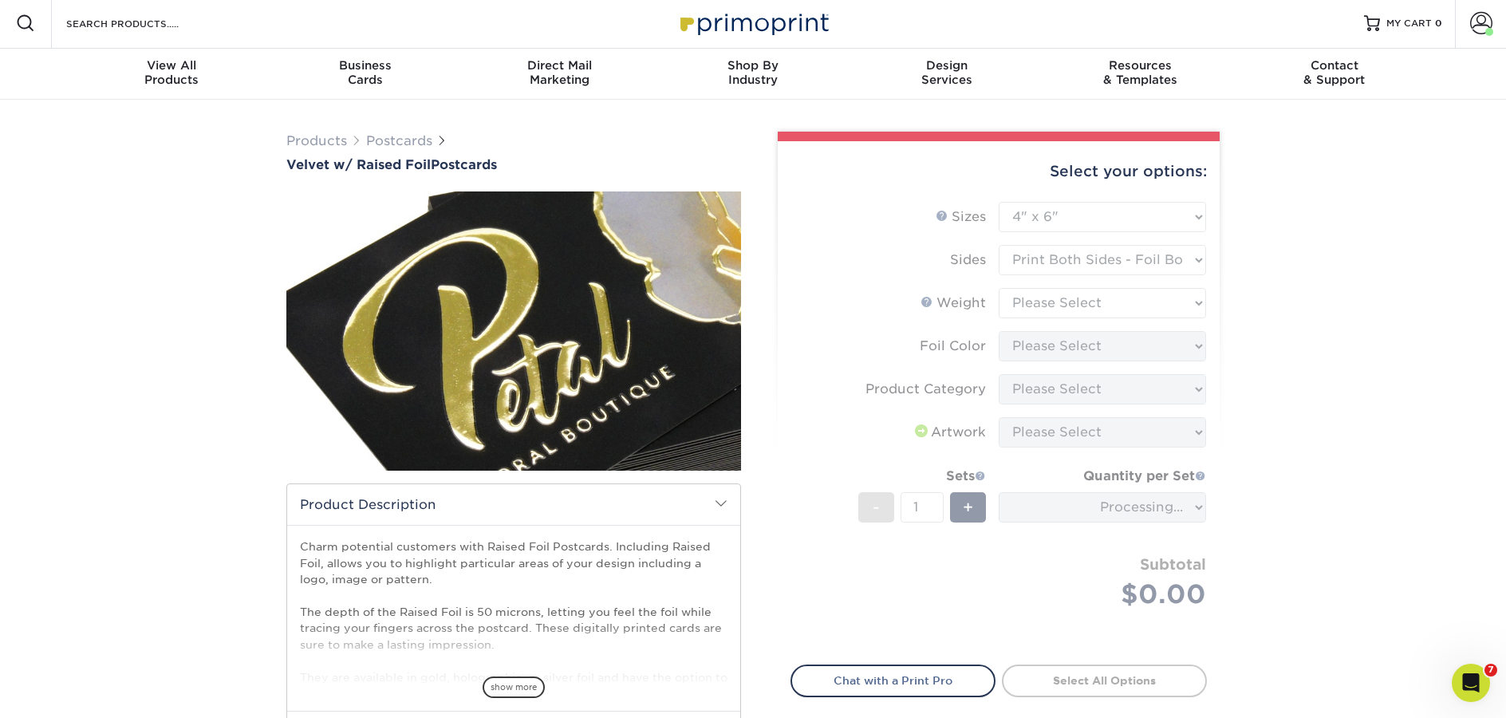
scroll to position [3, 0]
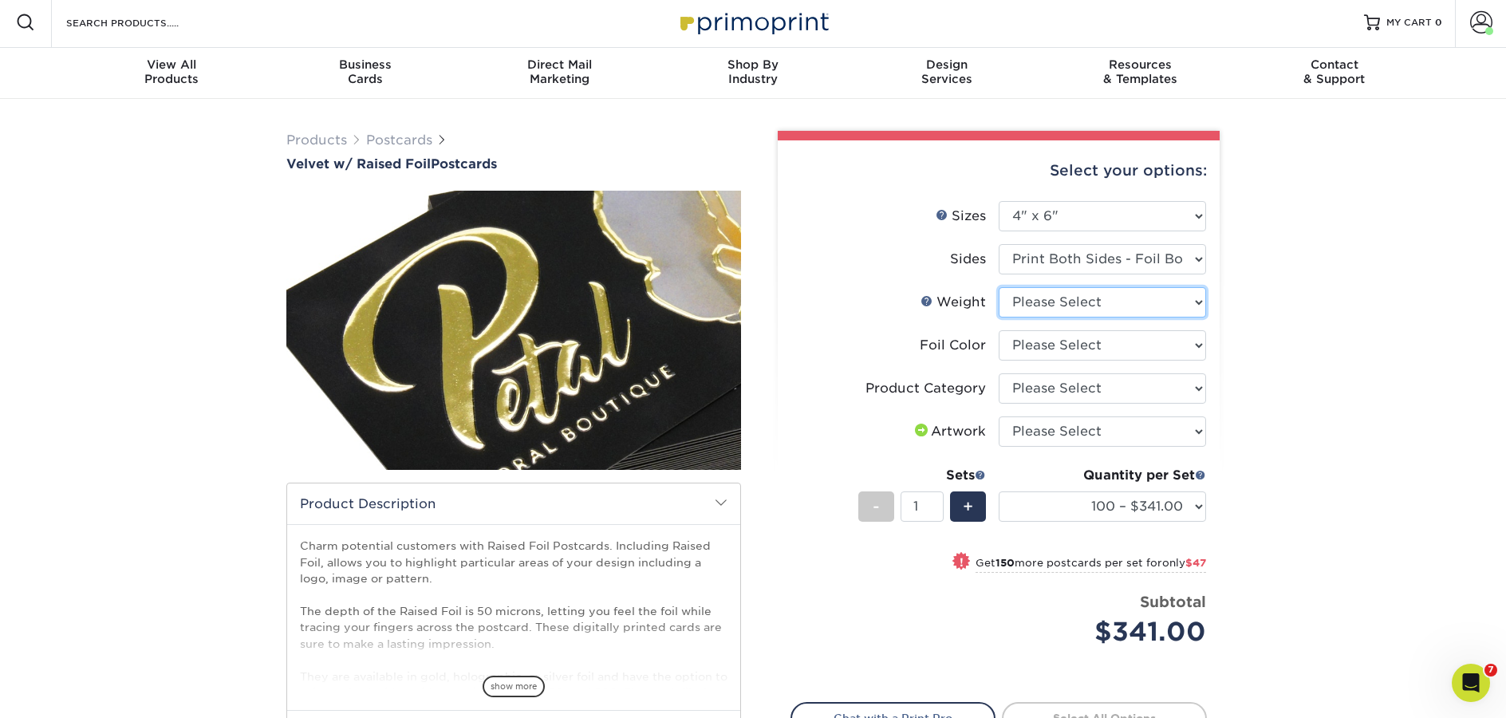
click at [1053, 305] on select "Please Select 16PT" at bounding box center [1102, 302] width 207 height 30
select select "16PT"
click at [999, 287] on select "Please Select 16PT" at bounding box center [1102, 302] width 207 height 30
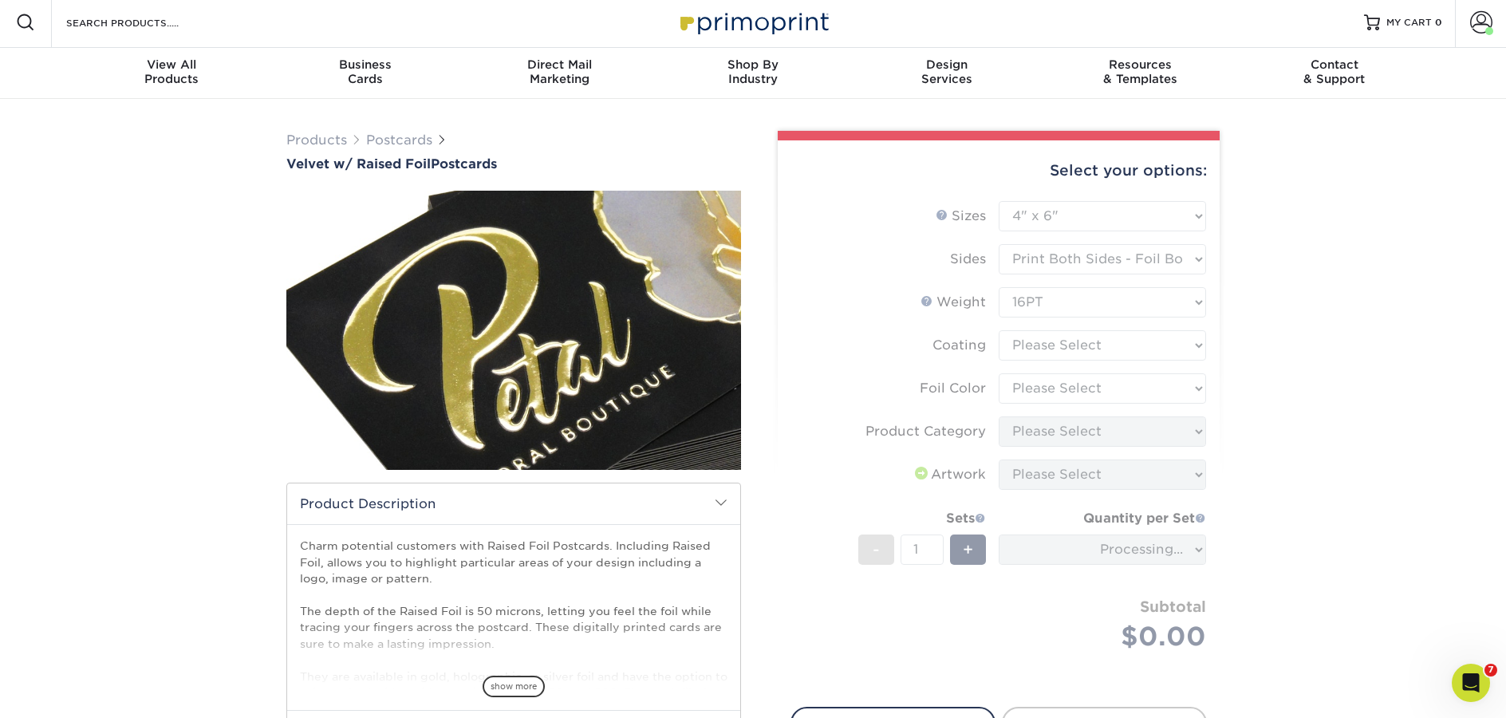
click at [1046, 355] on form "Sizes Help Sizes Please Select 4" x 6" 5" x 7" Foil Please Select" at bounding box center [998, 444] width 416 height 487
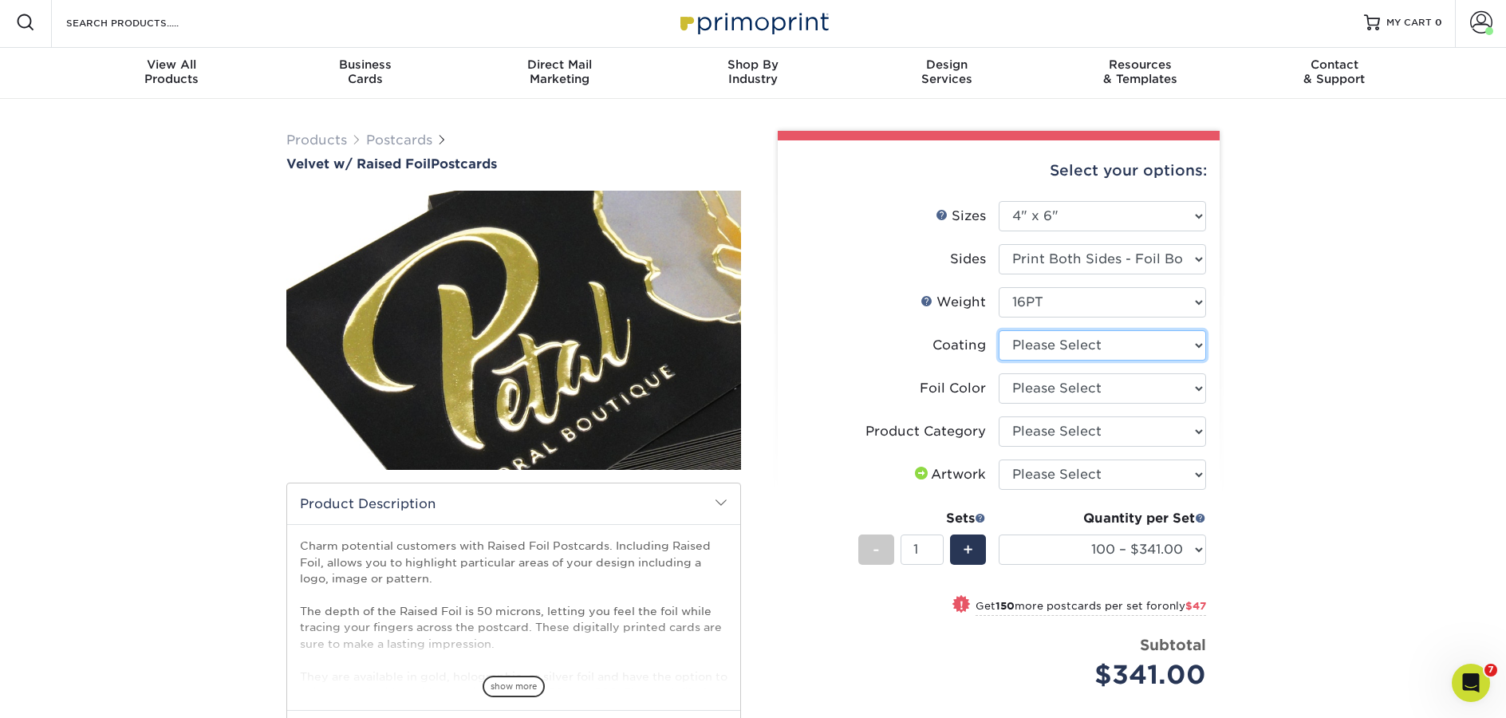
click at [1045, 350] on select at bounding box center [1102, 345] width 207 height 30
select select "3e7618de-abca-4bda-9f97-8b9129e913d8"
click at [999, 330] on select at bounding box center [1102, 345] width 207 height 30
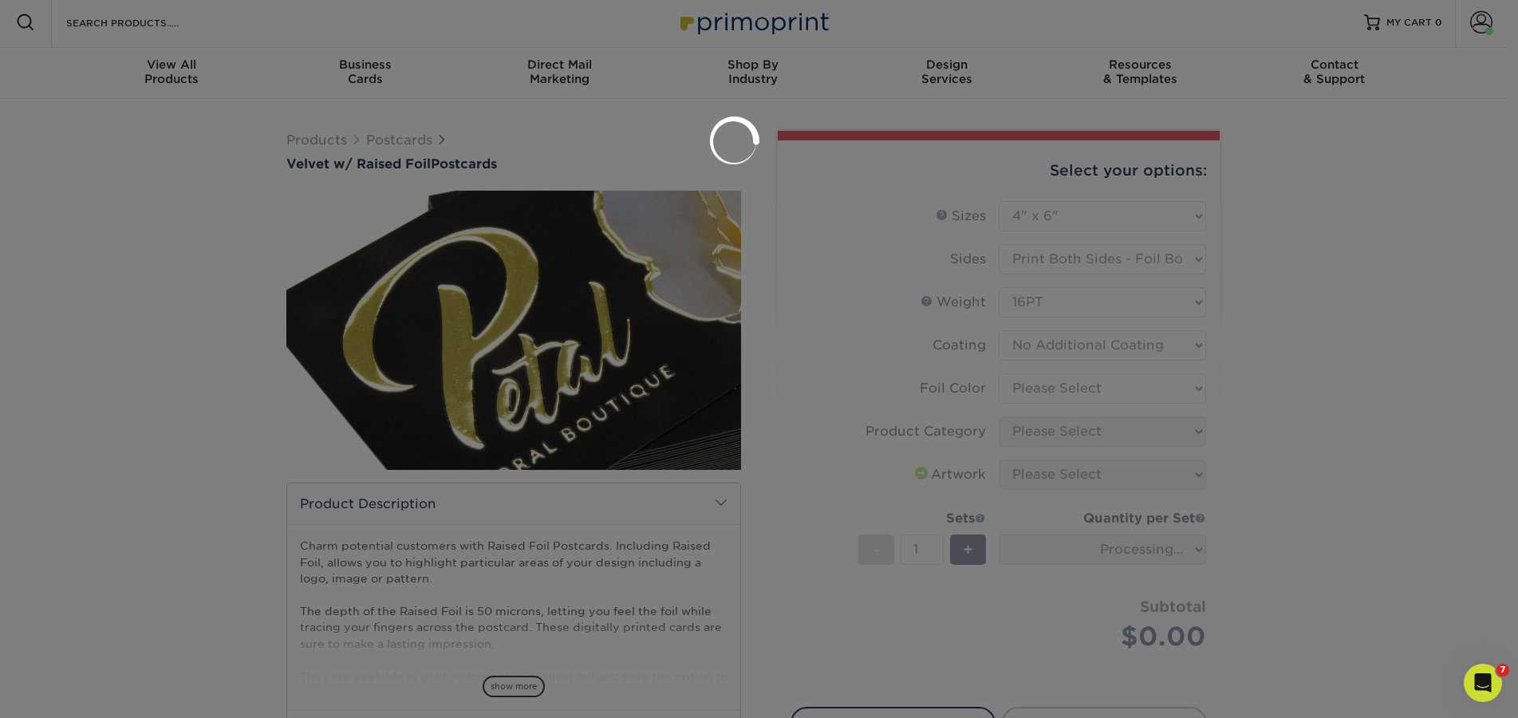
click at [1032, 390] on div at bounding box center [759, 359] width 1518 height 718
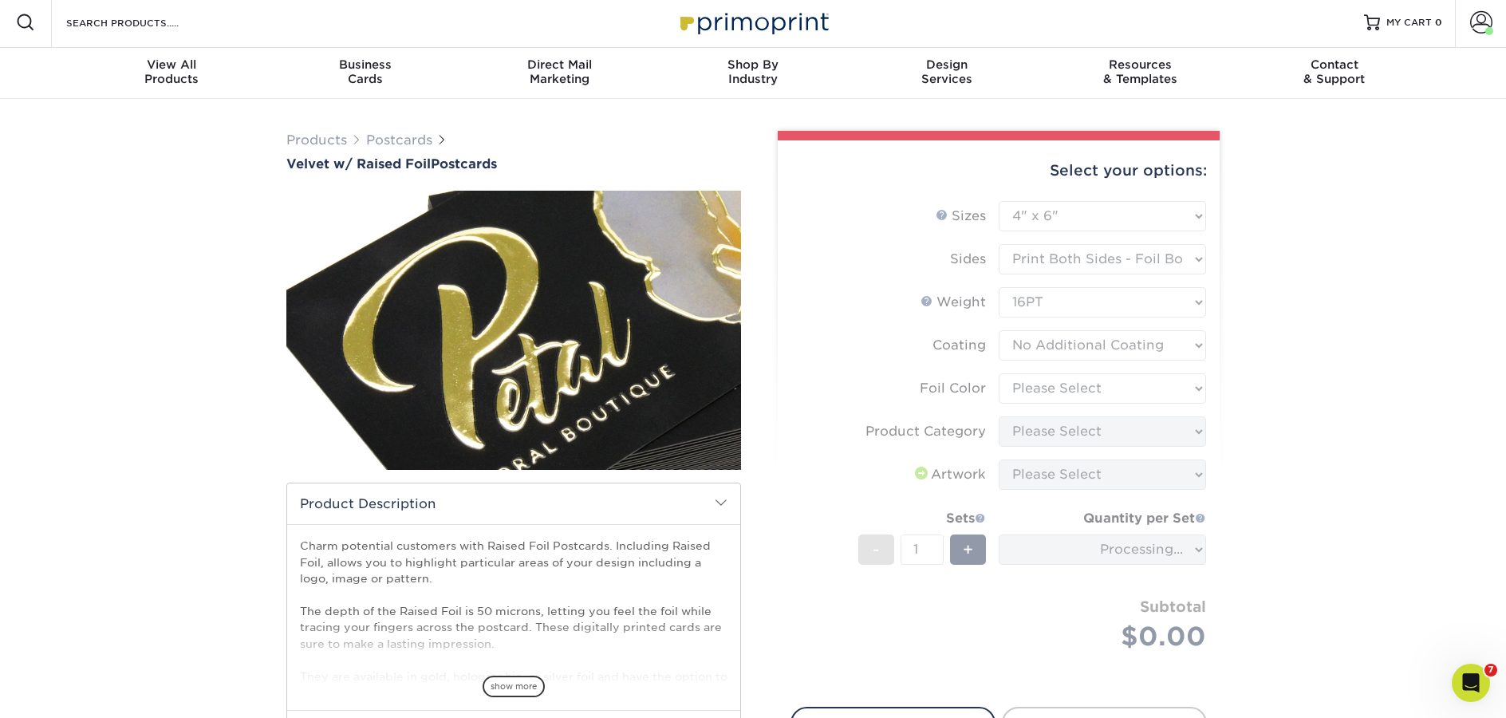
click at [1032, 390] on form "Sizes Help Sizes Please Select 4" x 6" 5" x 7" Foil Please Select" at bounding box center [998, 444] width 416 height 487
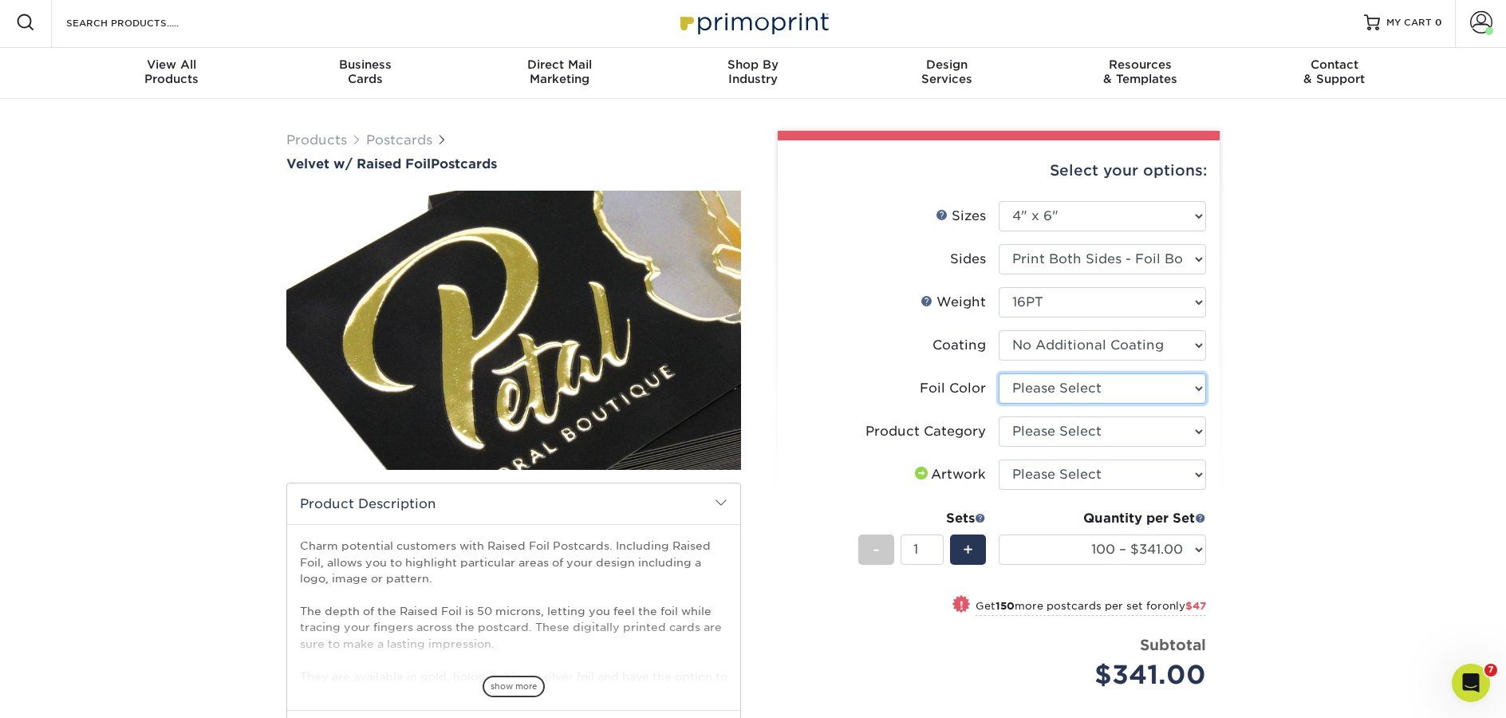
click at [1034, 388] on select "Please Select Silver Foil Holographic Foil Gold Foil" at bounding box center [1102, 388] width 207 height 30
select select "acffa4a5-22f9-4585-ba3f-0adaa54b8c85"
click at [999, 373] on select "Please Select Silver Foil Holographic Foil Gold Foil" at bounding box center [1102, 388] width 207 height 30
click at [1021, 432] on select "Please Select Postcards" at bounding box center [1102, 431] width 207 height 30
select select "9b7272e0-d6c8-4c3c-8e97-d3a1bcdab858"
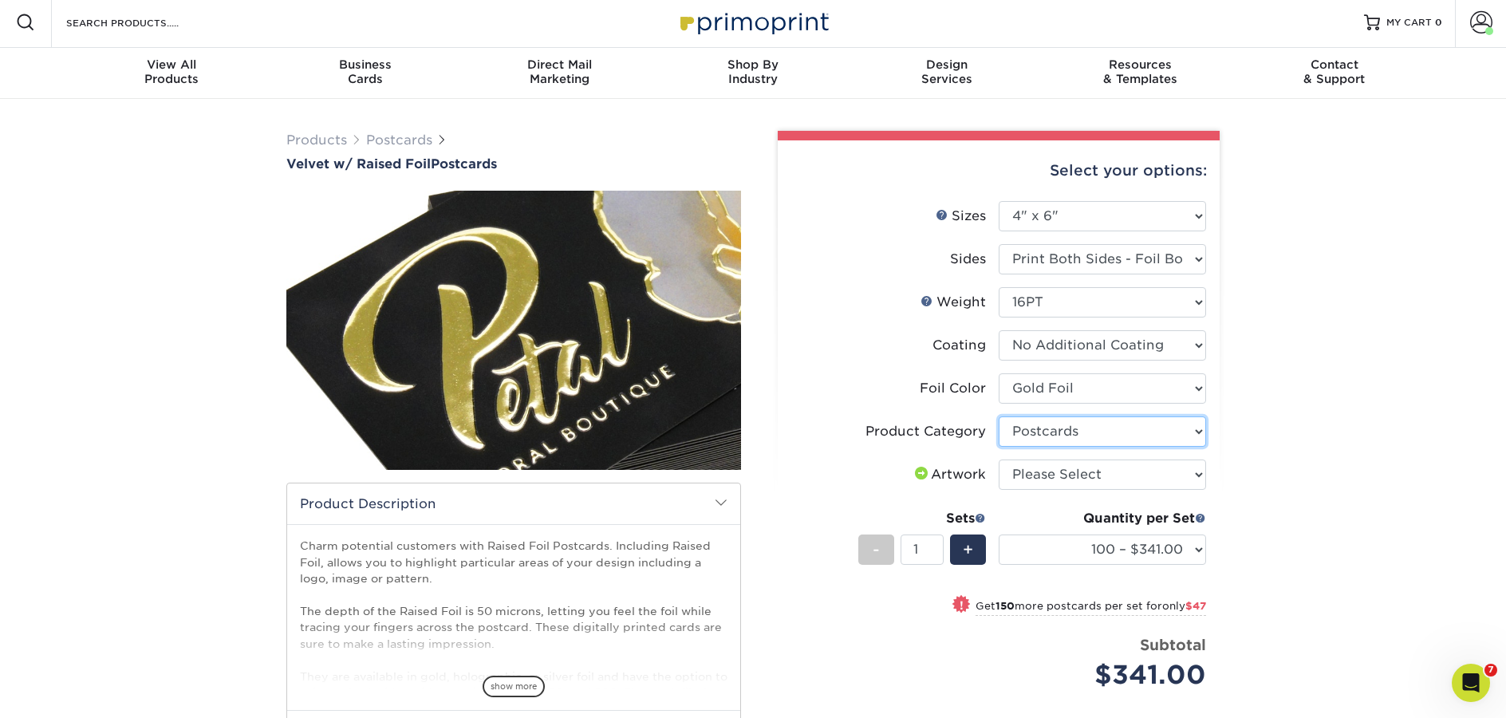
click at [999, 416] on select "Please Select Postcards" at bounding box center [1102, 431] width 207 height 30
click at [1038, 475] on select "Please Select I will upload files I need a design - $150" at bounding box center [1102, 474] width 207 height 30
select select "upload"
click at [999, 459] on select "Please Select I will upload files I need a design - $150" at bounding box center [1102, 474] width 207 height 30
click at [1191, 551] on select "100 – $341.00 250 – $388.00 500 – $523.00" at bounding box center [1102, 549] width 207 height 30
